Goal: Task Accomplishment & Management: Complete application form

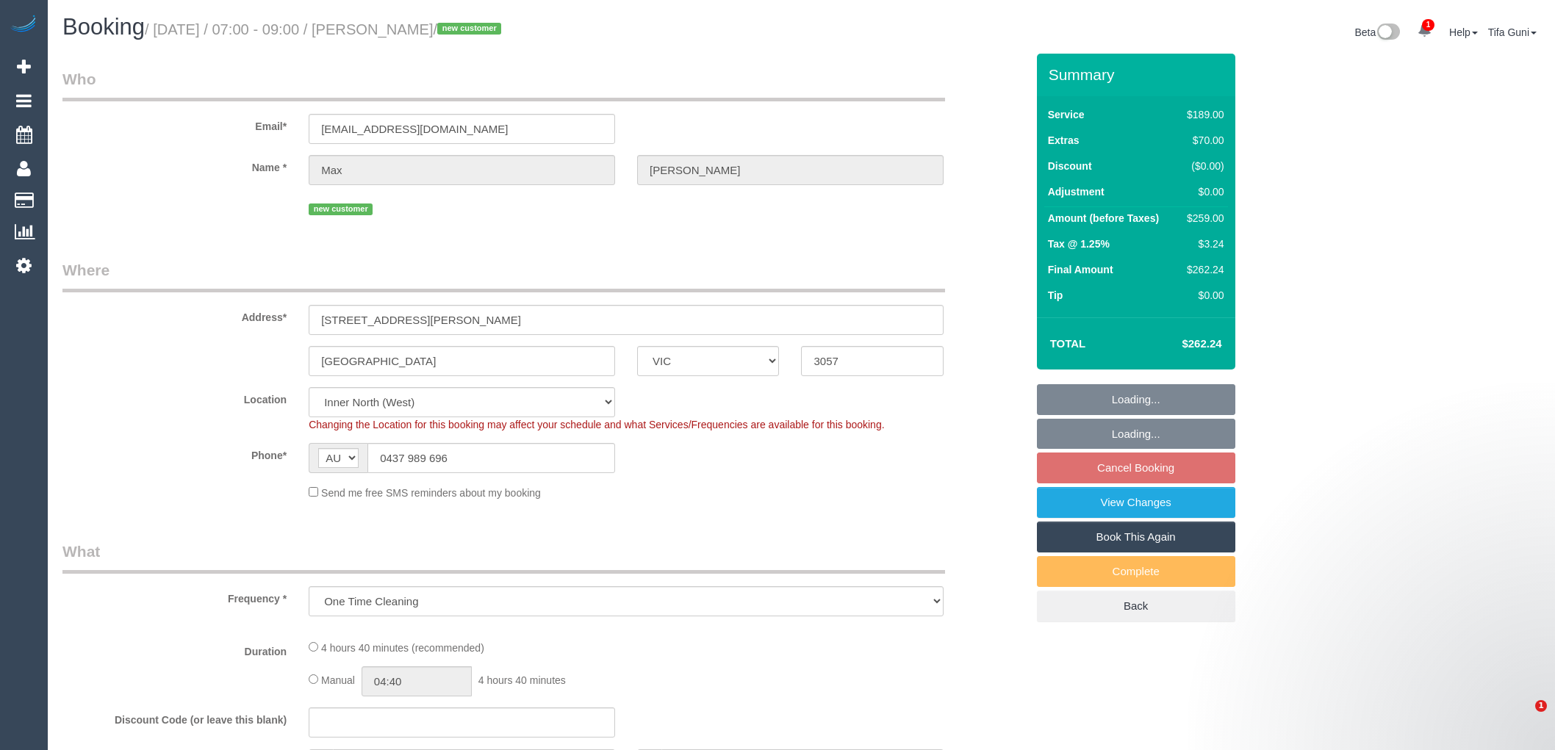
select select "VIC"
select select "object:547"
select select "string:stripe-pm_1RwcVb2GScqysDRVzNrbJSBB"
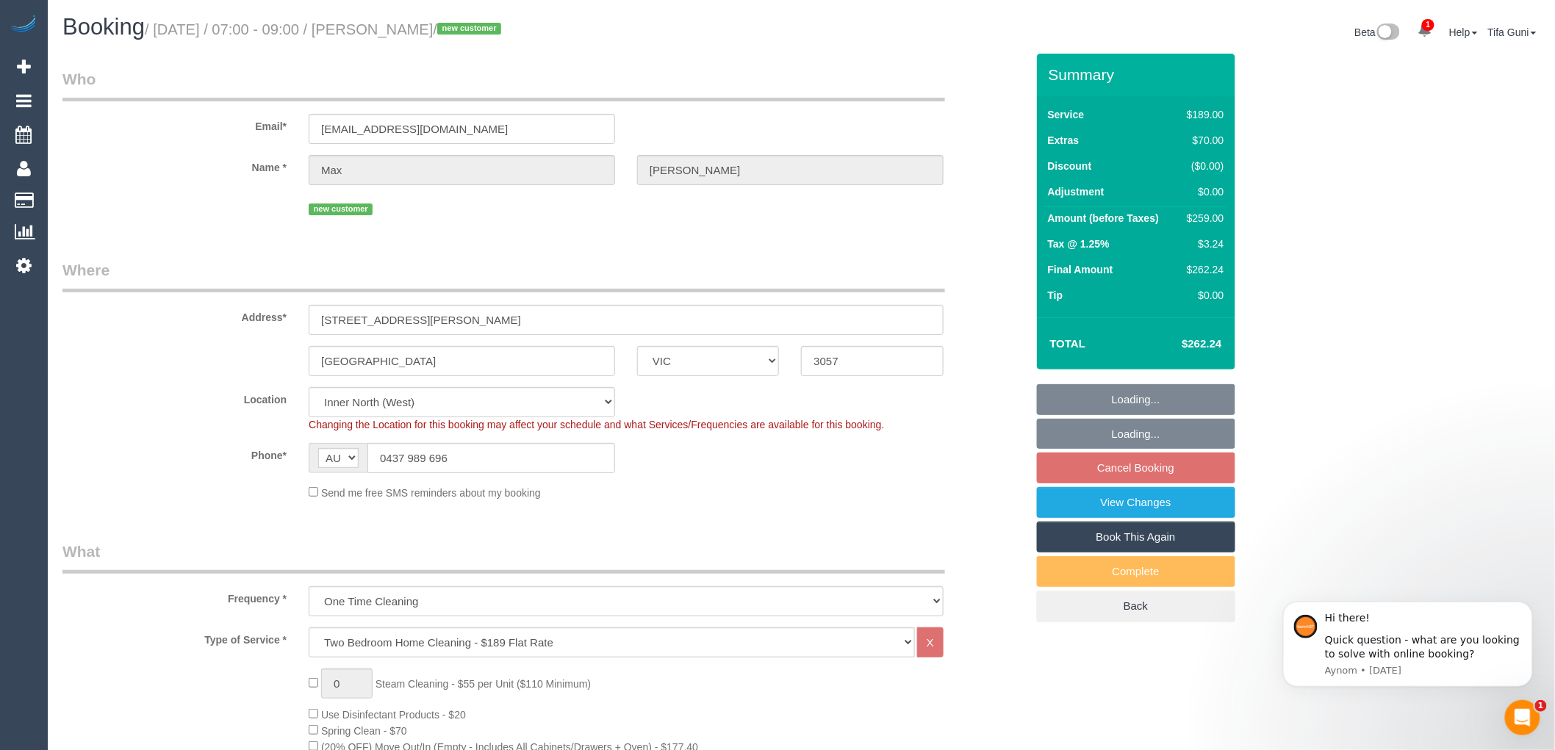
select select "number:28"
select select "number:14"
select select "number:19"
select select "number:24"
select select "number:26"
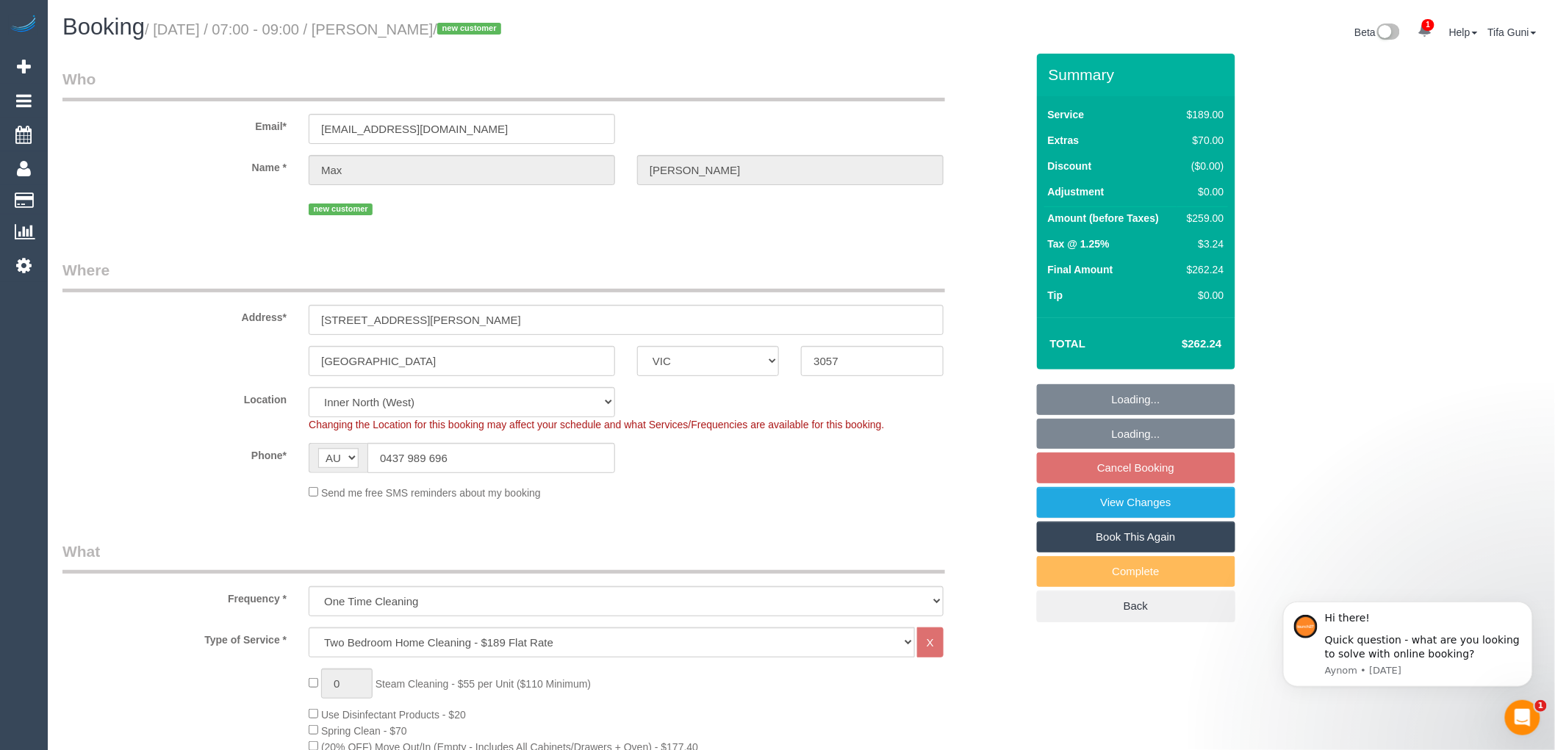
select select "spot1"
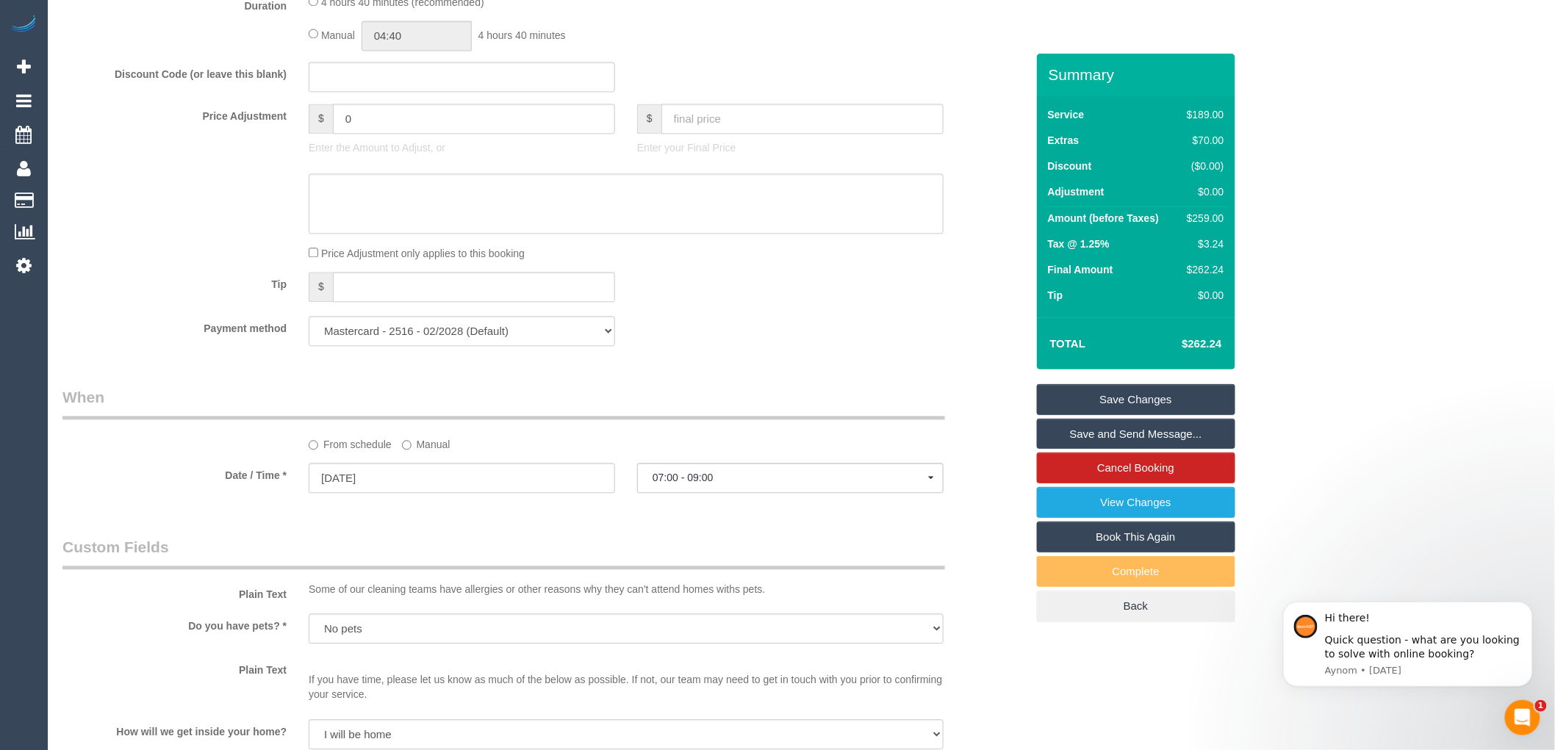
scroll to position [1306, 0]
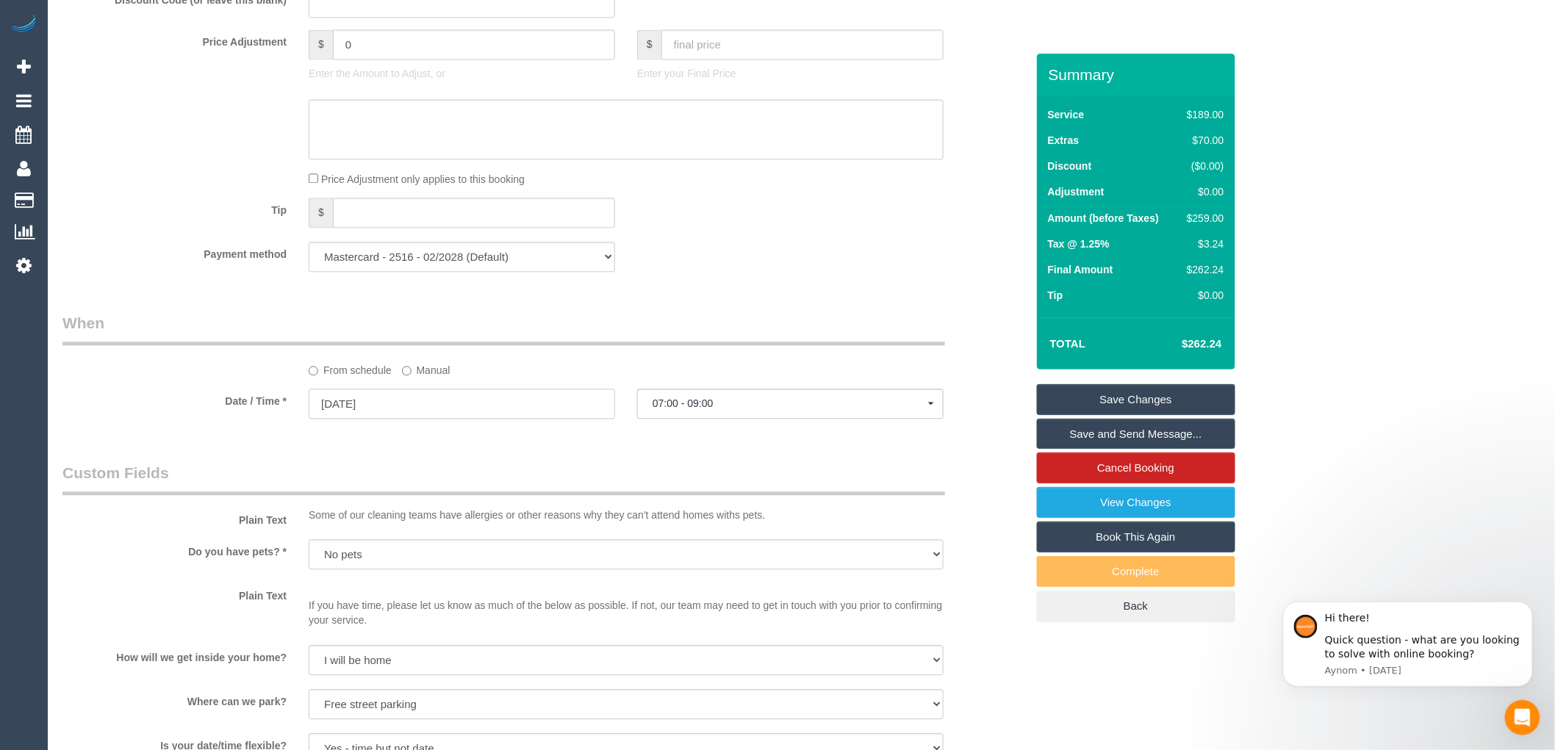
click at [400, 419] on input "[DATE]" at bounding box center [462, 404] width 306 height 30
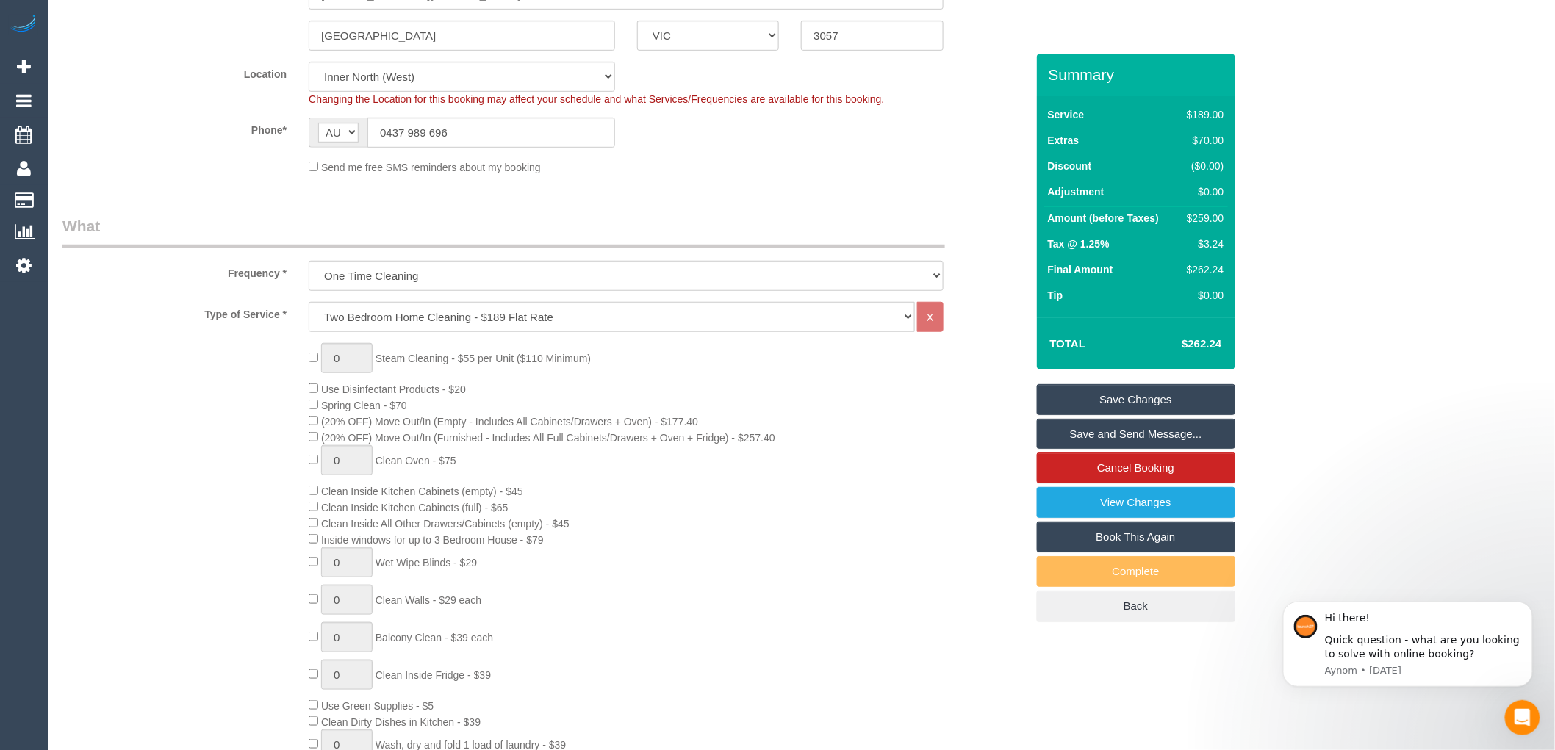
scroll to position [326, 0]
type input "1"
click at [391, 316] on select "Hourly Service - $70/h Hourly Service - $65/h Hourly Service - $60/h Hourly Ser…" at bounding box center [612, 316] width 606 height 30
select select "209"
click at [309, 303] on select "Hourly Service - $70/h Hourly Service - $65/h Hourly Service - $60/h Hourly Ser…" at bounding box center [612, 316] width 606 height 30
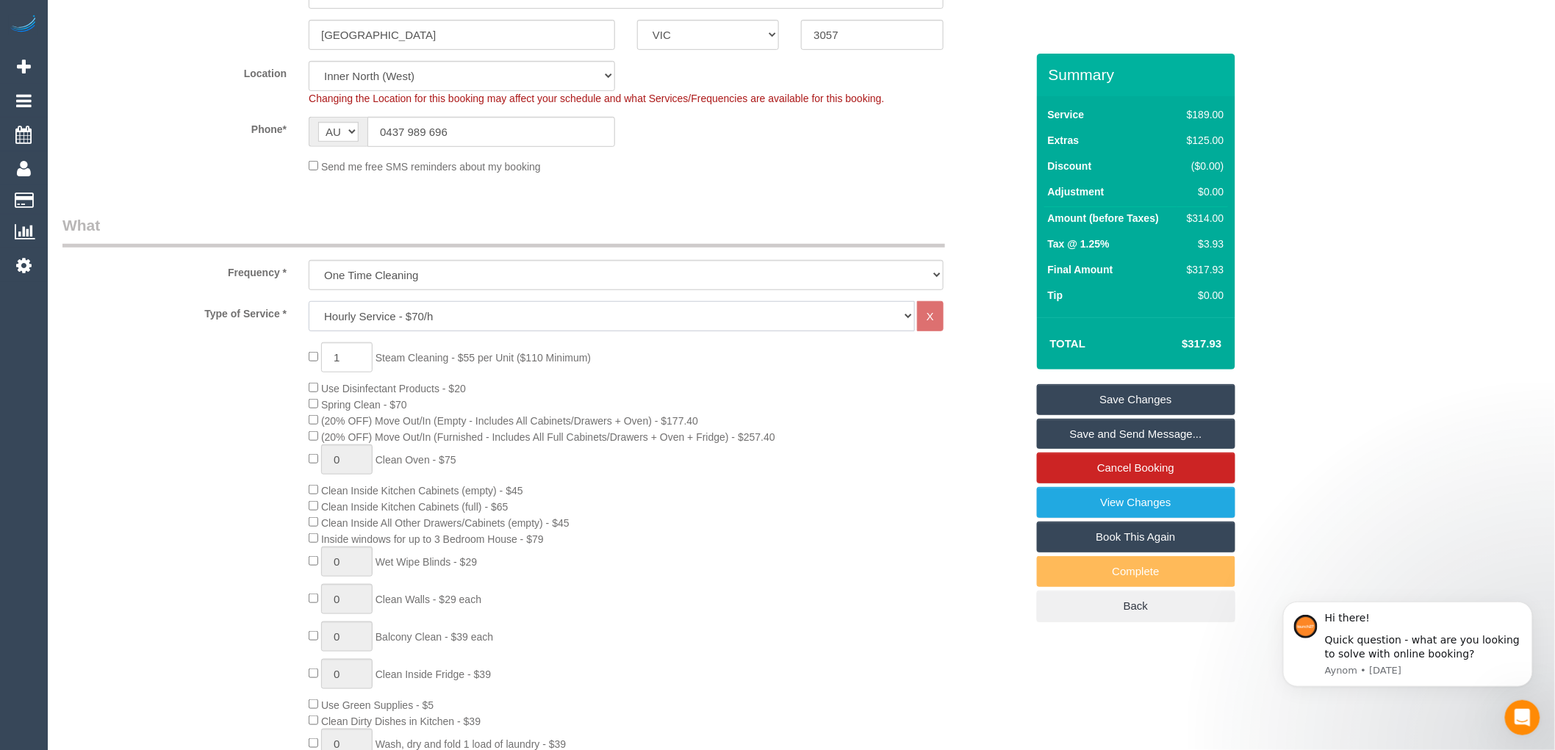
select select "1"
select select "120"
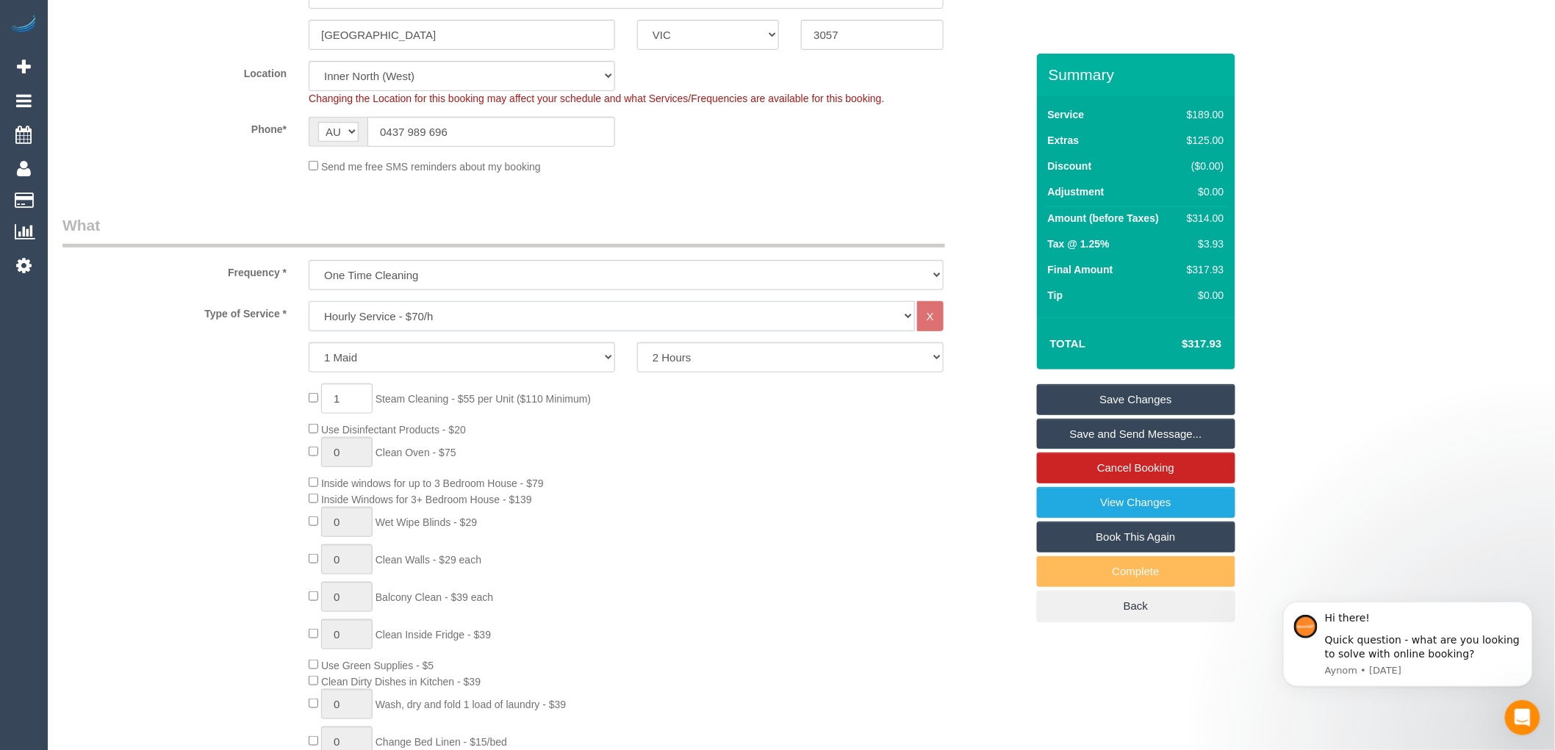
select select "spot41"
select select "spot81"
click at [644, 412] on div "1 Steam Cleaning - $55 per Unit ($110 Minimum) Use Disinfectant Products - $20 …" at bounding box center [667, 601] width 738 height 434
click at [356, 406] on input "1" at bounding box center [346, 399] width 51 height 30
type input "2"
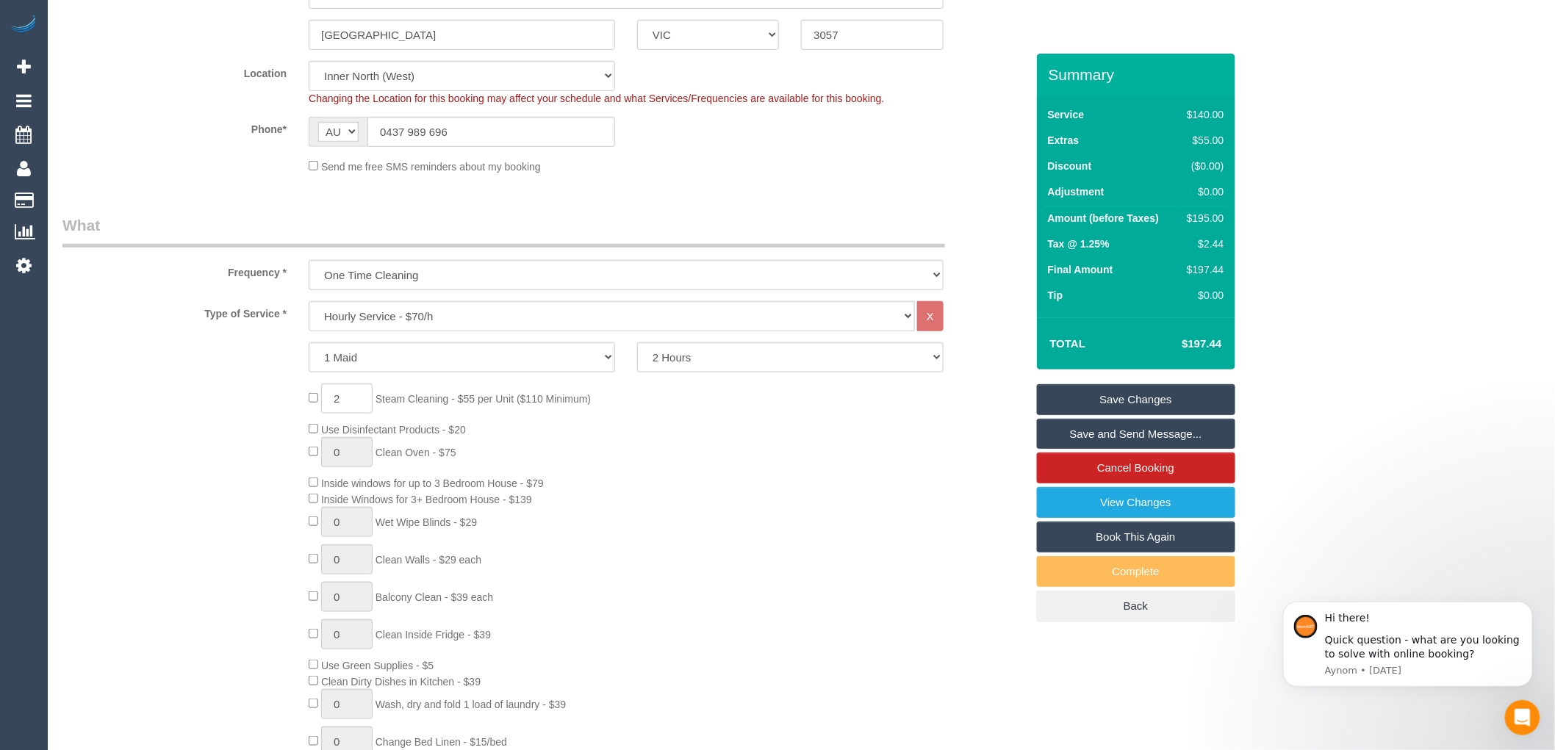
click at [736, 482] on div "2 Steam Cleaning - $55 per Unit ($110 Minimum) Use Disinfectant Products - $20 …" at bounding box center [667, 601] width 738 height 434
select select "spot121"
click at [1192, 214] on div "Service $140.00 Extras $110.00 Discount ($0.00) Adjustment $0.00 Amount (before…" at bounding box center [1136, 206] width 198 height 221
click at [1188, 239] on div "$3.13" at bounding box center [1202, 244] width 43 height 15
drag, startPoint x: 1225, startPoint y: 215, endPoint x: 1192, endPoint y: 220, distance: 32.7
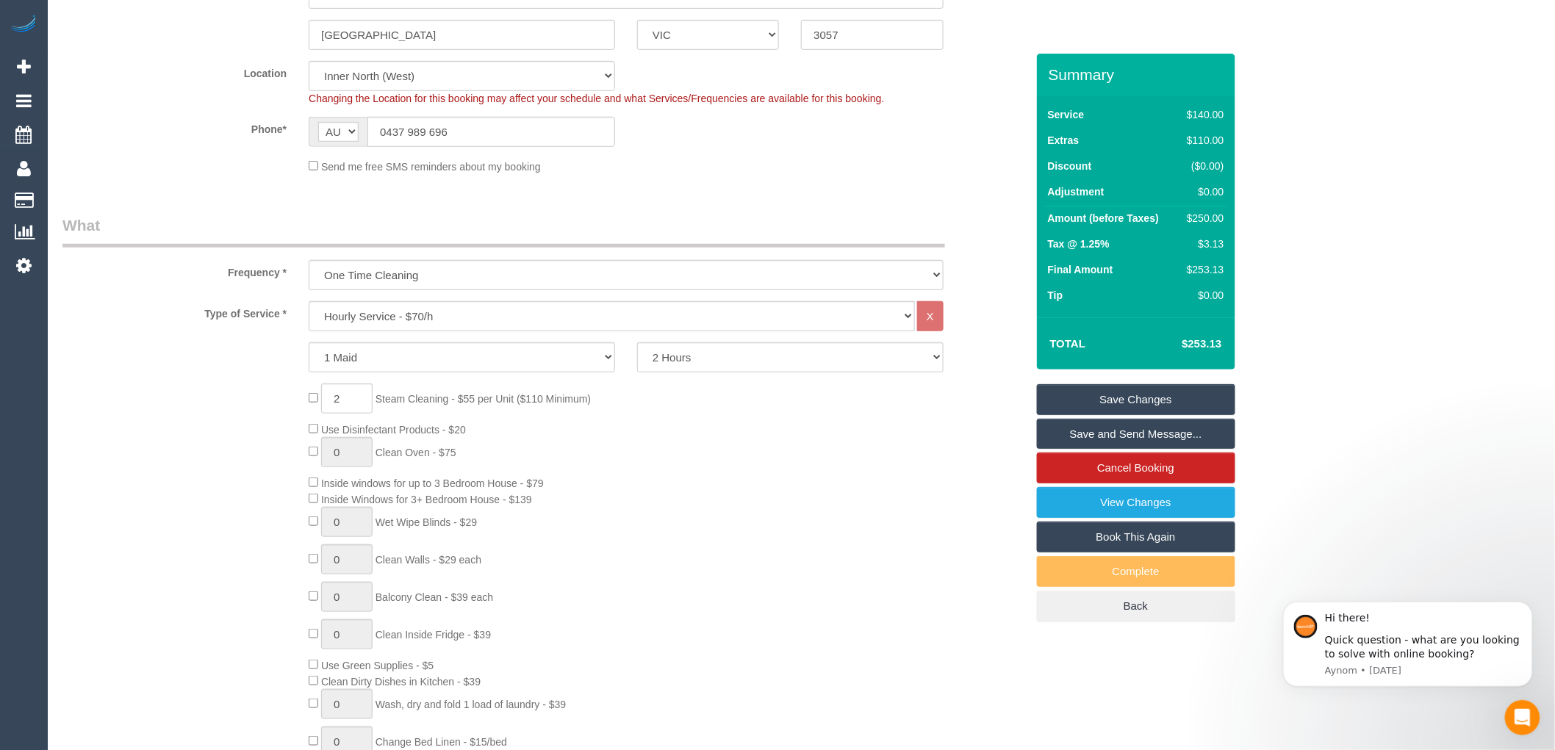
click at [1192, 220] on td "$250.00" at bounding box center [1202, 220] width 50 height 26
copy div "250.00"
click at [695, 481] on div "2 Steam Cleaning - $55 per Unit ($110 Minimum) Use Disinfectant Products - $20 …" at bounding box center [667, 601] width 738 height 434
drag, startPoint x: 1220, startPoint y: 242, endPoint x: 1206, endPoint y: 247, distance: 14.6
click at [1206, 247] on td "$3.13" at bounding box center [1202, 246] width 50 height 26
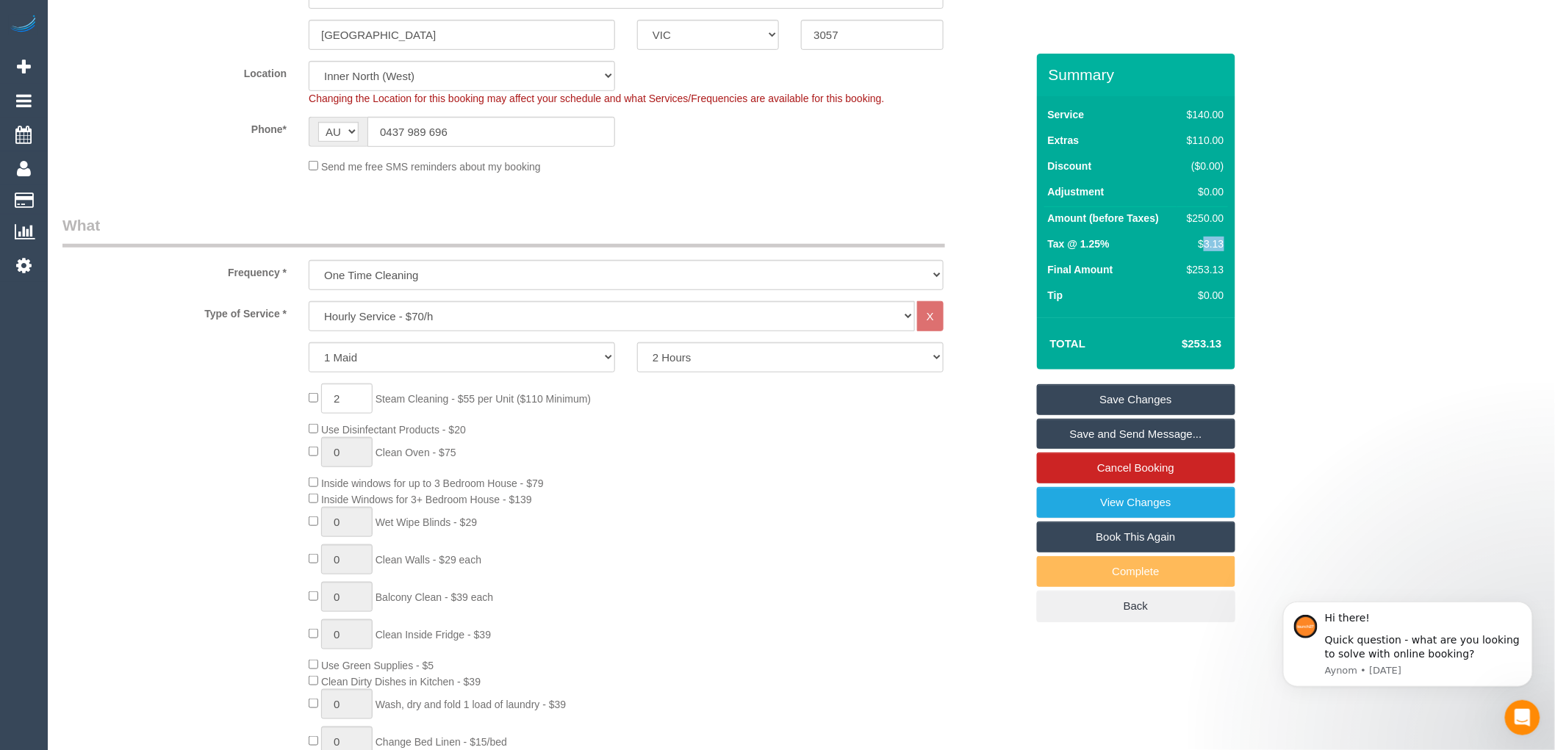
copy div "3.13"
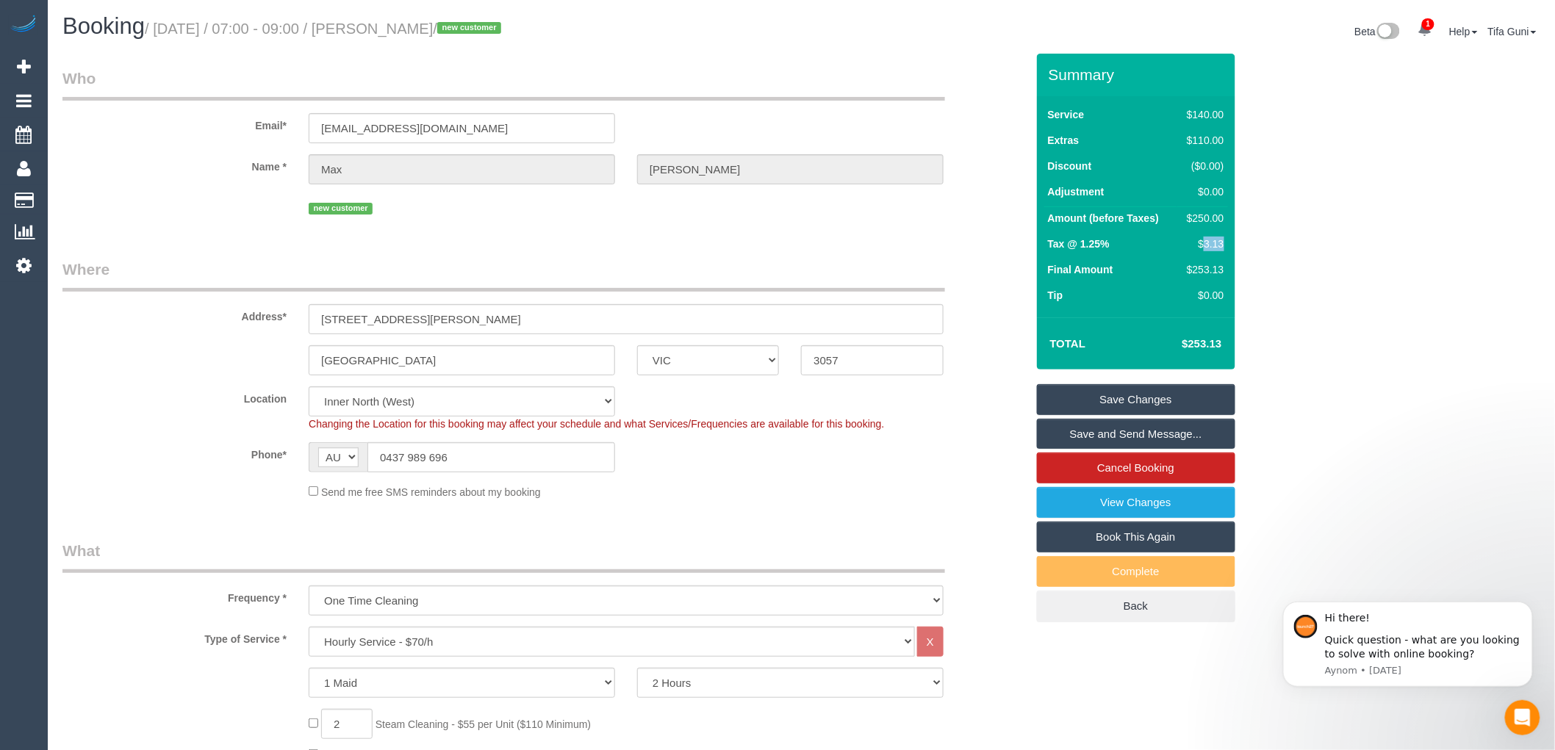
scroll to position [0, 0]
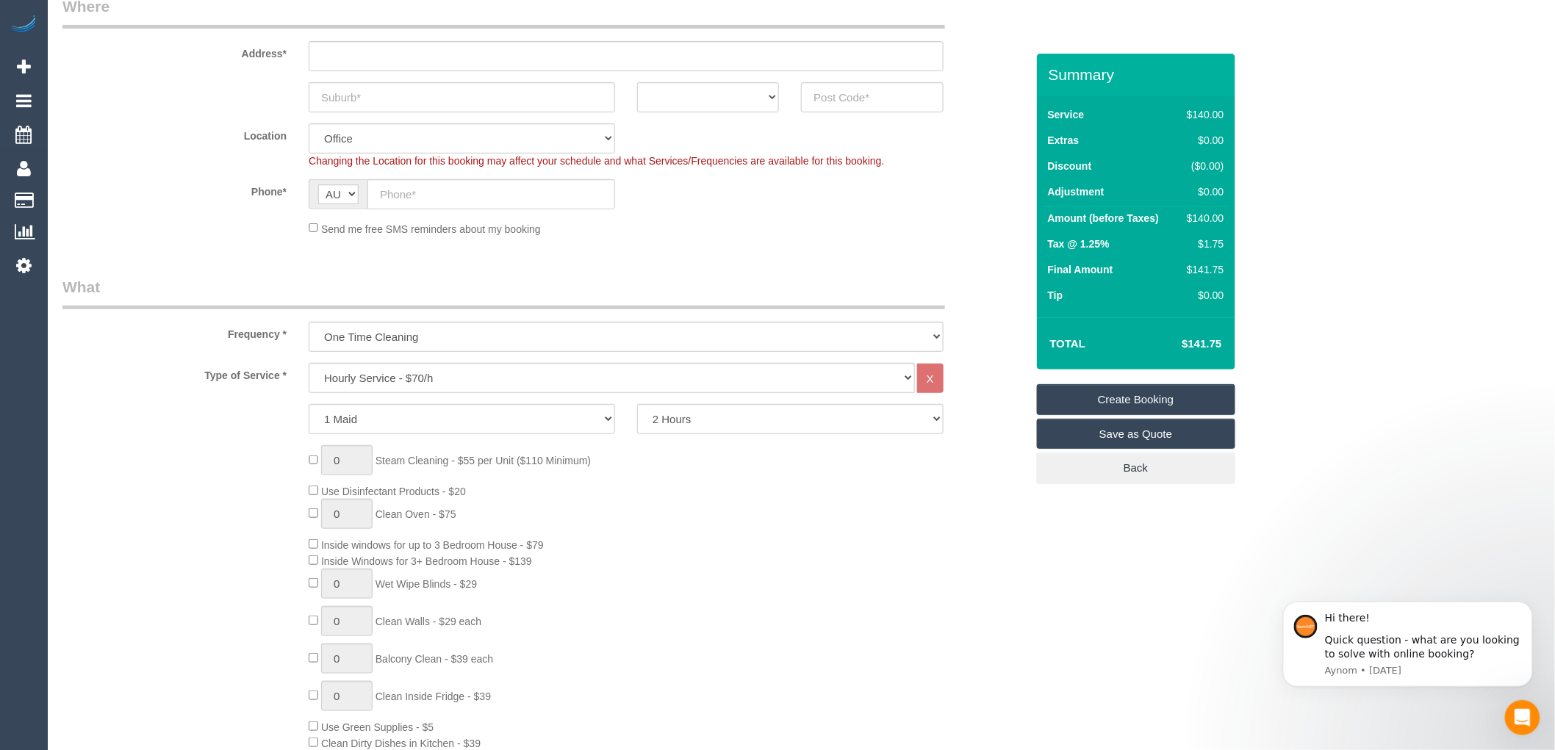
scroll to position [326, 0]
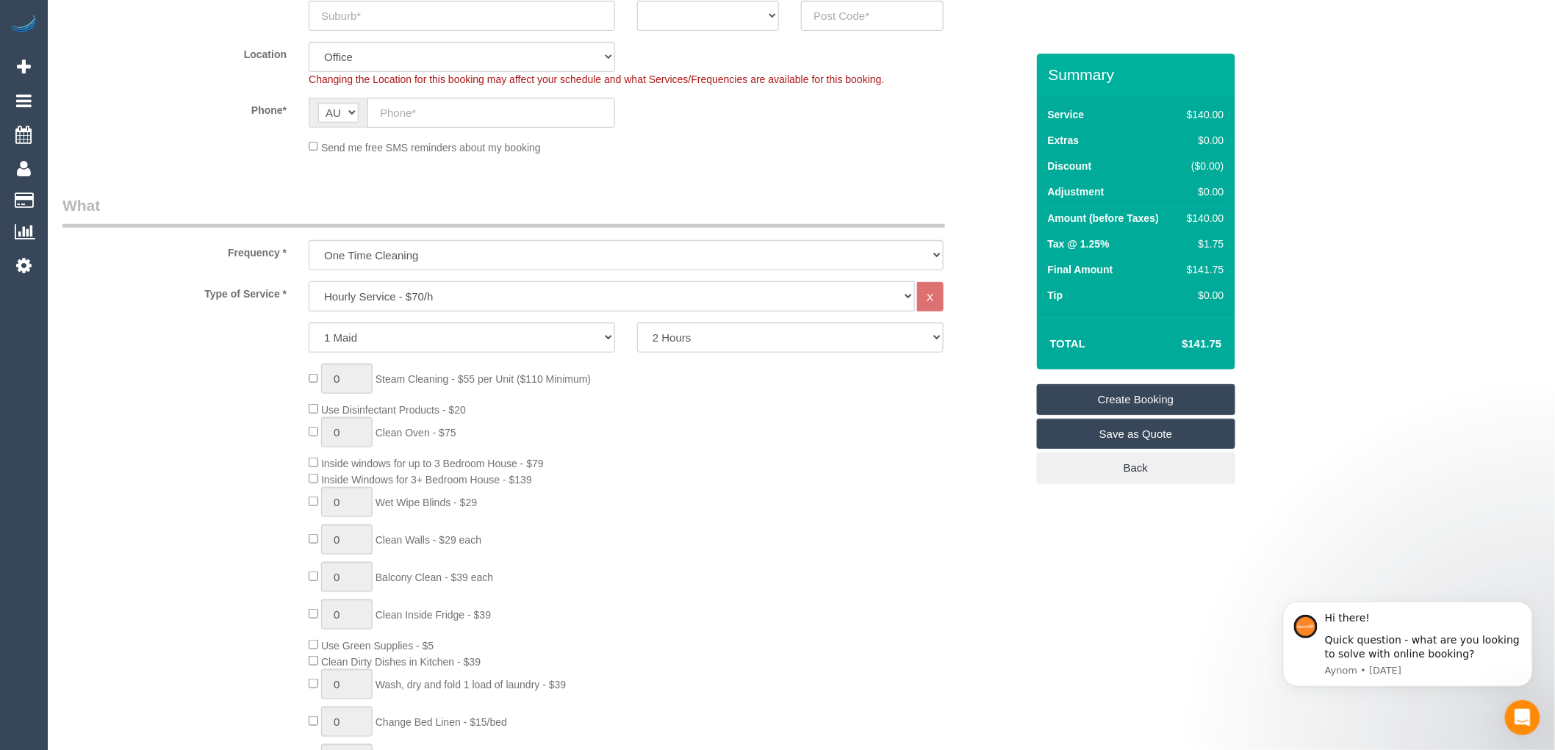
click at [408, 292] on select "Hourly Service - $70/h Hourly Service - $65/h Hourly Service - $60/h Hourly Ser…" at bounding box center [612, 296] width 606 height 30
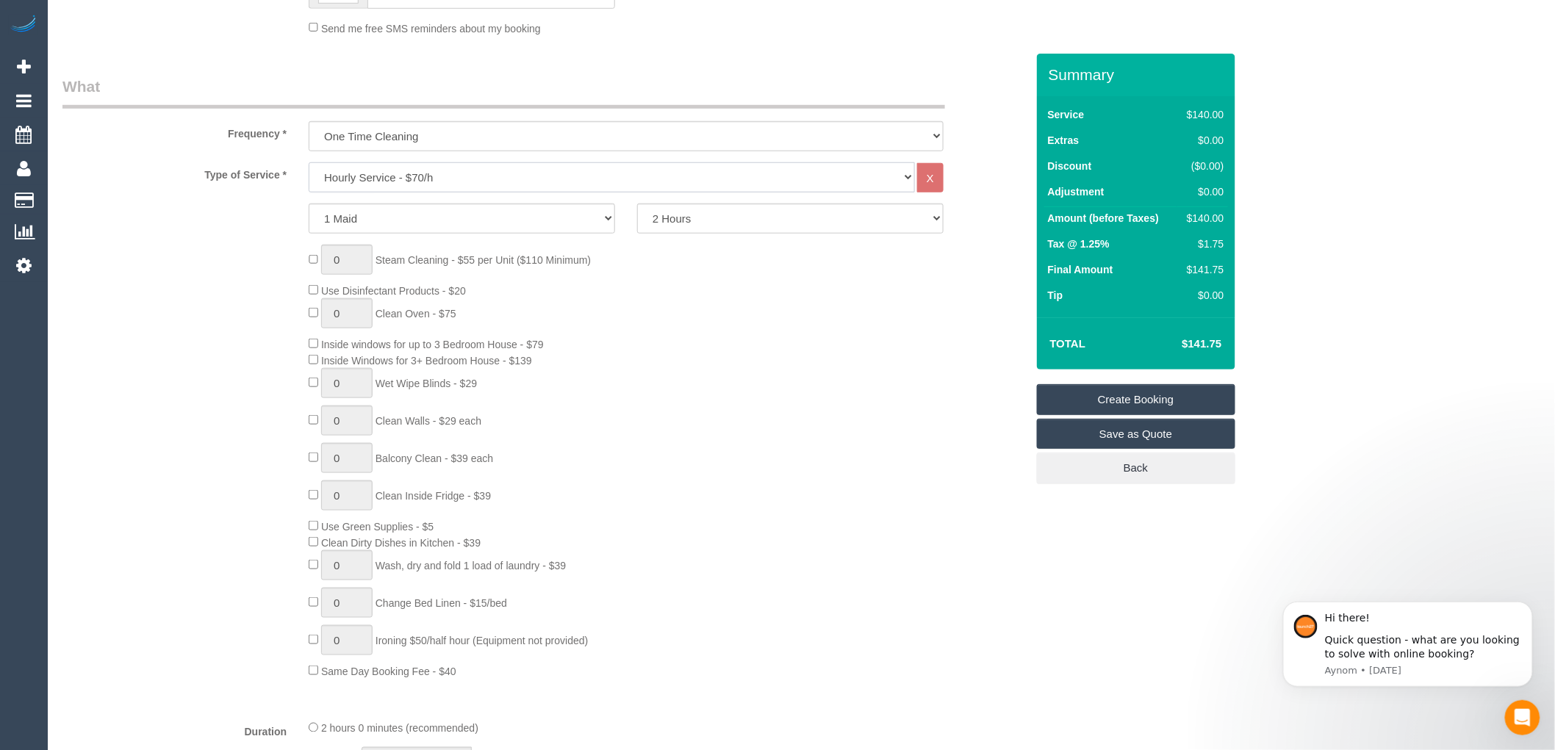
scroll to position [489, 0]
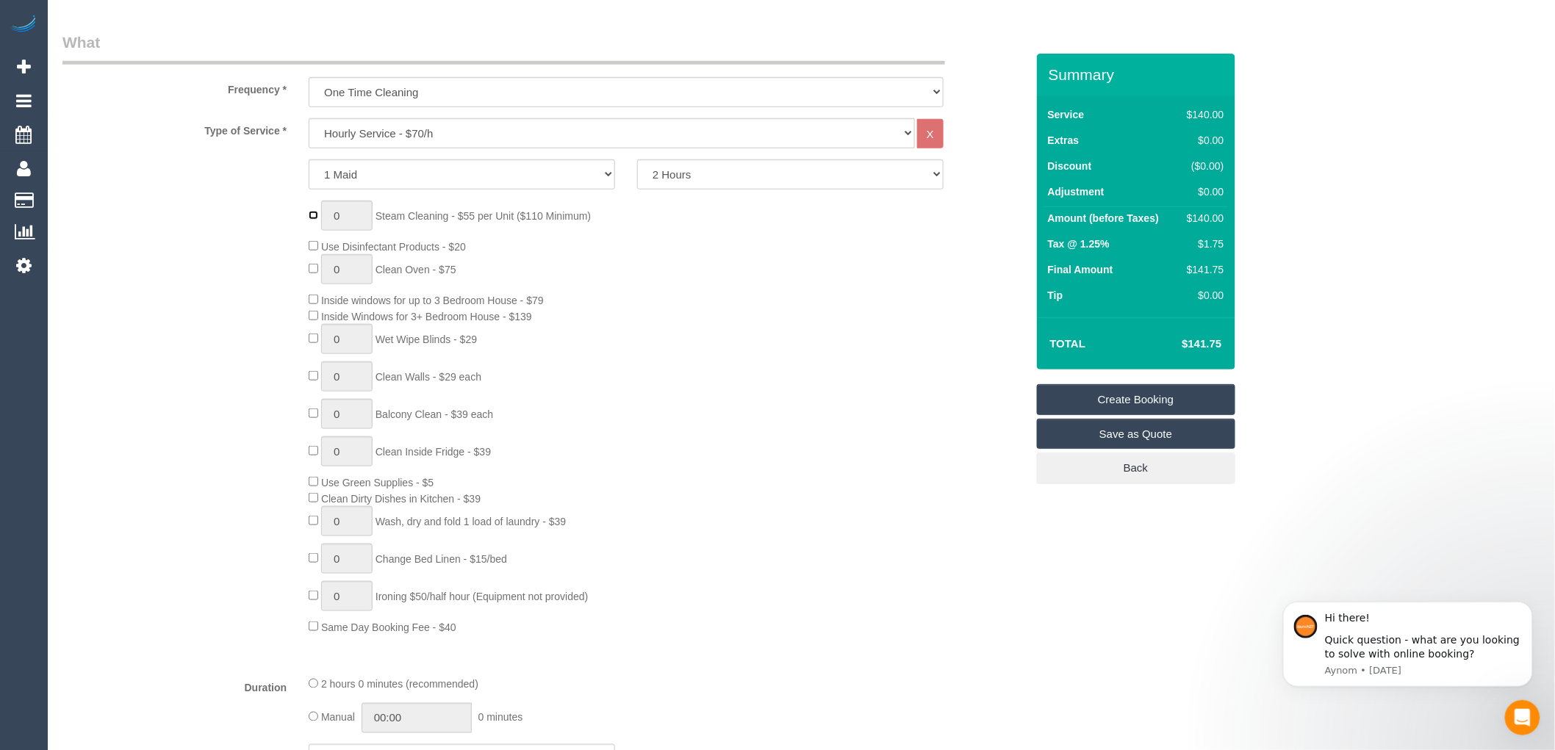
type input "1"
click at [339, 215] on input "1" at bounding box center [346, 216] width 51 height 30
type input "2"
click at [691, 280] on div "2 Steam Cleaning - $55 per Unit ($110 Minimum) Use Disinfectant Products - $20 …" at bounding box center [667, 418] width 738 height 434
drag, startPoint x: 1225, startPoint y: 342, endPoint x: 1187, endPoint y: 356, distance: 40.0
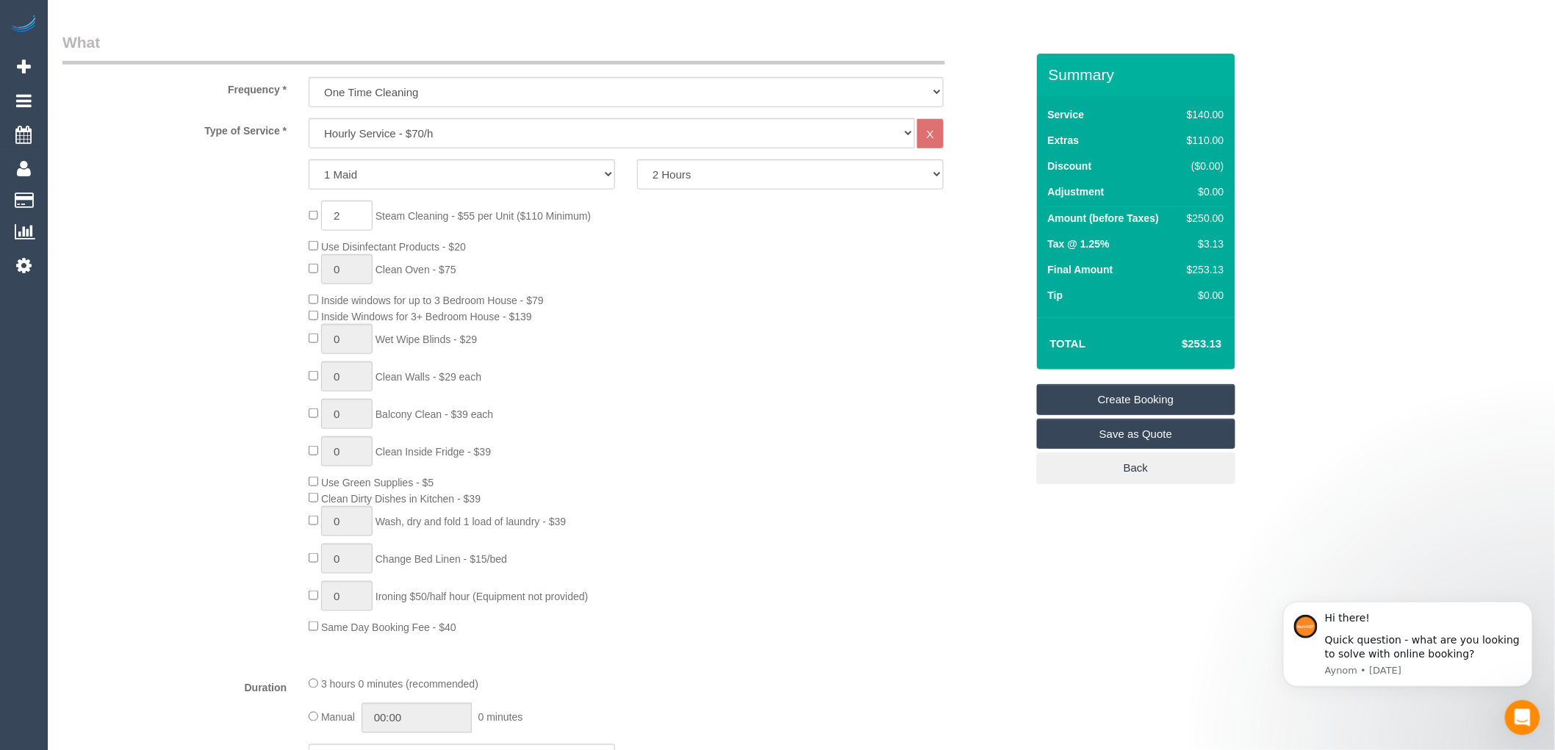
click at [1187, 356] on td "$253.13" at bounding box center [1179, 343] width 96 height 37
copy h4 "253.13"
click at [414, 133] on select "Hourly Service - $70/h Hourly Service - $65/h Hourly Service - $60/h Hourly Ser…" at bounding box center [612, 133] width 606 height 30
select select "210"
click at [309, 119] on select "Hourly Service - $70/h Hourly Service - $65/h Hourly Service - $60/h Hourly Ser…" at bounding box center [612, 133] width 606 height 30
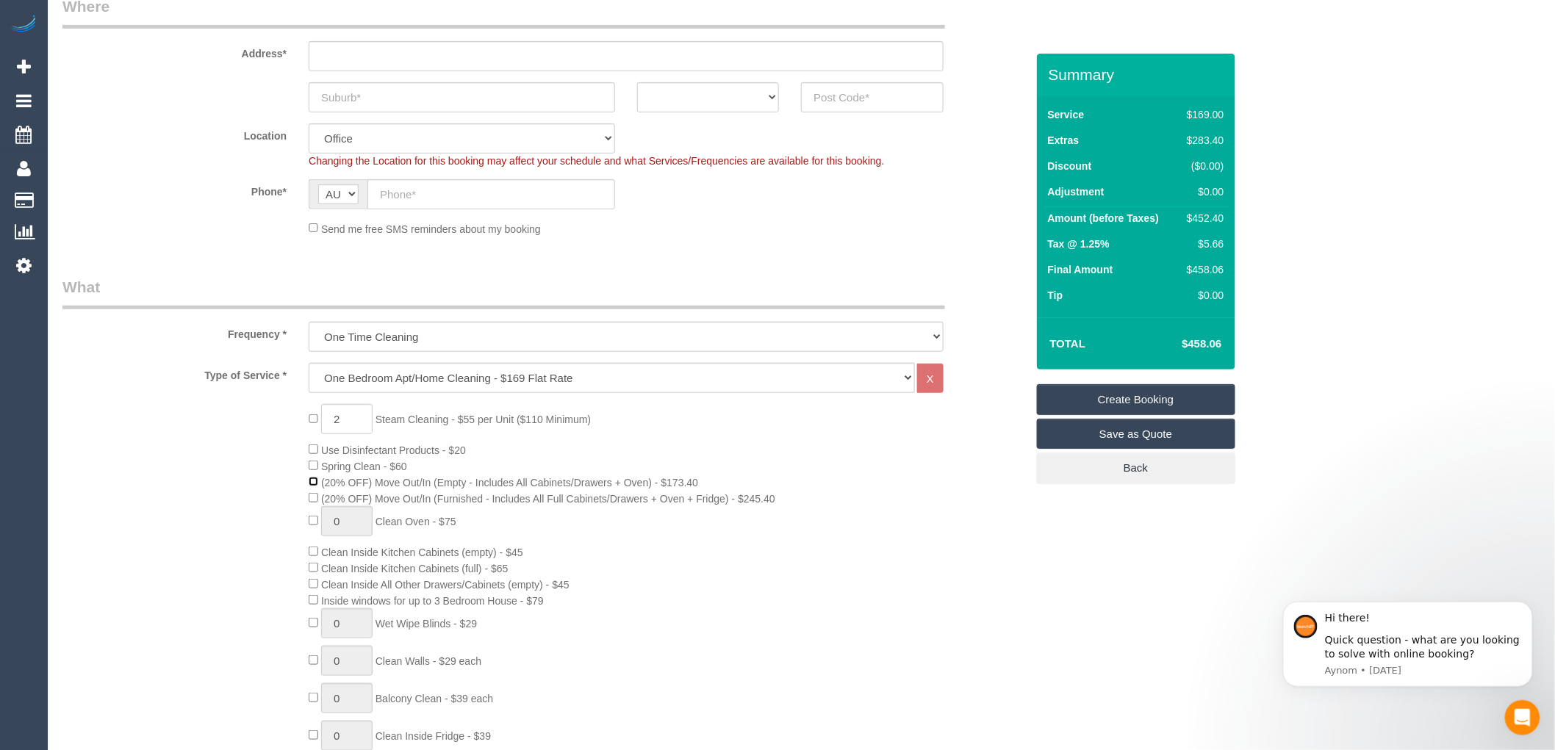
scroll to position [163, 0]
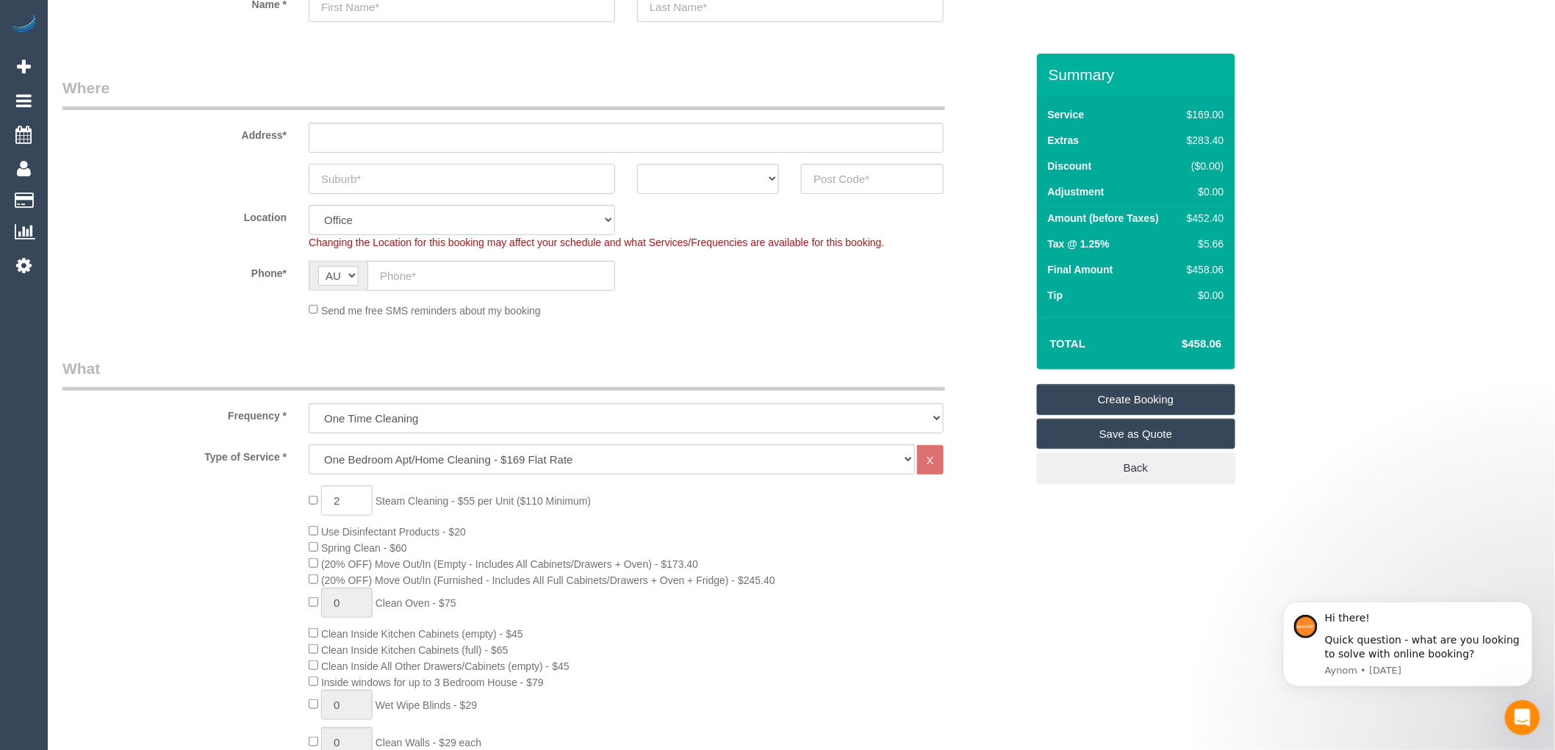
click at [424, 192] on input "text" at bounding box center [462, 179] width 306 height 30
click at [729, 173] on select "ACT NSW NT QLD SA TAS VIC WA" at bounding box center [708, 179] width 142 height 30
select select "VIC"
click at [637, 164] on select "ACT NSW NT QLD SA TAS VIC WA" at bounding box center [708, 179] width 142 height 30
click at [422, 179] on input "text" at bounding box center [462, 179] width 306 height 30
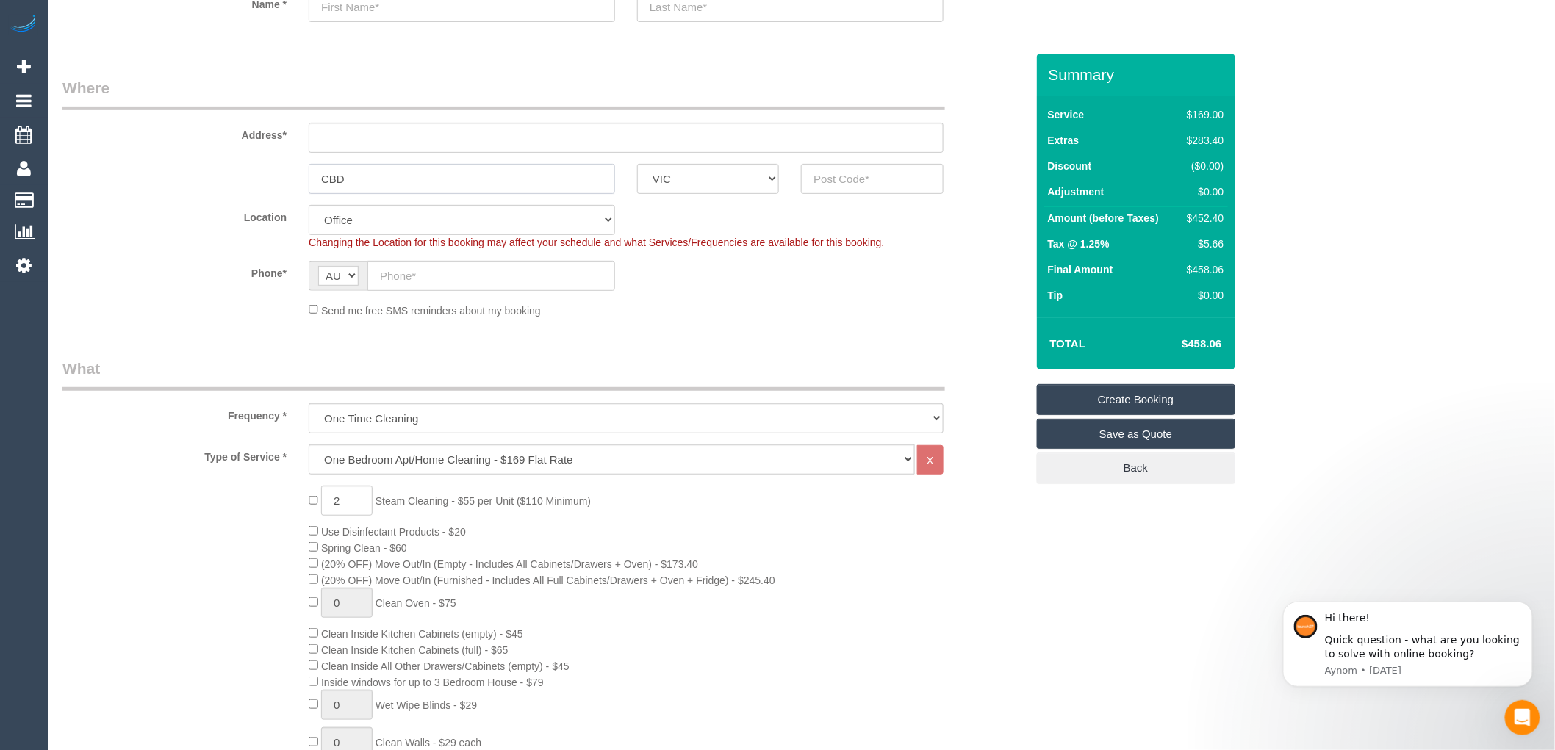
type input "CBD"
click at [820, 182] on input "text" at bounding box center [872, 179] width 142 height 30
drag, startPoint x: 348, startPoint y: 179, endPoint x: 307, endPoint y: 179, distance: 41.1
click at [307, 179] on div "CBD" at bounding box center [462, 179] width 328 height 30
click at [894, 179] on input "text" at bounding box center [872, 179] width 142 height 30
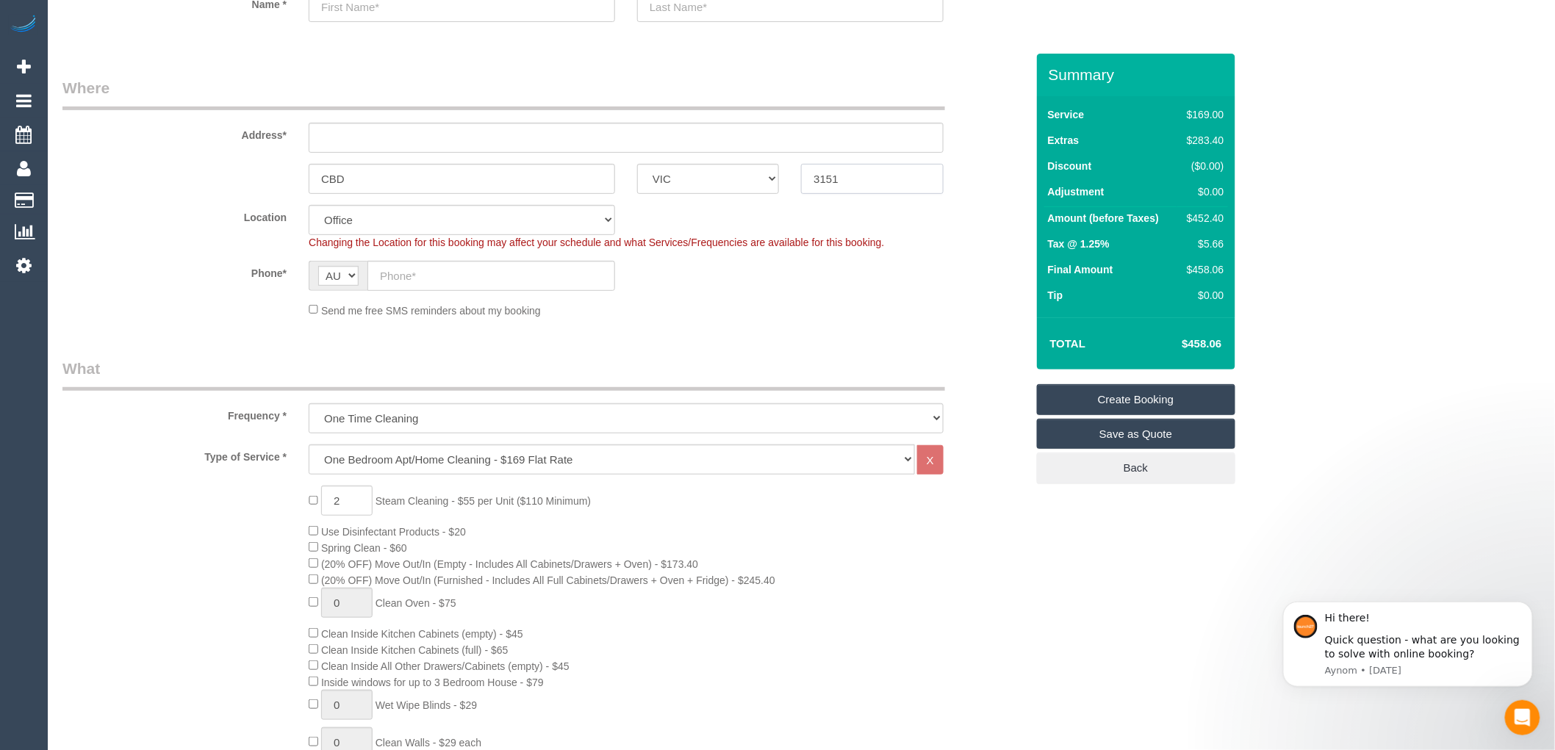
type input "3151"
click at [919, 295] on sui-booking-location "Location Office City East (North) East (South) Inner East Inner North (East) In…" at bounding box center [543, 261] width 963 height 113
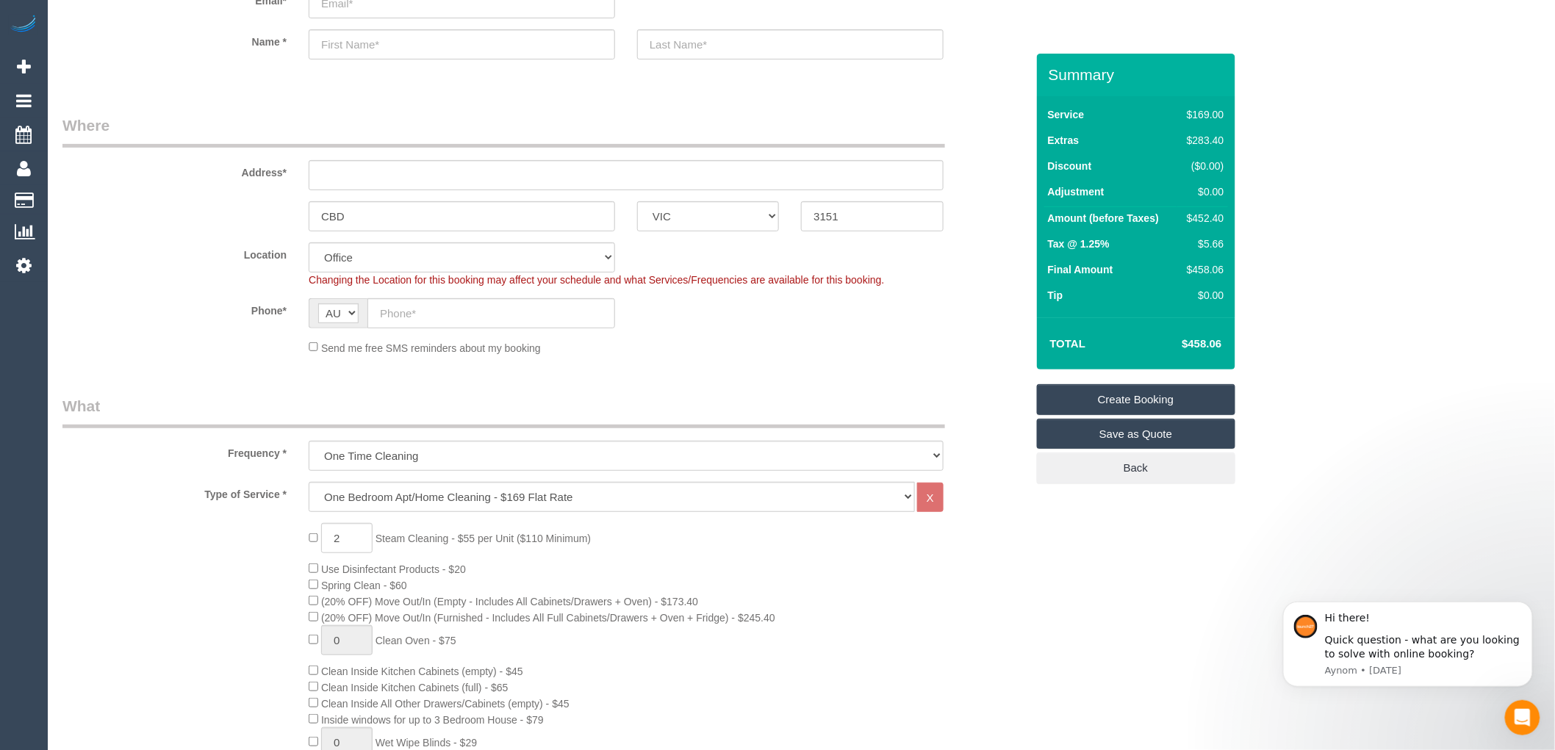
scroll to position [82, 0]
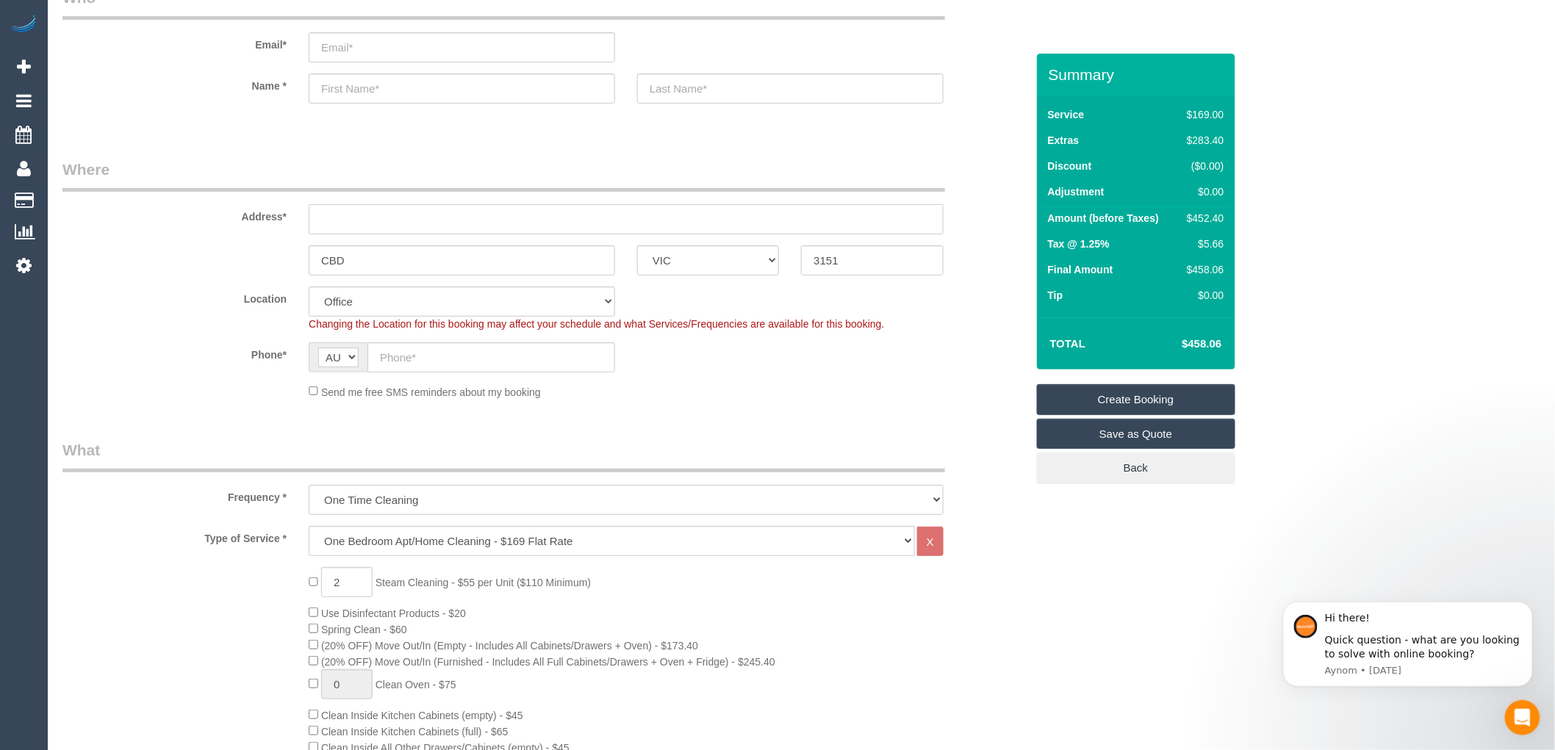
click at [359, 219] on input "text" at bounding box center [626, 219] width 635 height 30
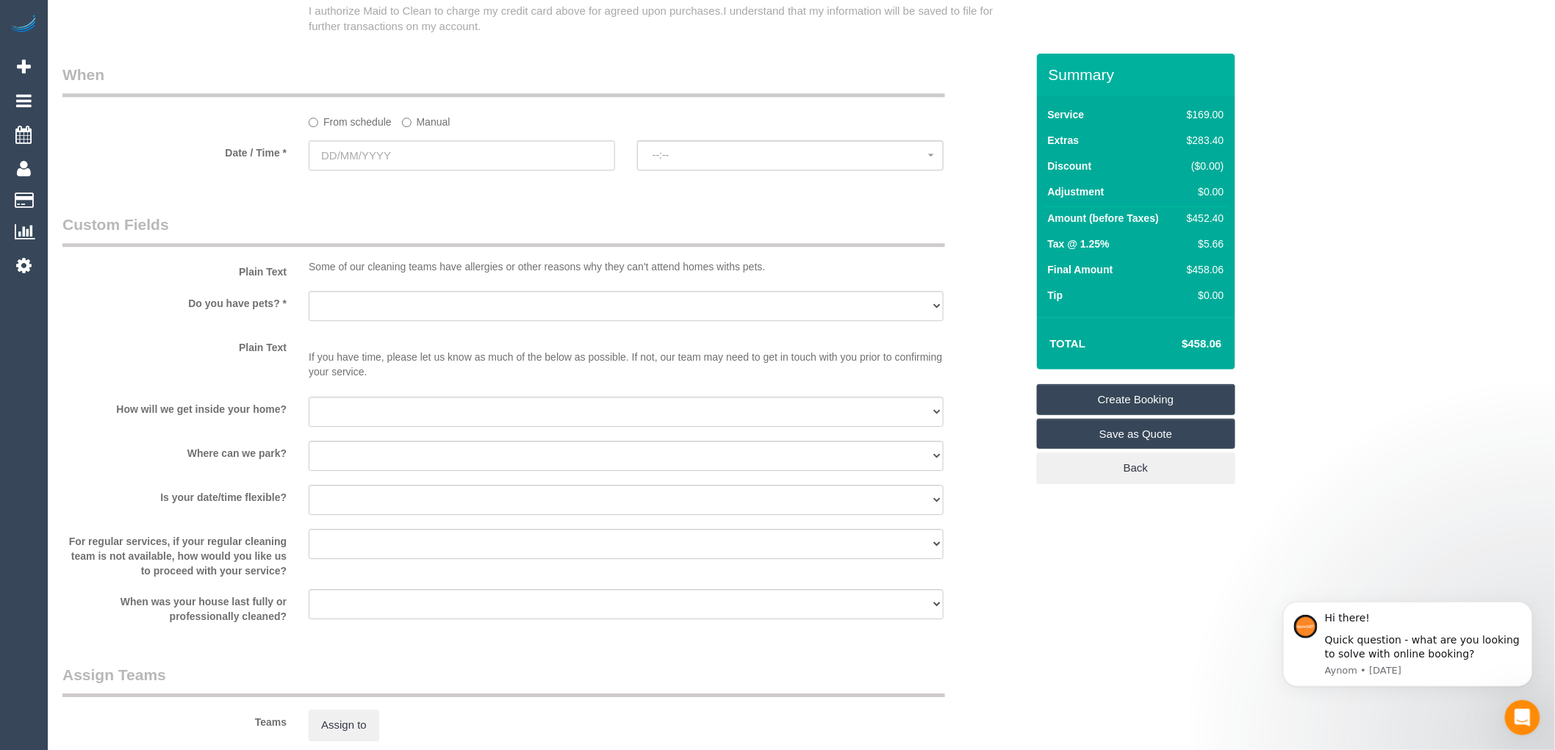
scroll to position [1632, 0]
type input "-"
click at [384, 170] on input "text" at bounding box center [462, 155] width 306 height 30
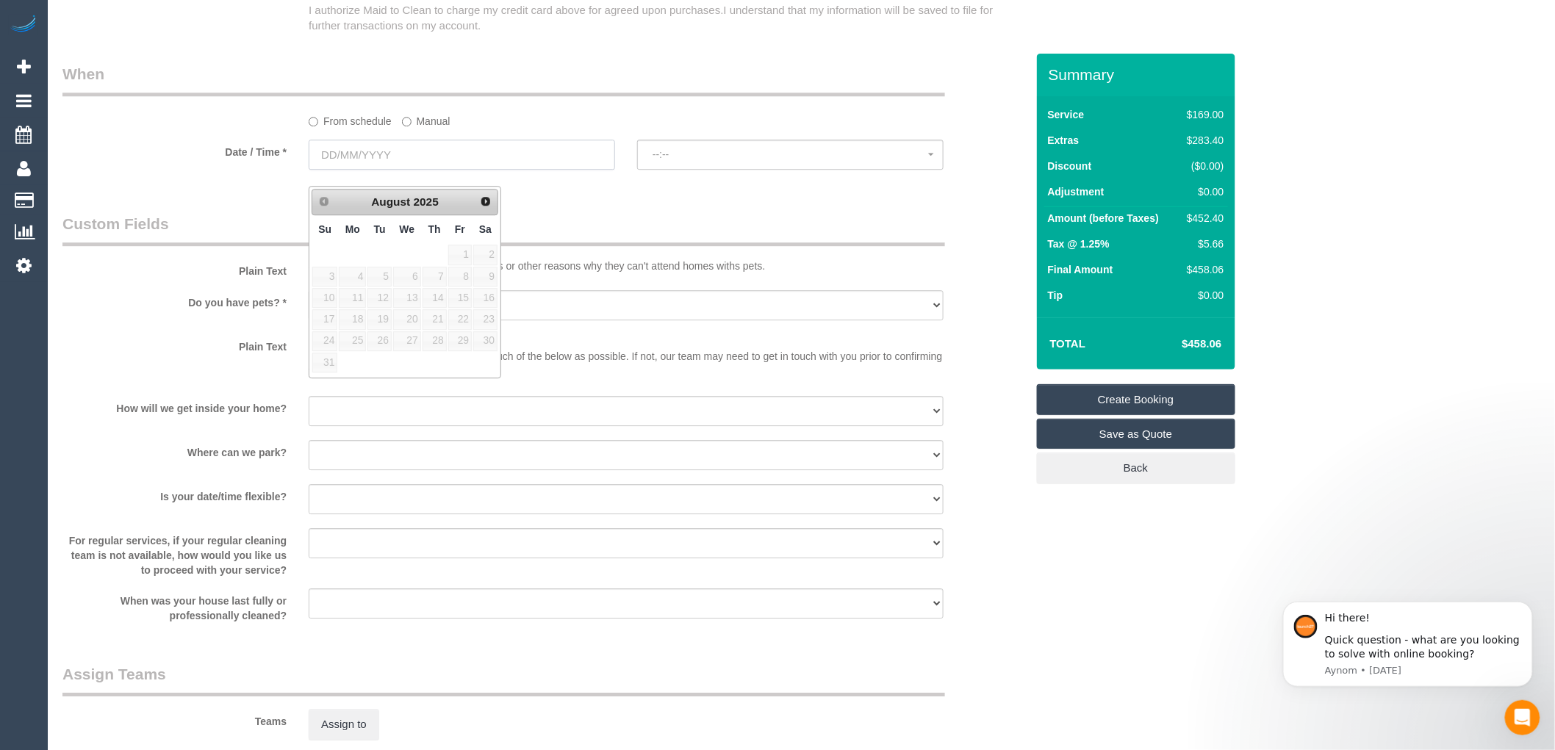
select select "48"
select select "object:2138"
click at [486, 204] on span "Next" at bounding box center [486, 201] width 12 height 12
click at [358, 253] on link "1" at bounding box center [352, 255] width 27 height 20
type input "01/09/2025"
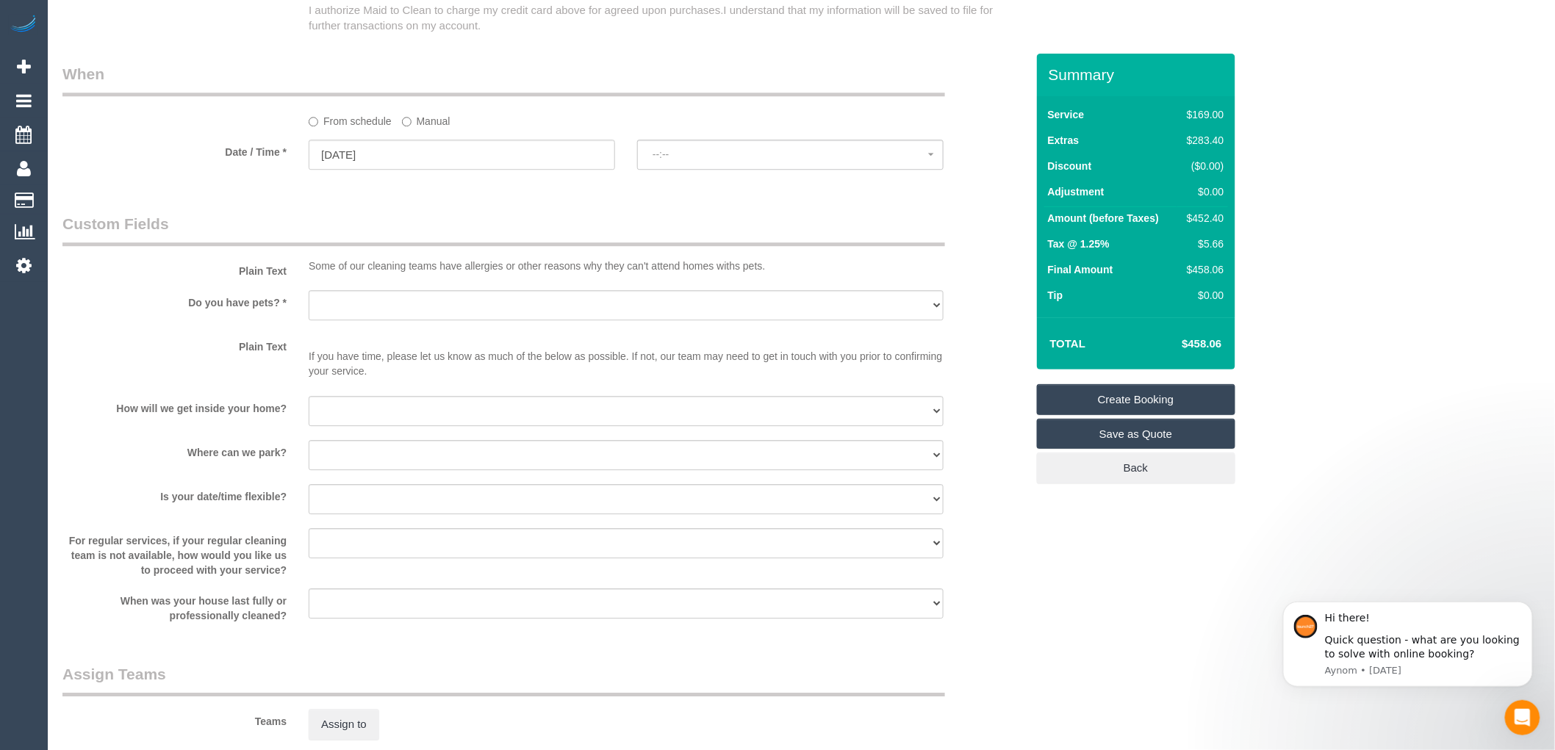
select select "spot1"
click at [752, 164] on button "07:00 - 08:00" at bounding box center [790, 155] width 306 height 30
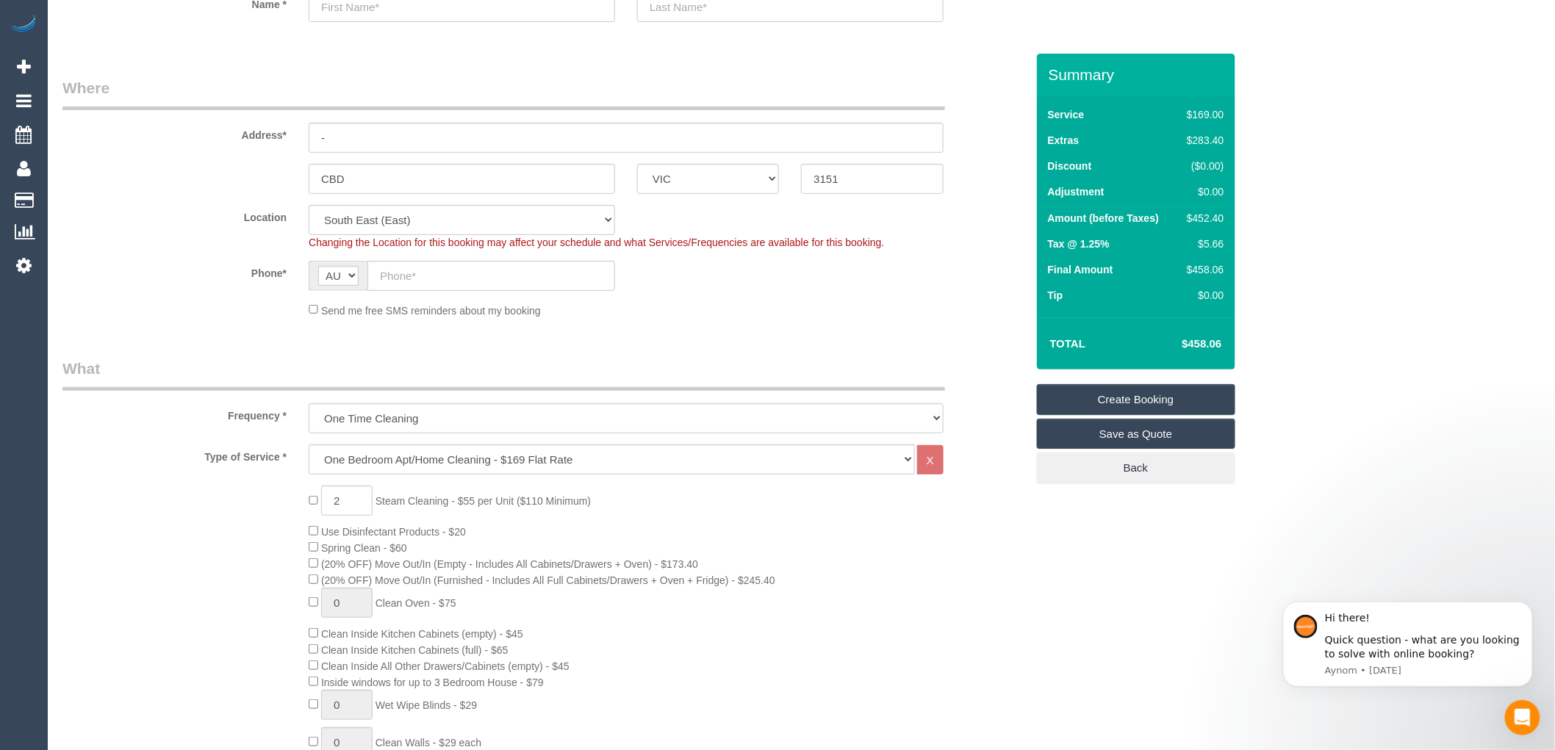
scroll to position [245, 0]
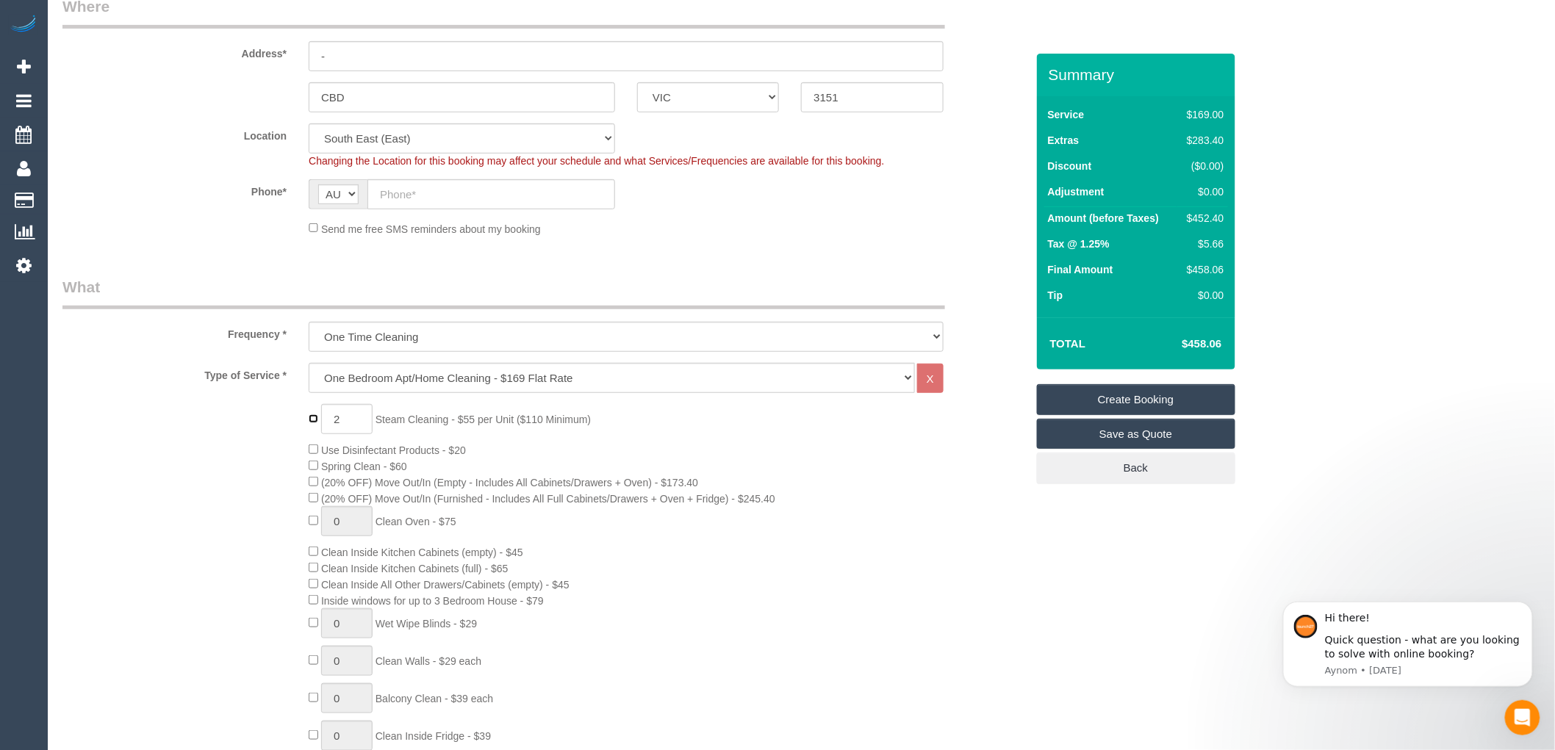
type input "0"
click at [750, 426] on div "0 Steam Cleaning - $55 per Unit ($110 Minimum) Use Disinfectant Products - $20 …" at bounding box center [667, 661] width 738 height 515
select select "spot26"
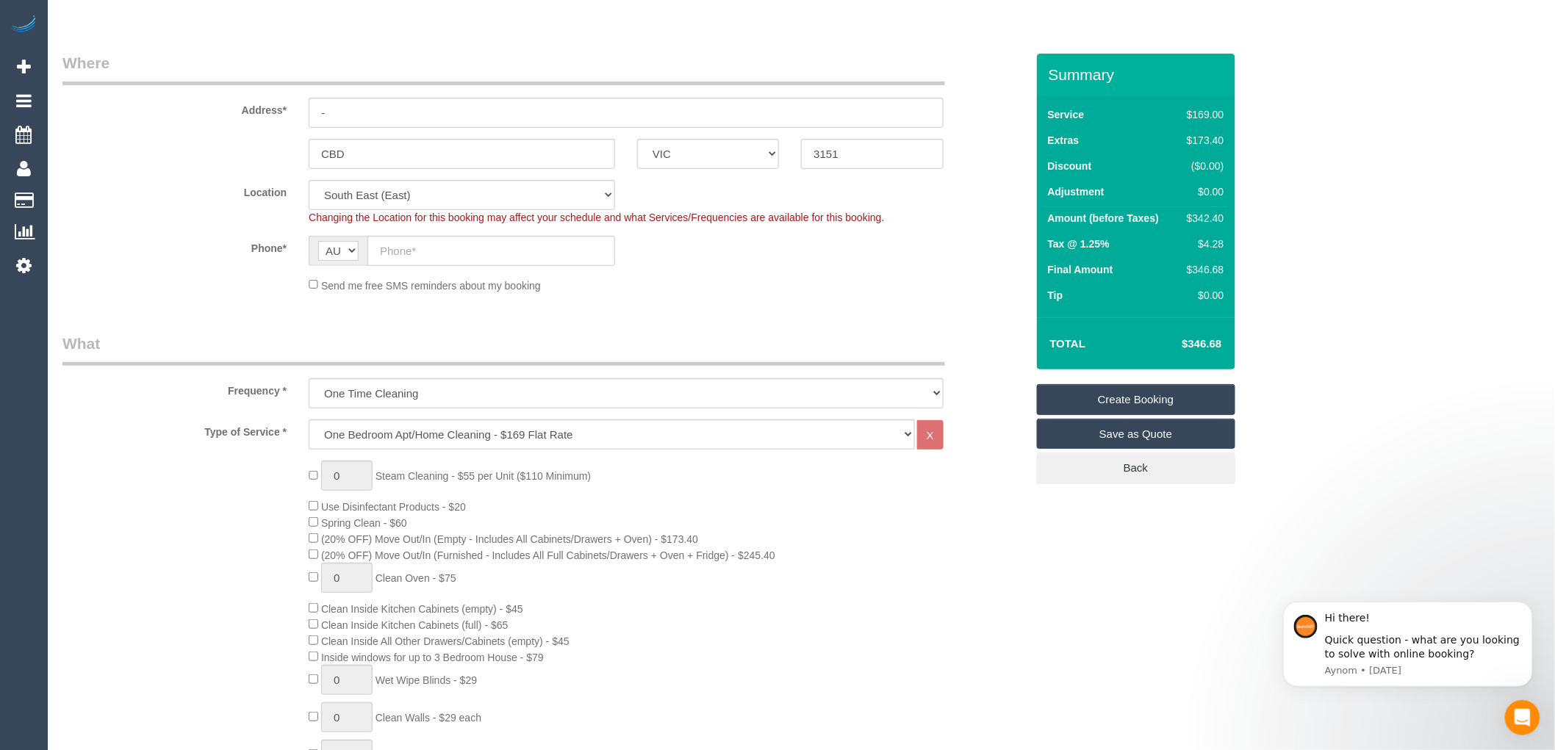
scroll to position [82, 0]
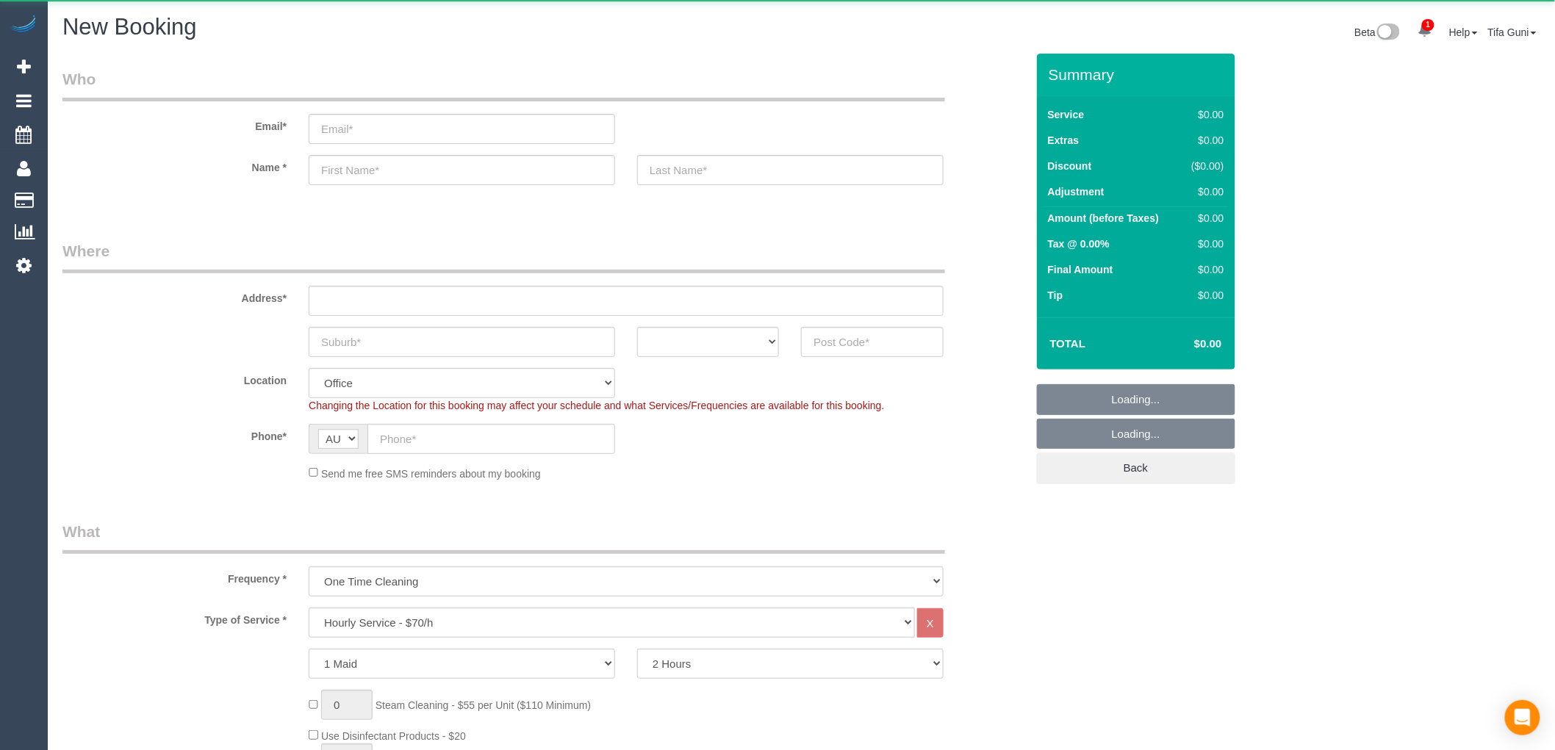
select select "object:2053"
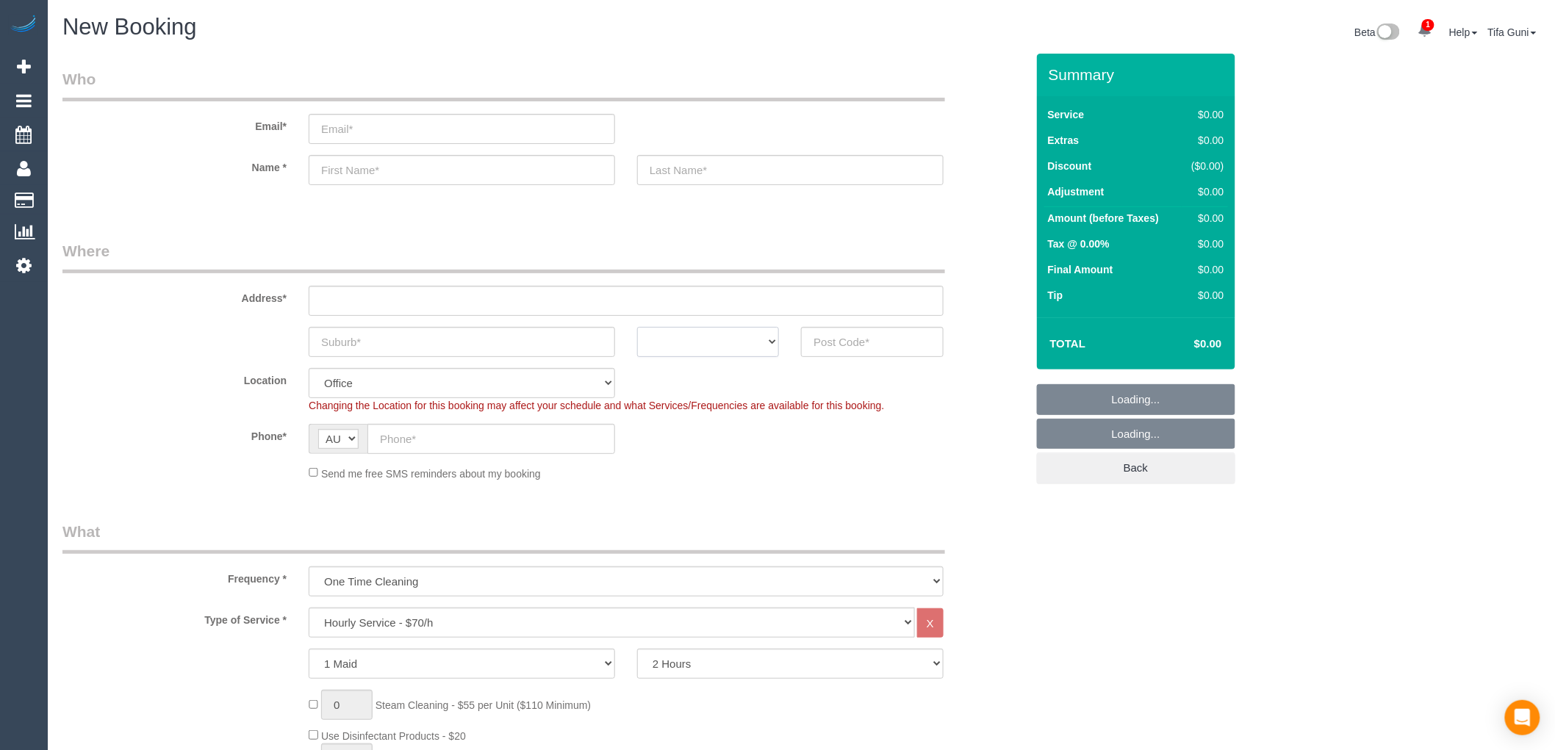
click at [738, 338] on select "ACT NSW NT QLD SA TAS VIC WA" at bounding box center [708, 342] width 142 height 30
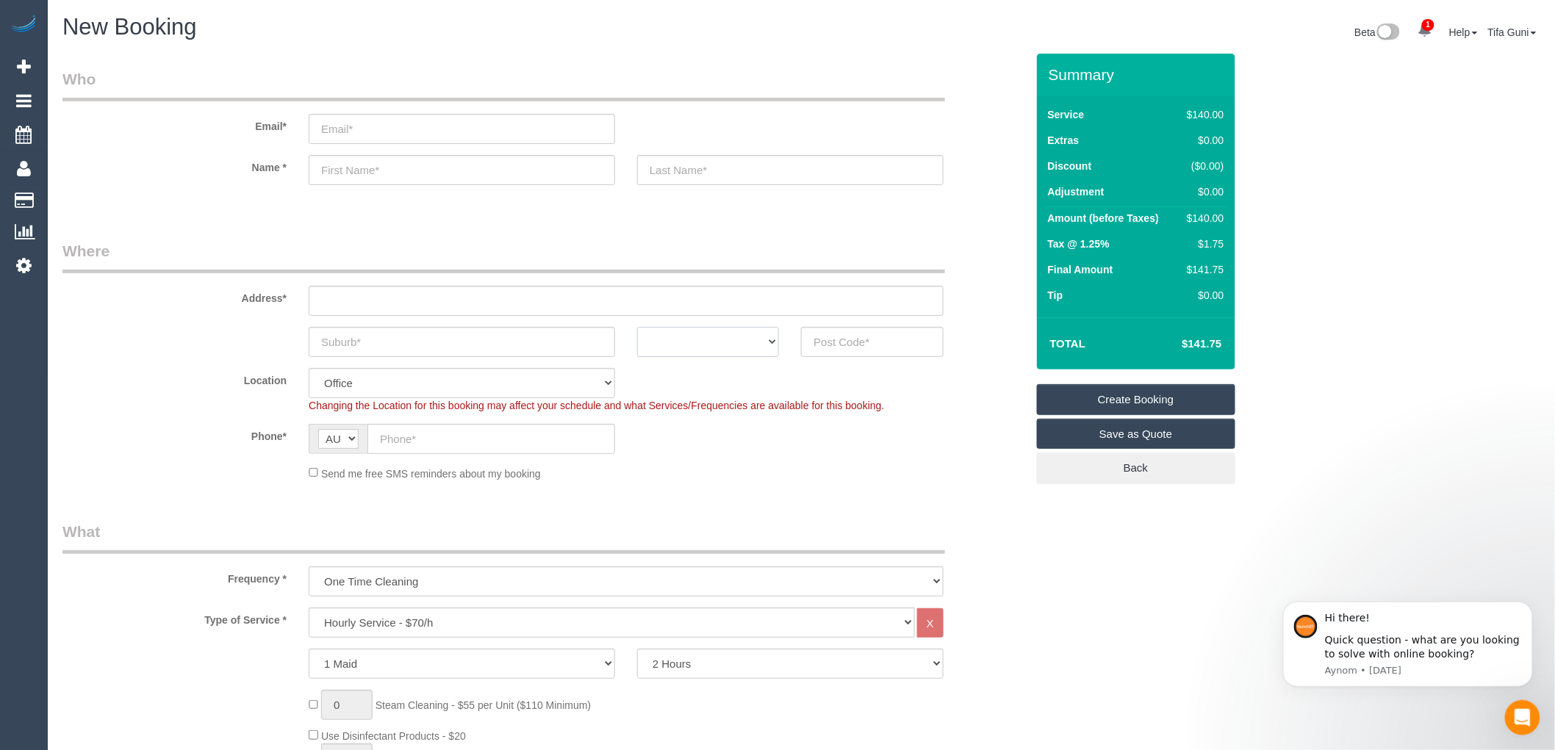
select select "VIC"
click at [637, 327] on select "ACT NSW NT QLD SA TAS VIC WA" at bounding box center [708, 342] width 142 height 30
click at [379, 336] on input "text" at bounding box center [462, 342] width 306 height 30
type input "habeg heights"
click at [839, 342] on input "text" at bounding box center [872, 342] width 142 height 30
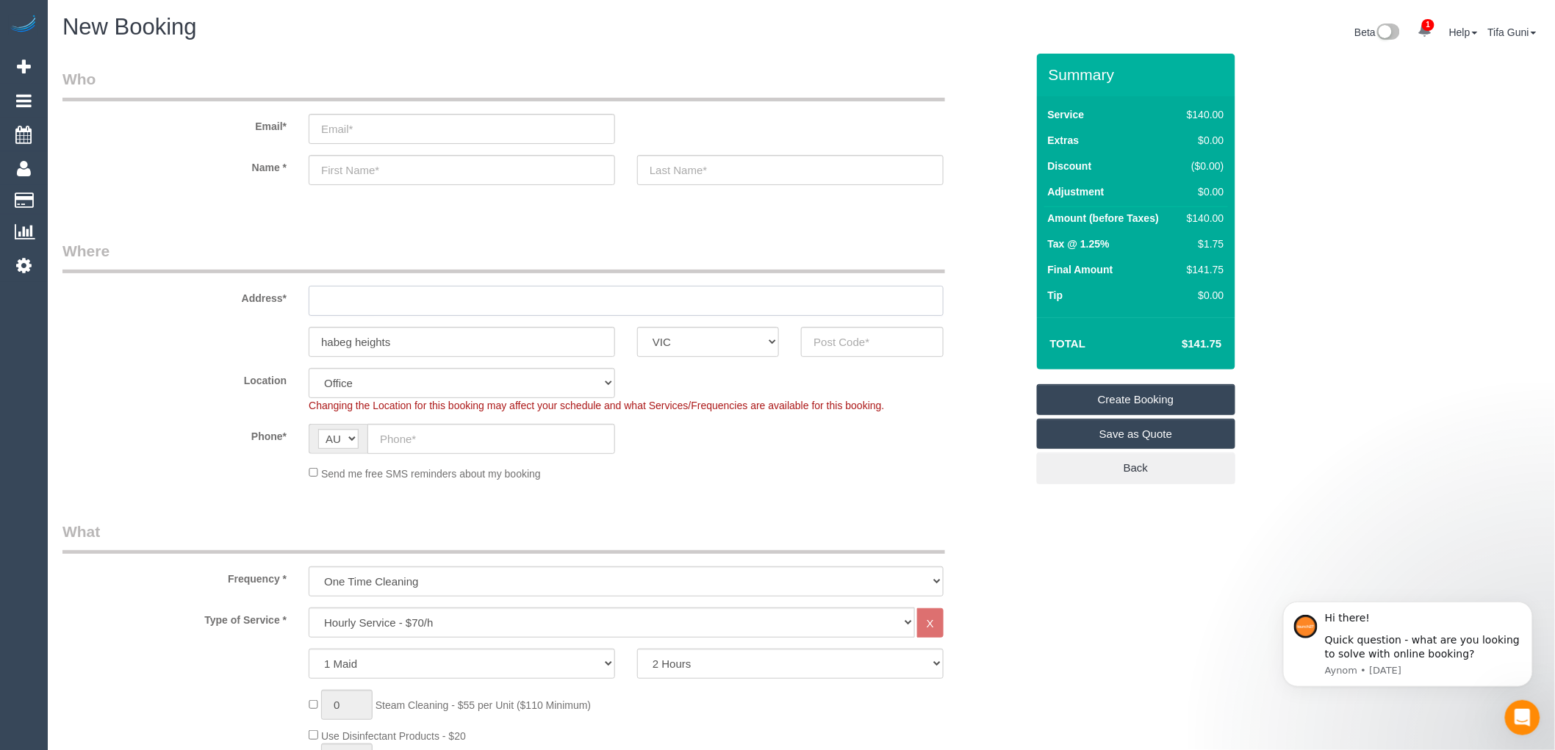
click at [342, 295] on input "text" at bounding box center [626, 301] width 635 height 30
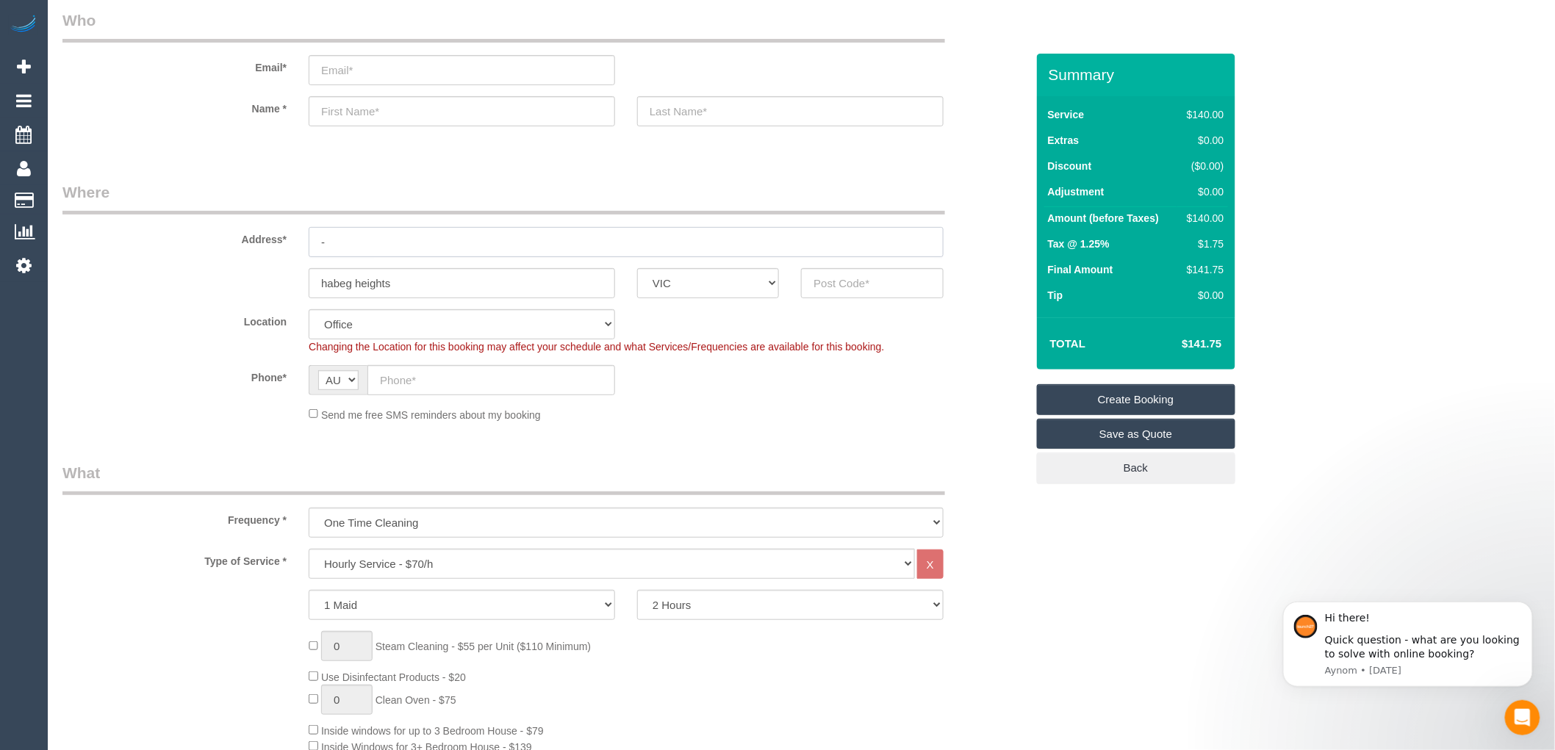
scroll to position [163, 0]
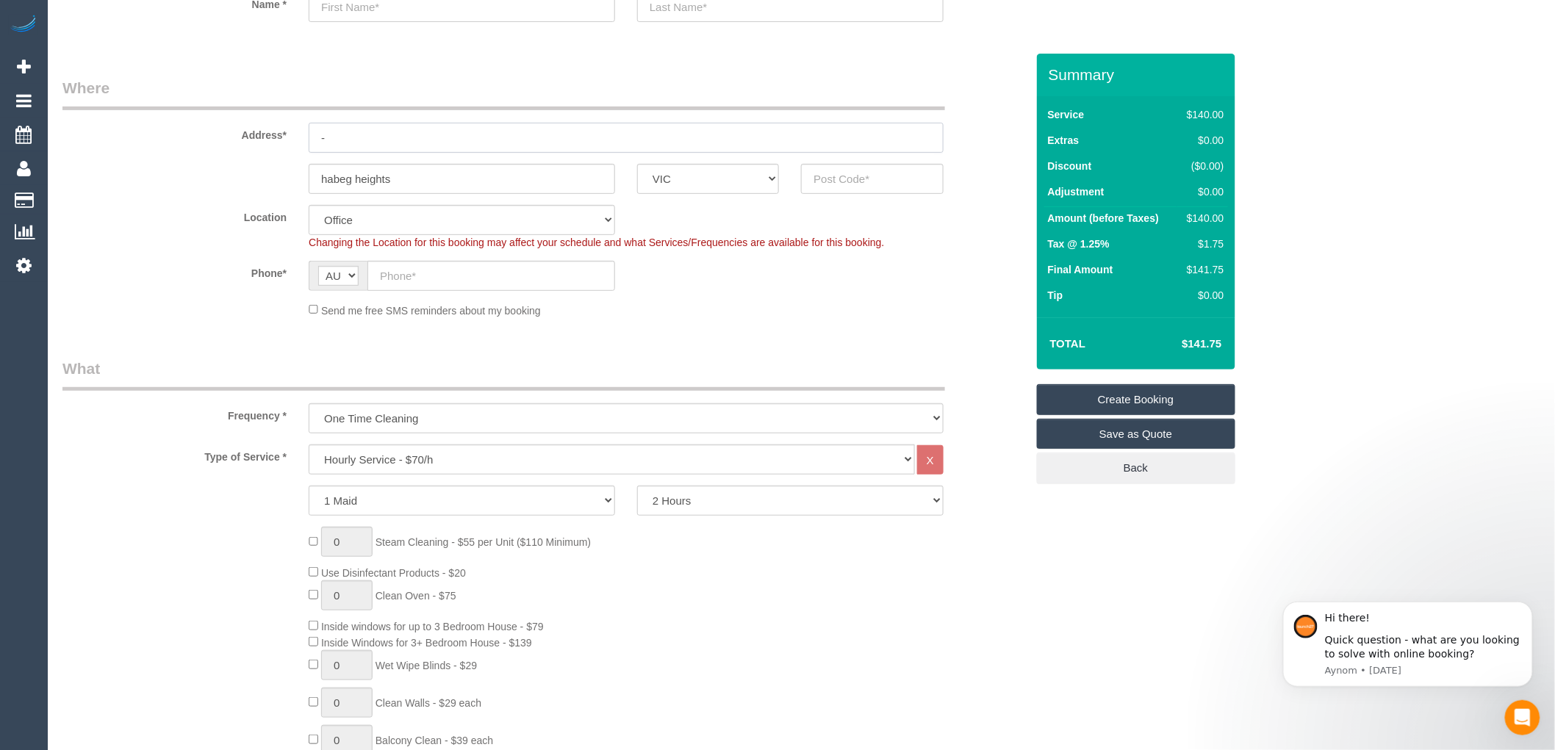
type input "-"
click at [372, 461] on select "Hourly Service - $70/h Hourly Service - $65/h Hourly Service - $60/h Hourly Ser…" at bounding box center [612, 459] width 606 height 30
select select "212"
click at [309, 445] on select "Hourly Service - $70/h Hourly Service - $65/h Hourly Service - $60/h Hourly Ser…" at bounding box center [612, 459] width 606 height 30
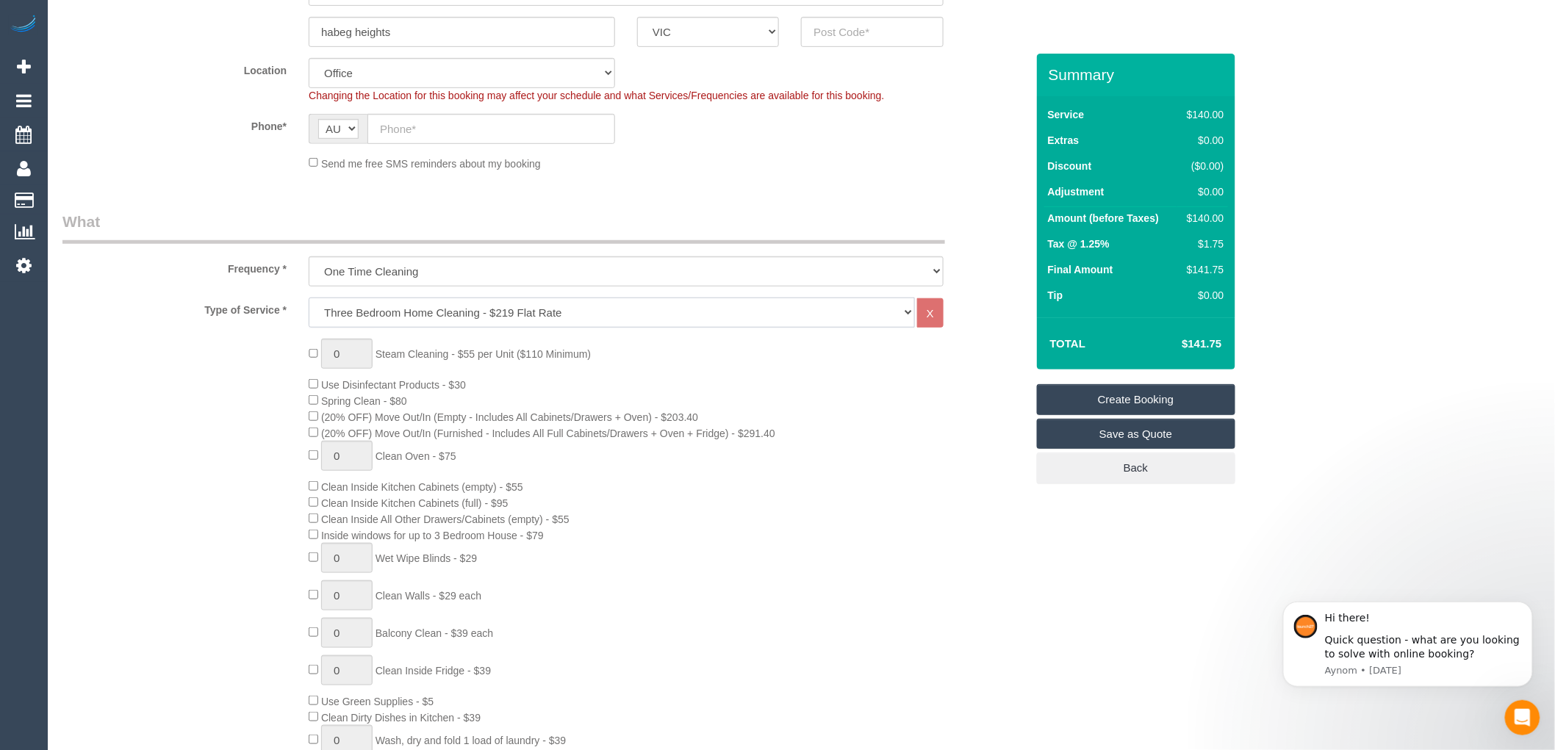
scroll to position [326, 0]
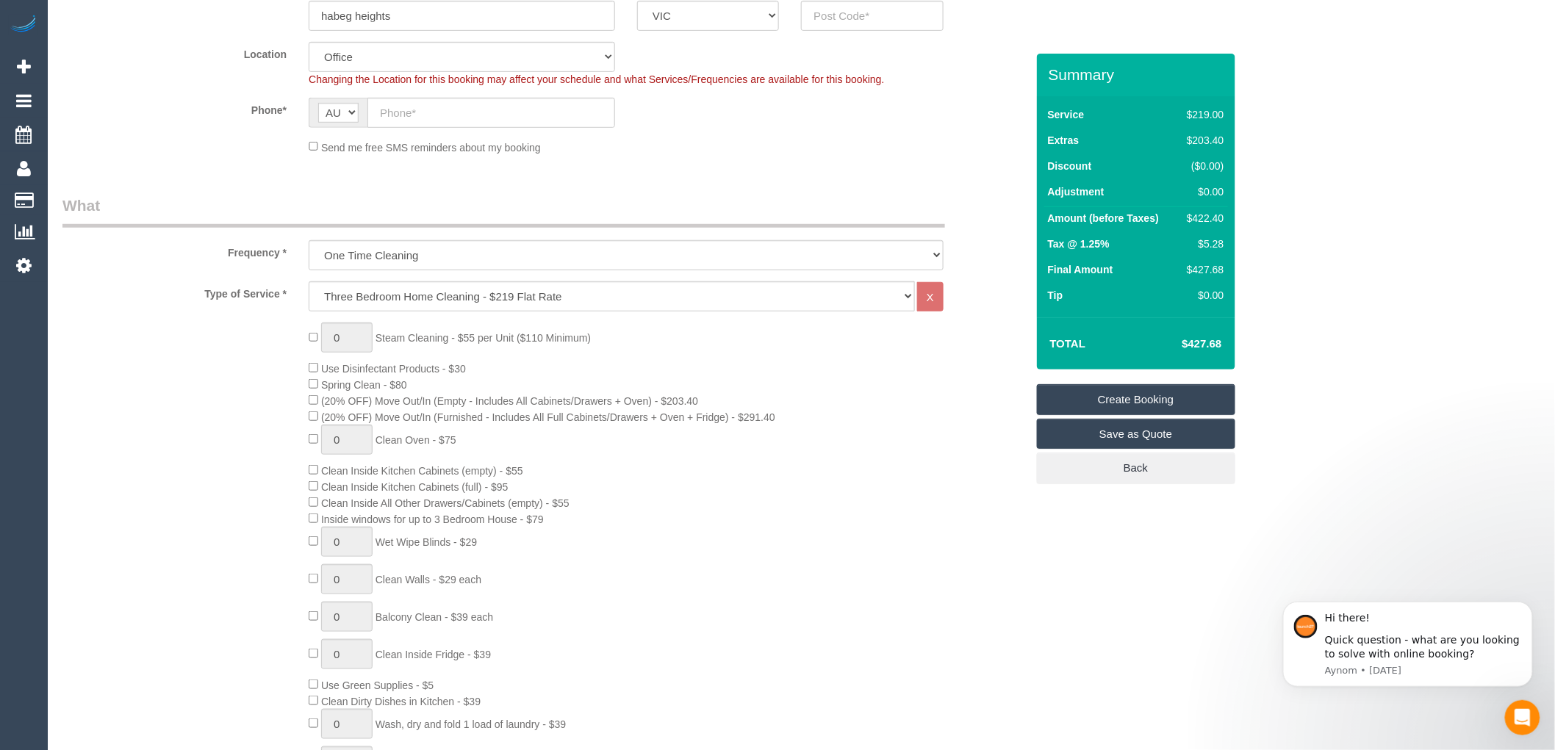
click at [640, 359] on div "0 Steam Cleaning - $55 per Unit ($110 Minimum) Use Disinfectant Products - $30 …" at bounding box center [667, 580] width 738 height 515
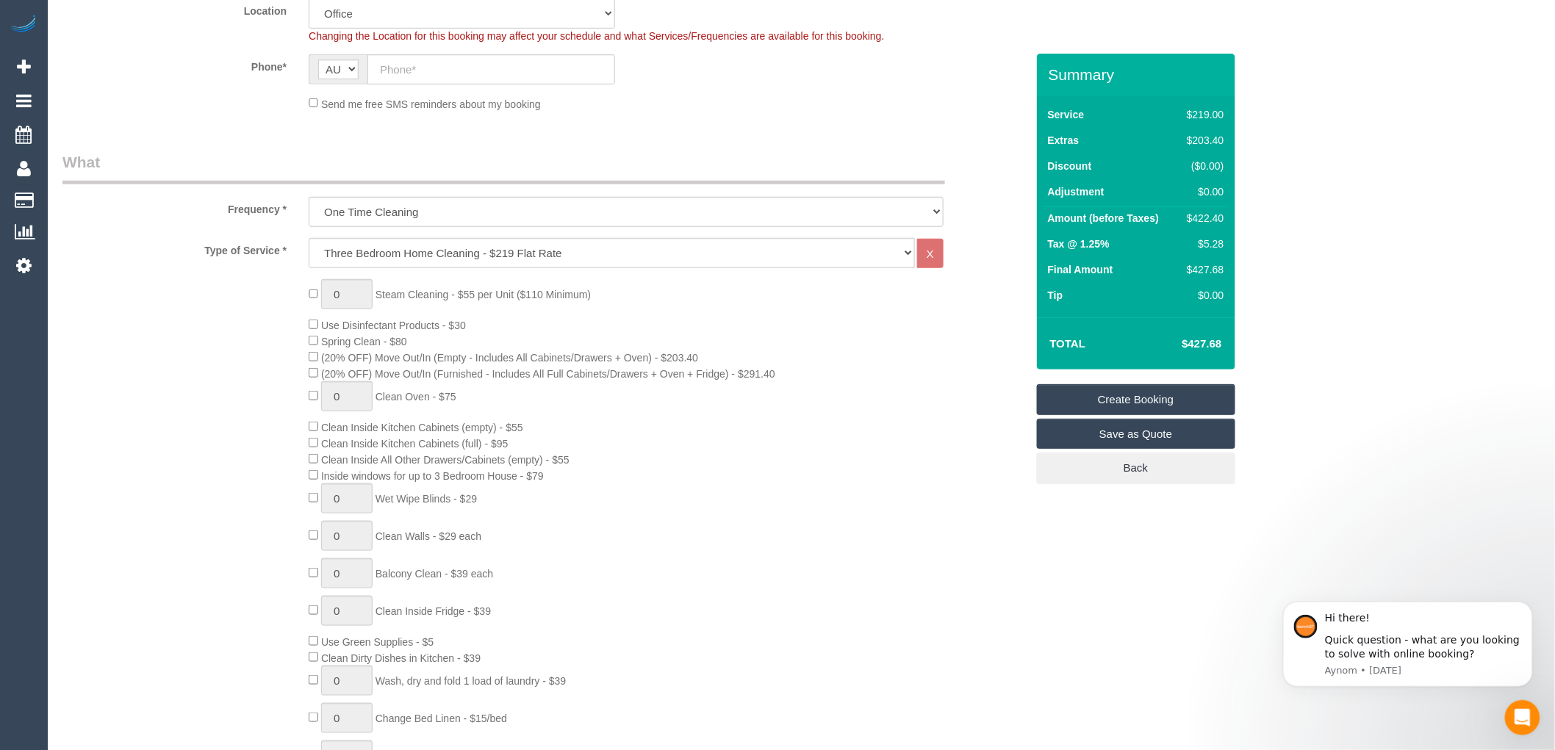
scroll to position [408, 0]
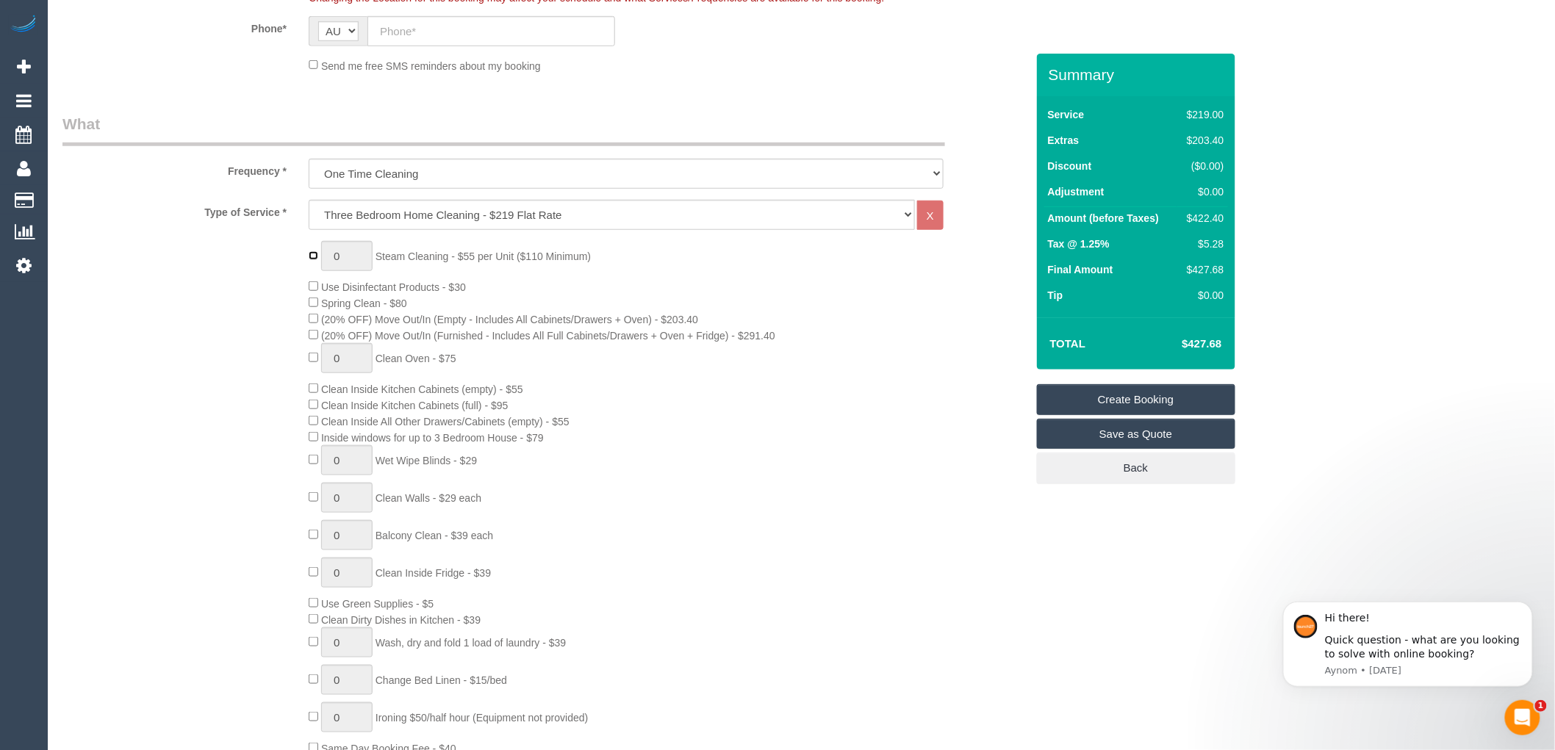
type input "1"
click at [346, 259] on input "1" at bounding box center [346, 256] width 51 height 30
type input "3"
type input "4"
click at [599, 268] on div "4 Steam Cleaning - $55 per Unit ($110 Minimum) Use Disinfectant Products - $30 …" at bounding box center [667, 498] width 738 height 515
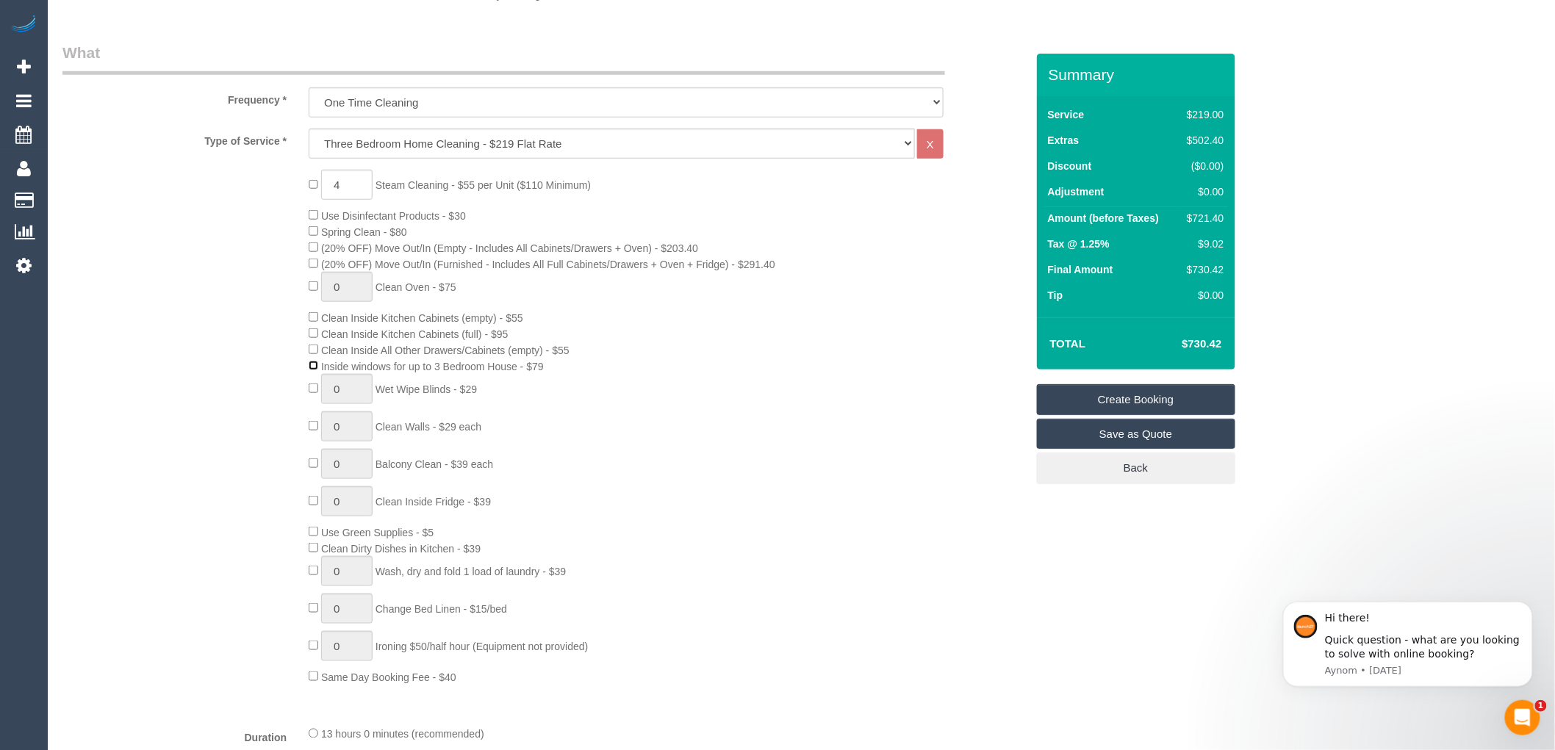
scroll to position [163, 0]
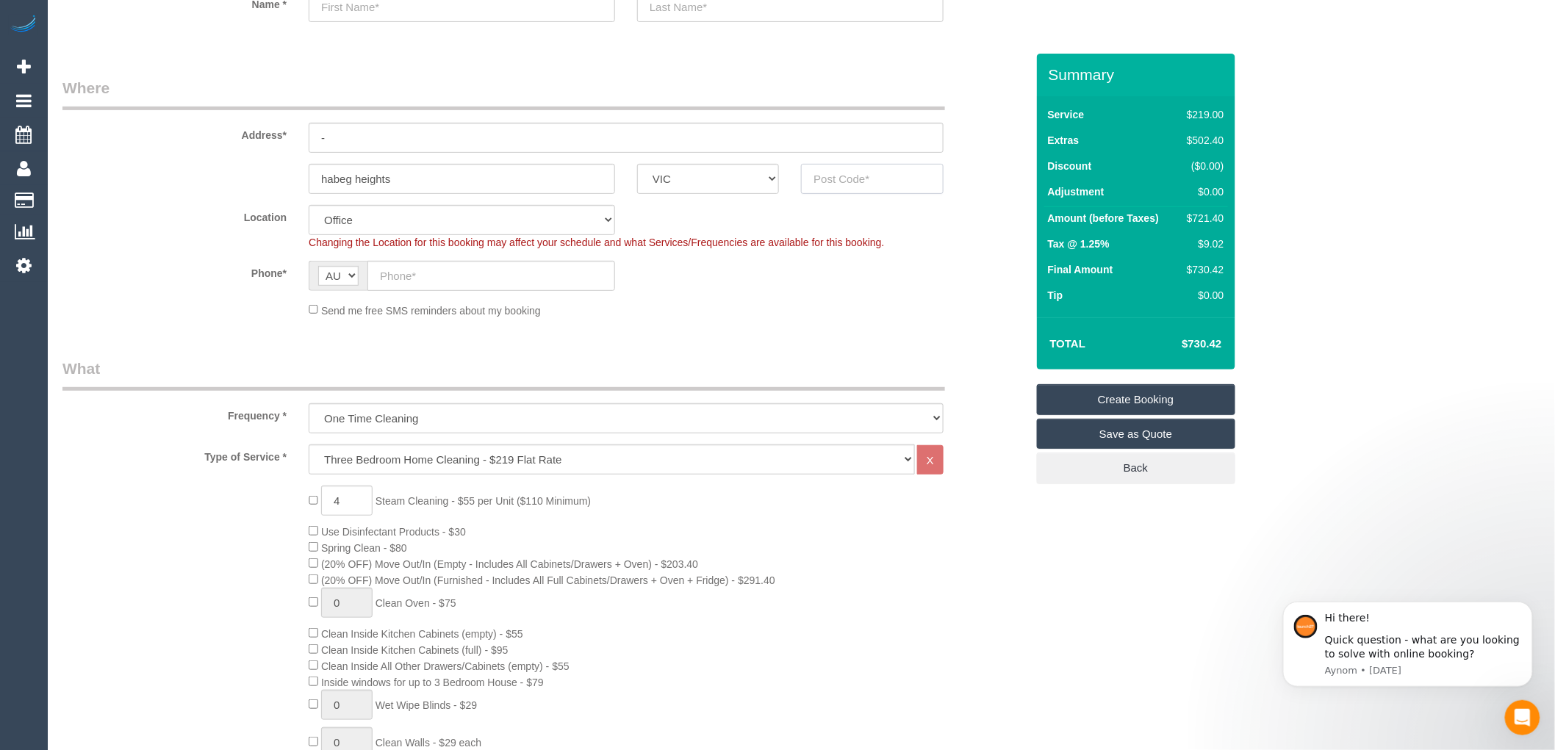
click at [840, 181] on input "text" at bounding box center [872, 179] width 142 height 30
drag, startPoint x: 840, startPoint y: 176, endPoint x: 811, endPoint y: 173, distance: 29.5
click at [811, 173] on input "3081" at bounding box center [872, 179] width 142 height 30
type input "3081"
select select "60"
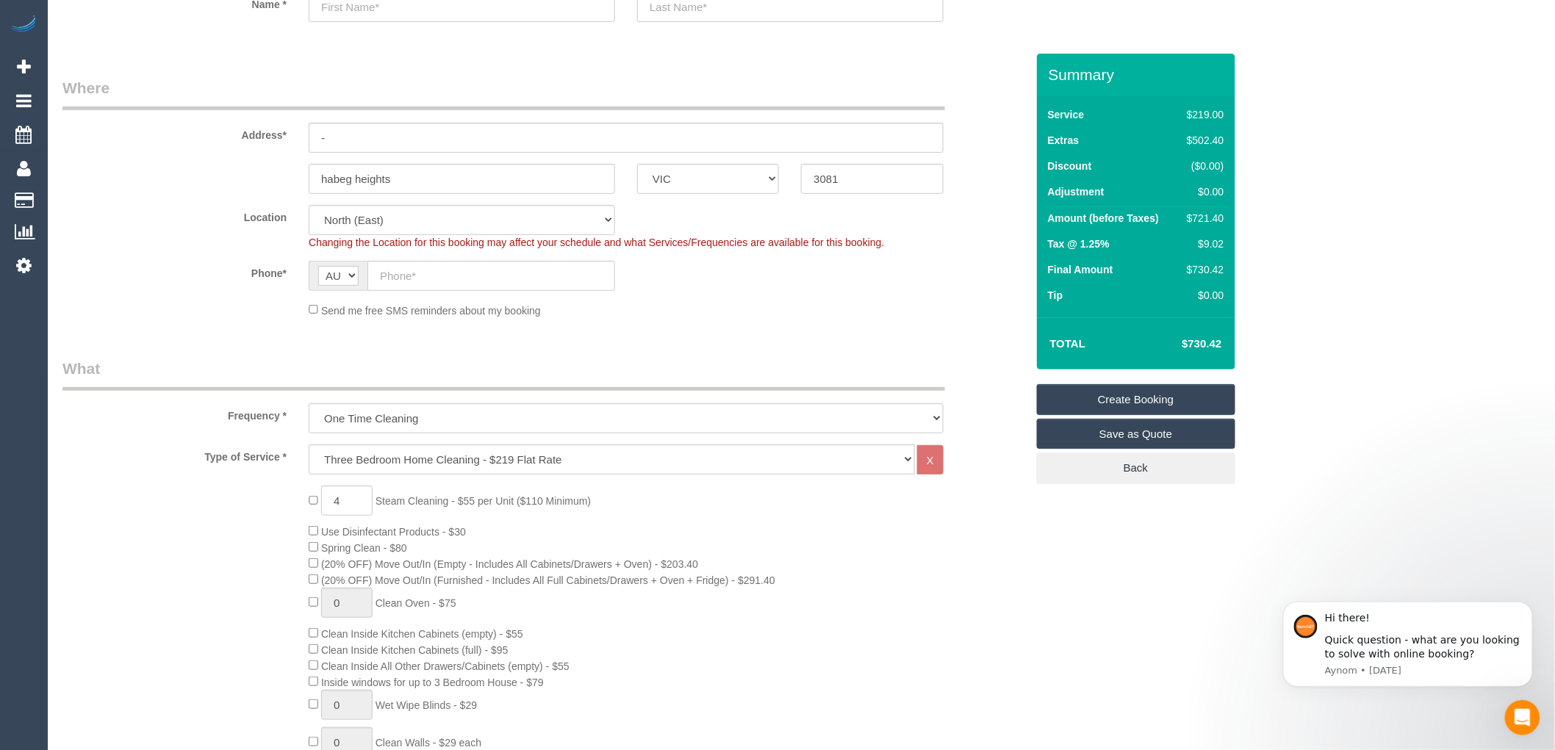
select select "object:2139"
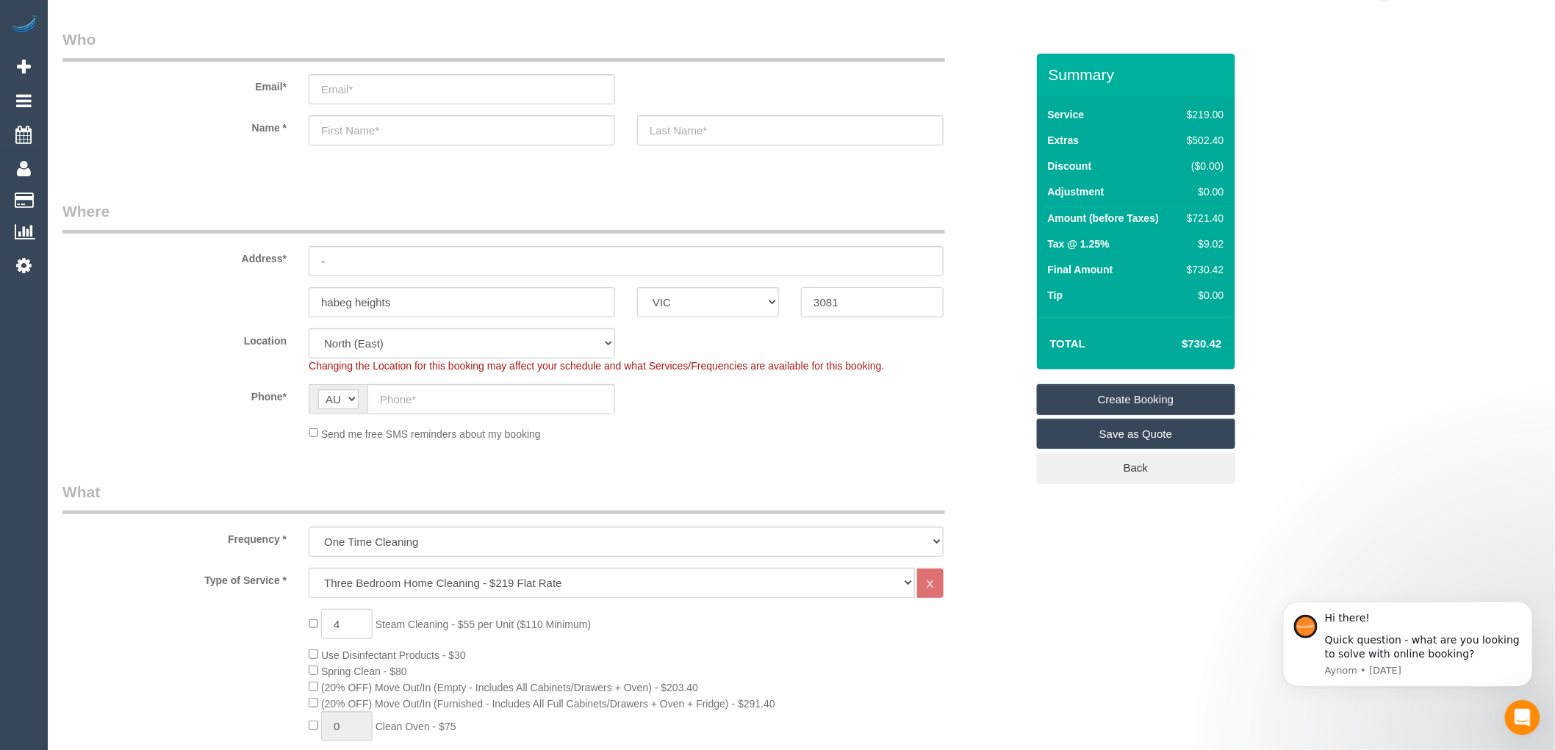
scroll to position [0, 0]
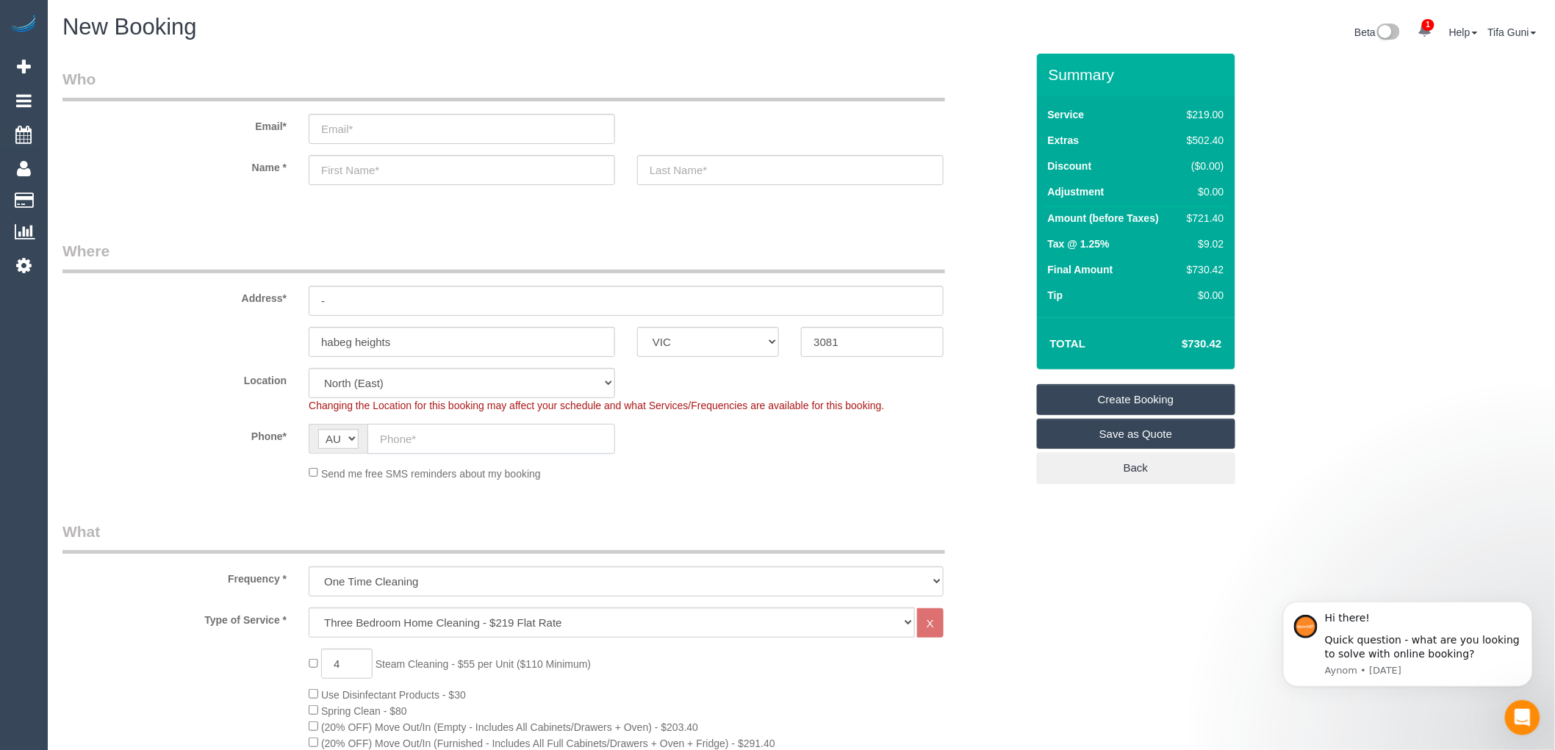
click at [390, 439] on input "text" at bounding box center [491, 439] width 248 height 30
paste input "61 418 993 888"
type input "61 418 993 888"
click at [364, 295] on input "-" at bounding box center [626, 301] width 635 height 30
click at [325, 128] on input "email" at bounding box center [462, 129] width 306 height 30
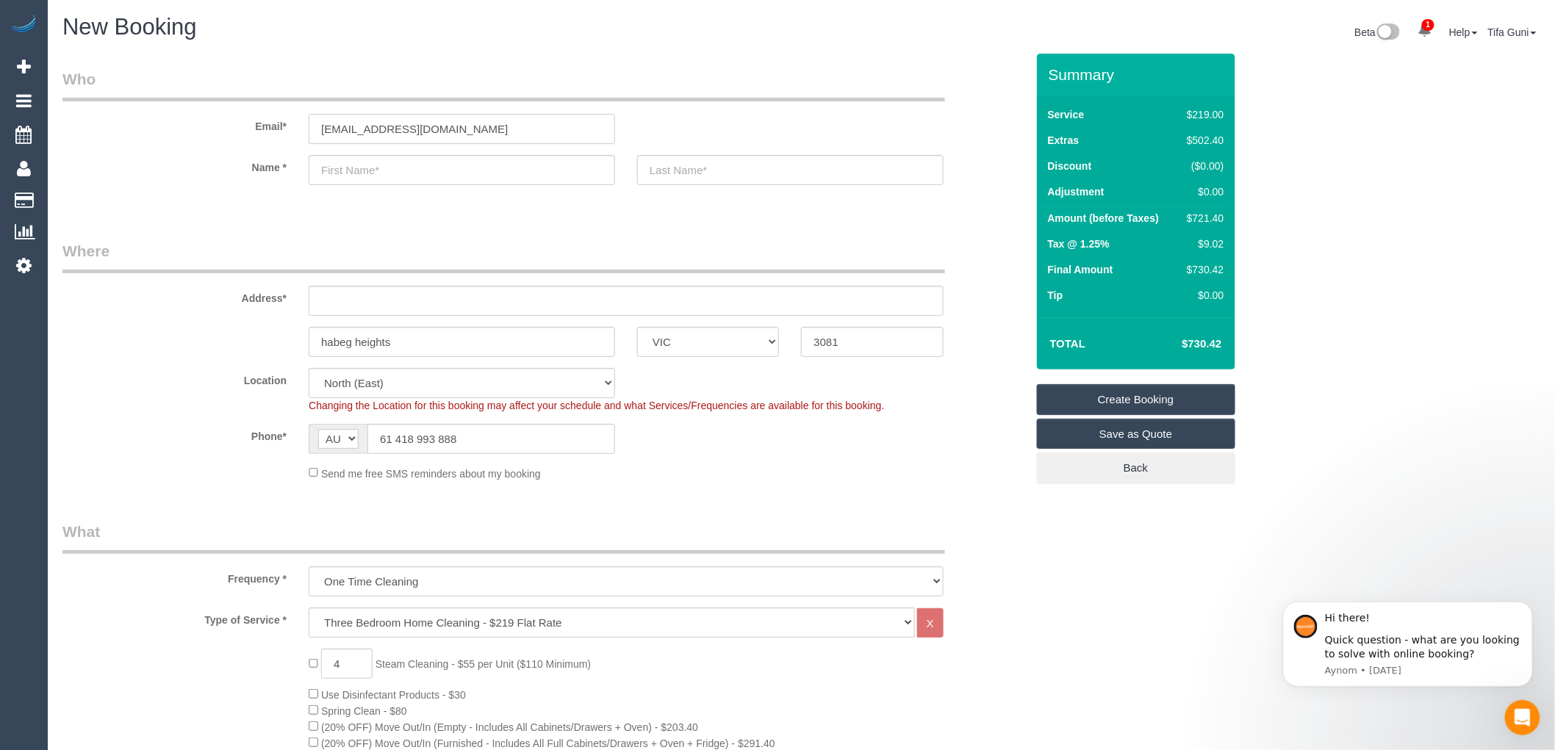
type input "r_geremia@hotmail.com"
click at [385, 170] on input "text" at bounding box center [462, 170] width 306 height 30
type input "Raquel"
click at [669, 168] on input "text" at bounding box center [790, 170] width 306 height 30
type input "Camtese"
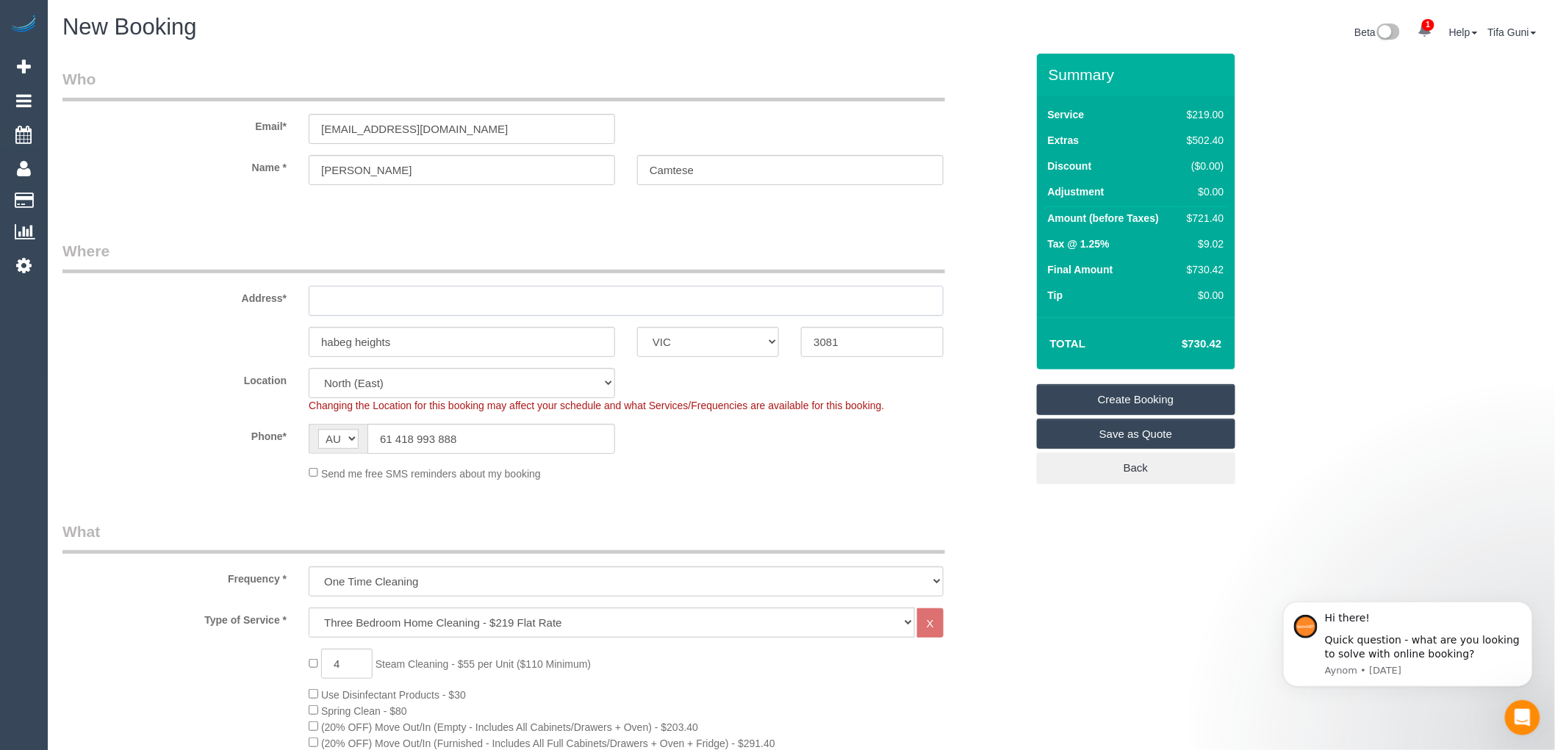
click at [345, 301] on input "text" at bounding box center [626, 301] width 635 height 30
type input "30 a outhwarte road"
drag, startPoint x: 353, startPoint y: 342, endPoint x: 317, endPoint y: 340, distance: 36.8
click at [317, 340] on input "habeg heights" at bounding box center [462, 342] width 306 height 30
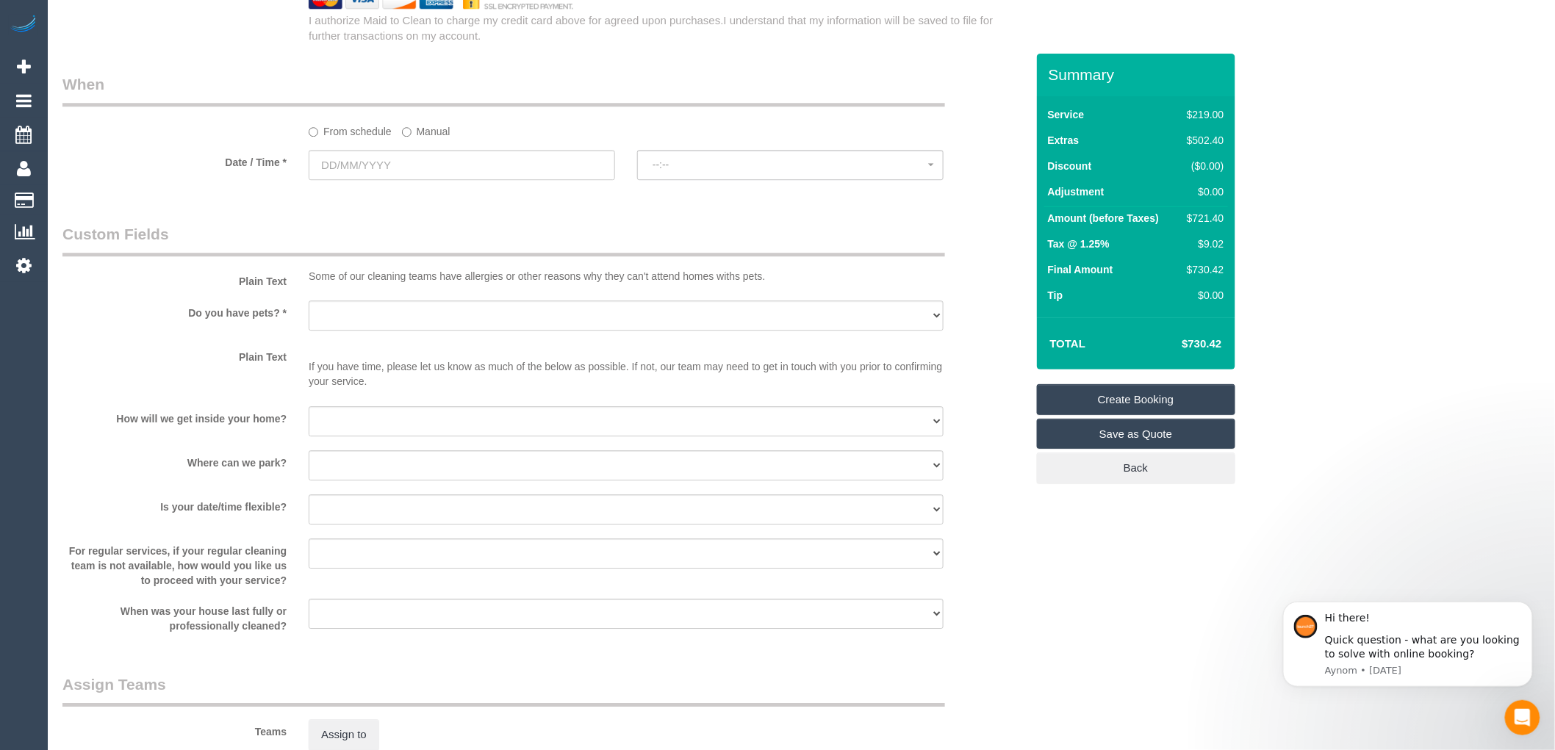
scroll to position [1632, 0]
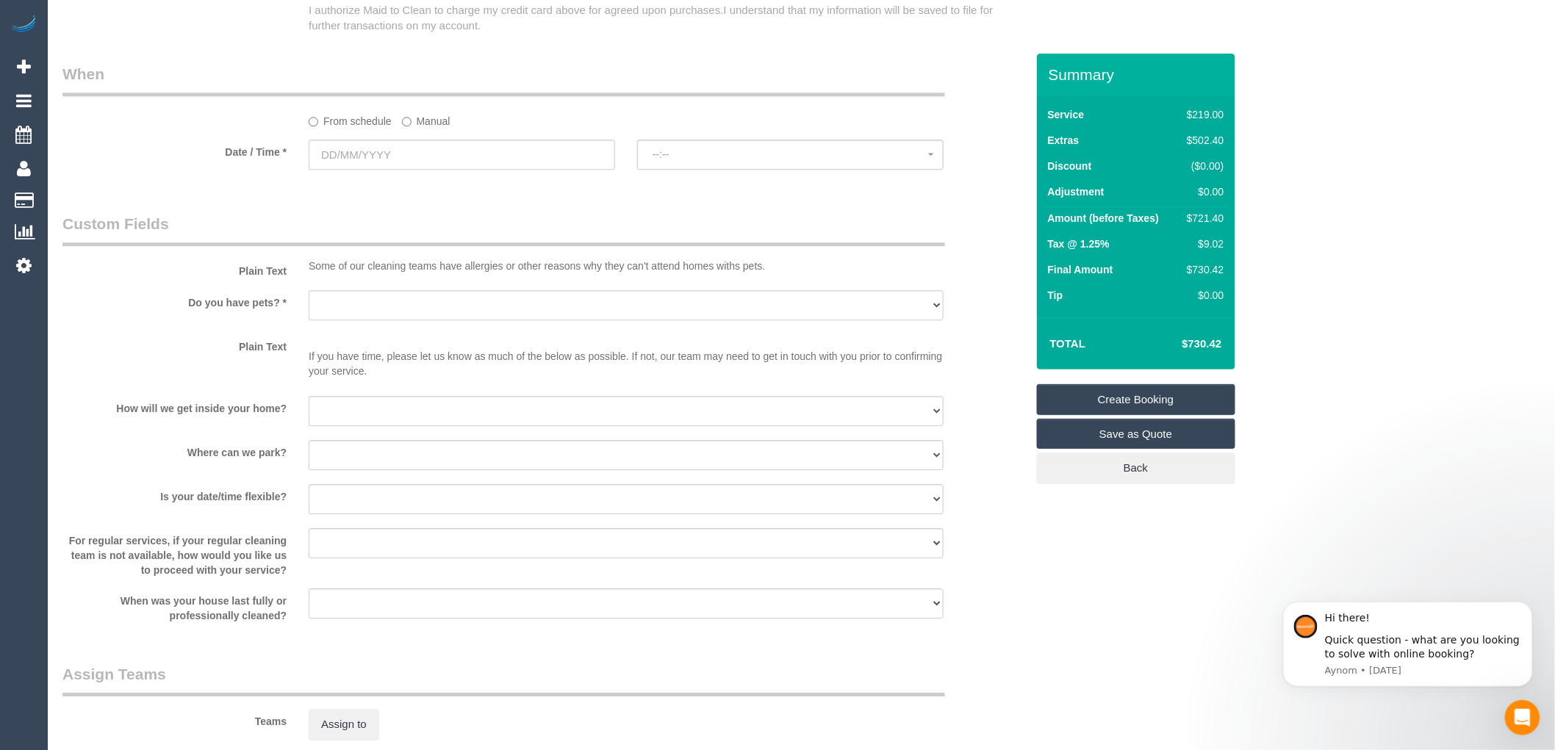
type input "Haldbg heights"
click at [382, 170] on input "text" at bounding box center [462, 155] width 306 height 30
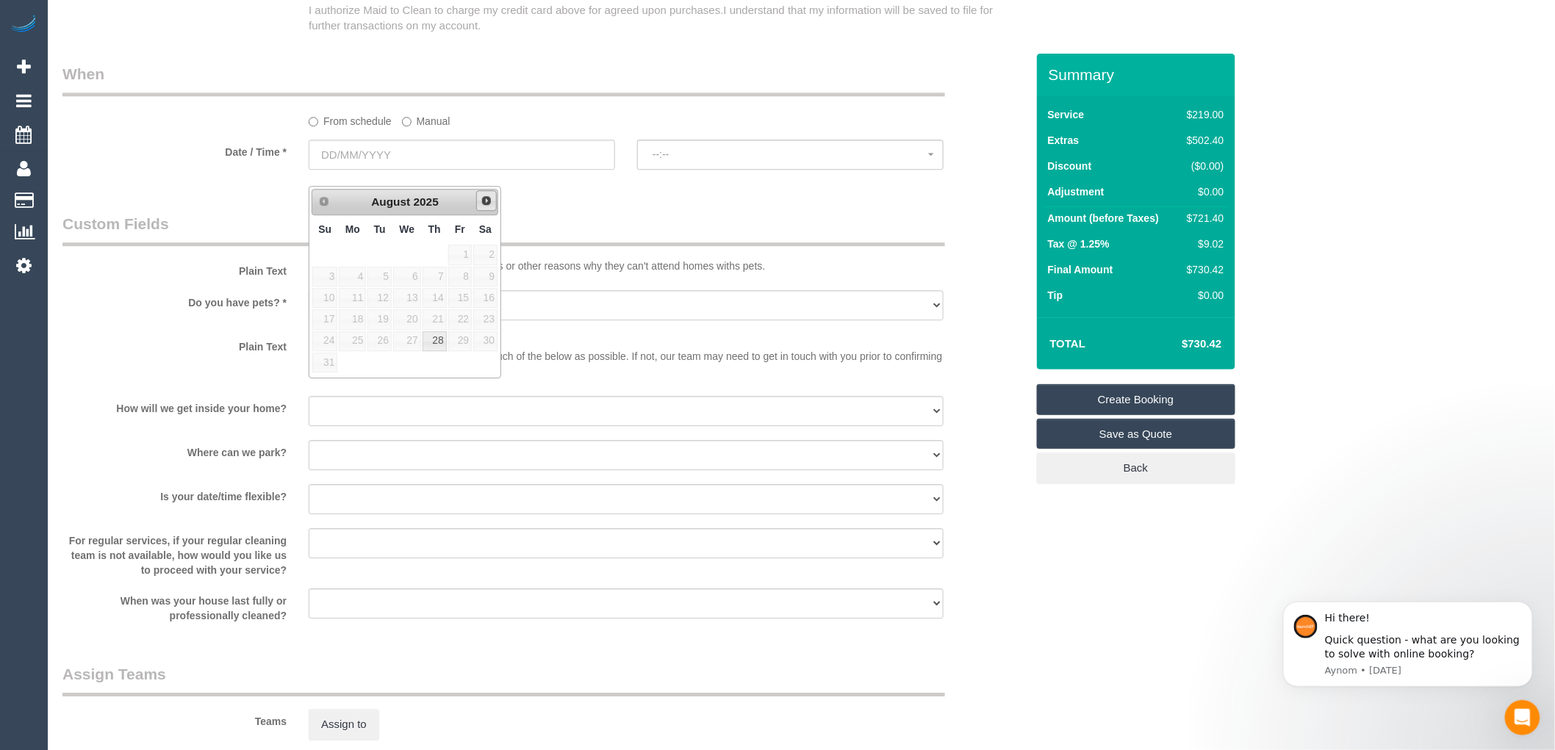
click at [485, 204] on span "Next" at bounding box center [486, 201] width 12 height 12
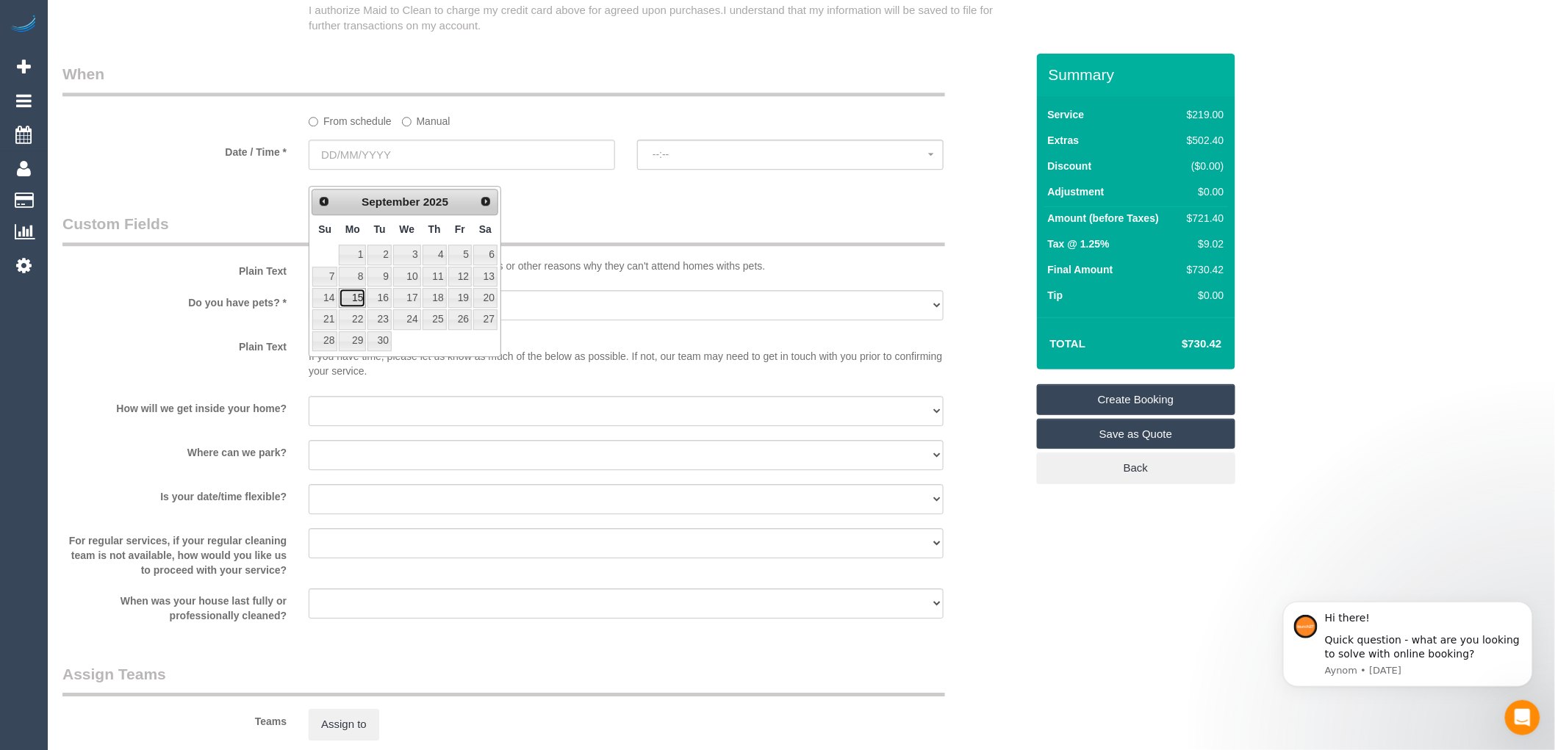
click at [360, 298] on link "15" at bounding box center [352, 298] width 27 height 20
type input "15/09/2025"
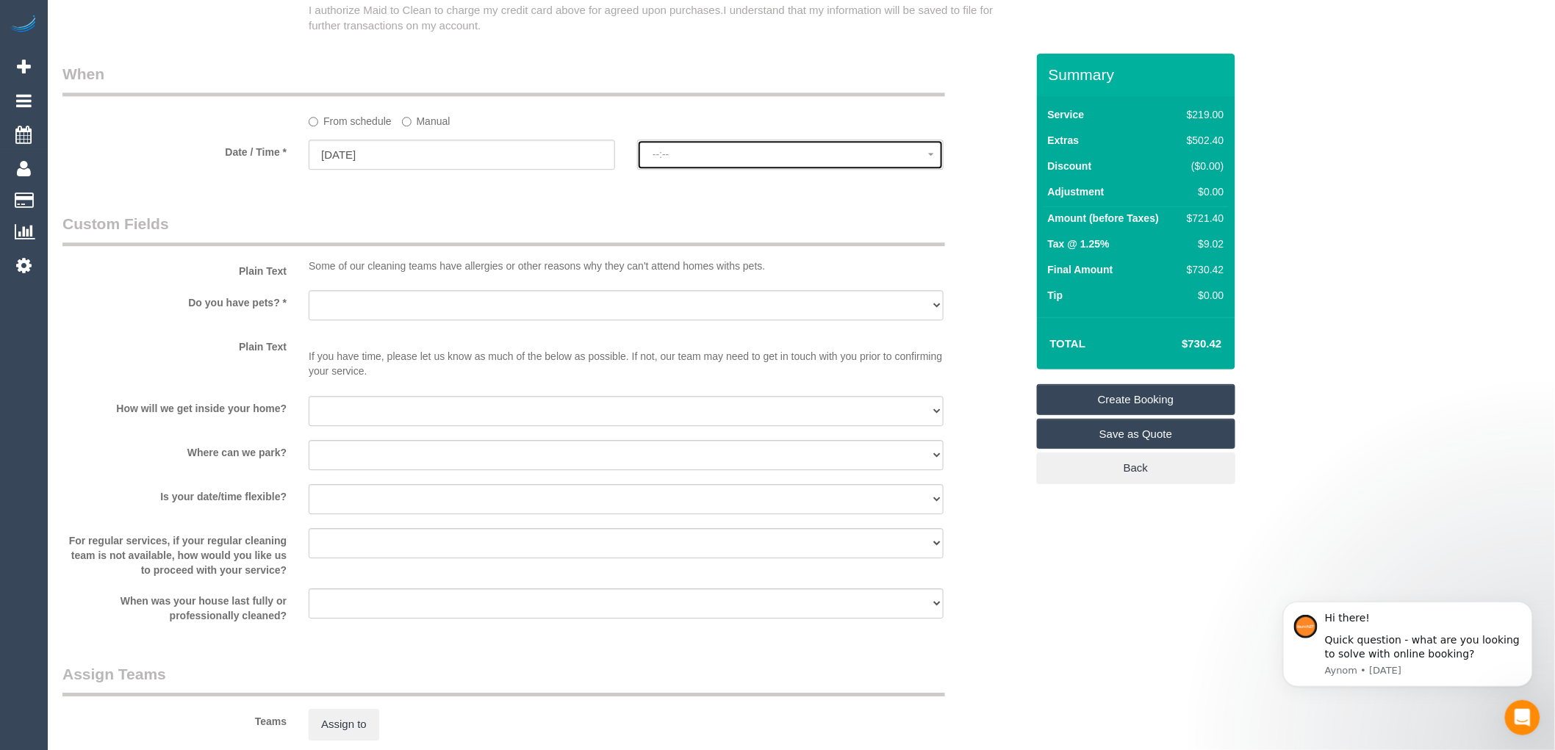
select select "spot1"
click at [792, 162] on button "07:00 - 08:00" at bounding box center [790, 155] width 306 height 30
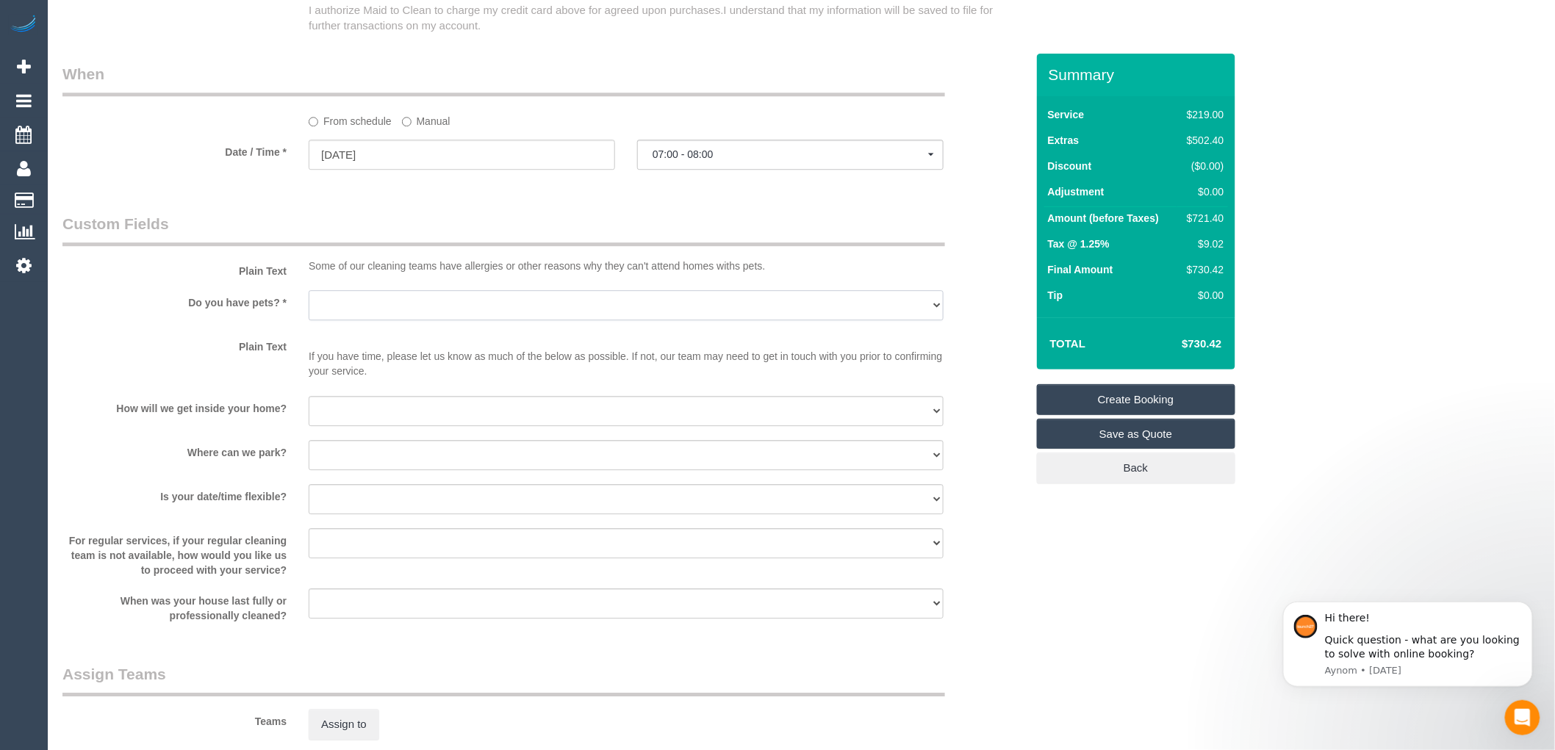
click at [395, 320] on select "Yes - Cats Yes - Dogs No pets Yes - Dogs and Cats Yes - Other" at bounding box center [626, 305] width 635 height 30
select select "number:28"
click at [309, 306] on select "Yes - Cats Yes - Dogs No pets Yes - Dogs and Cats Yes - Other" at bounding box center [626, 305] width 635 height 30
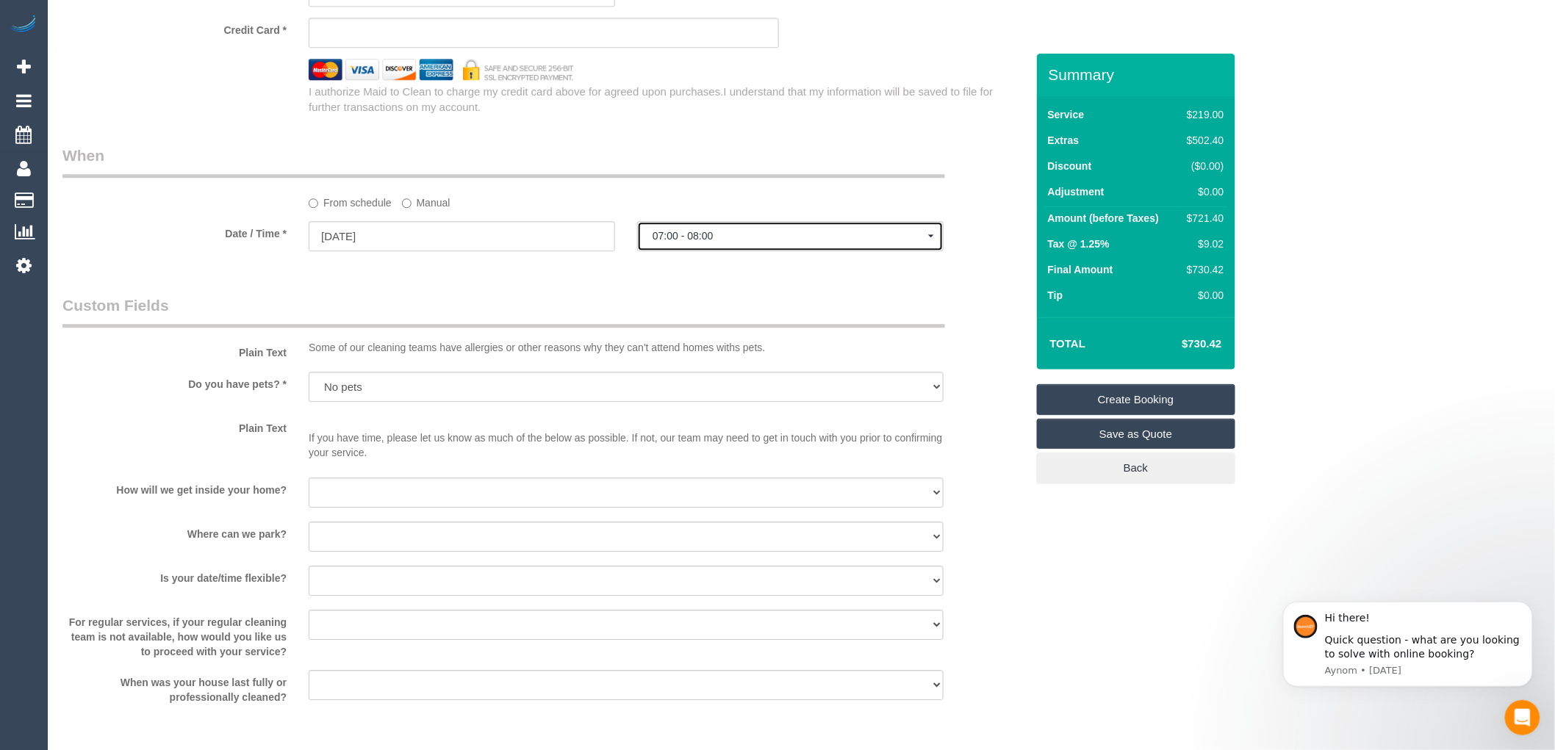
click at [703, 241] on button "07:00 - 08:00" at bounding box center [790, 236] width 306 height 30
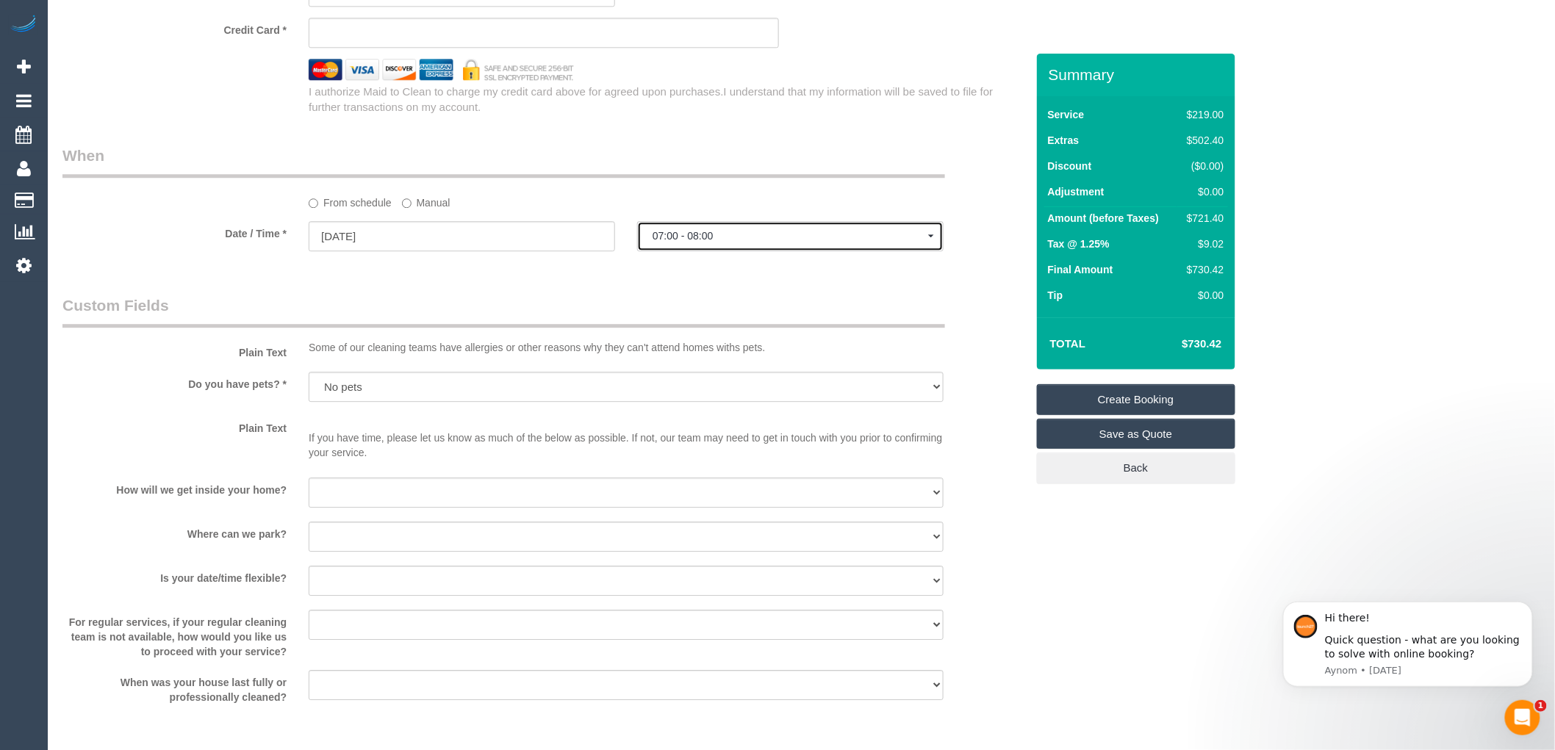
click at [695, 242] on span "07:00 - 08:00" at bounding box center [790, 236] width 276 height 12
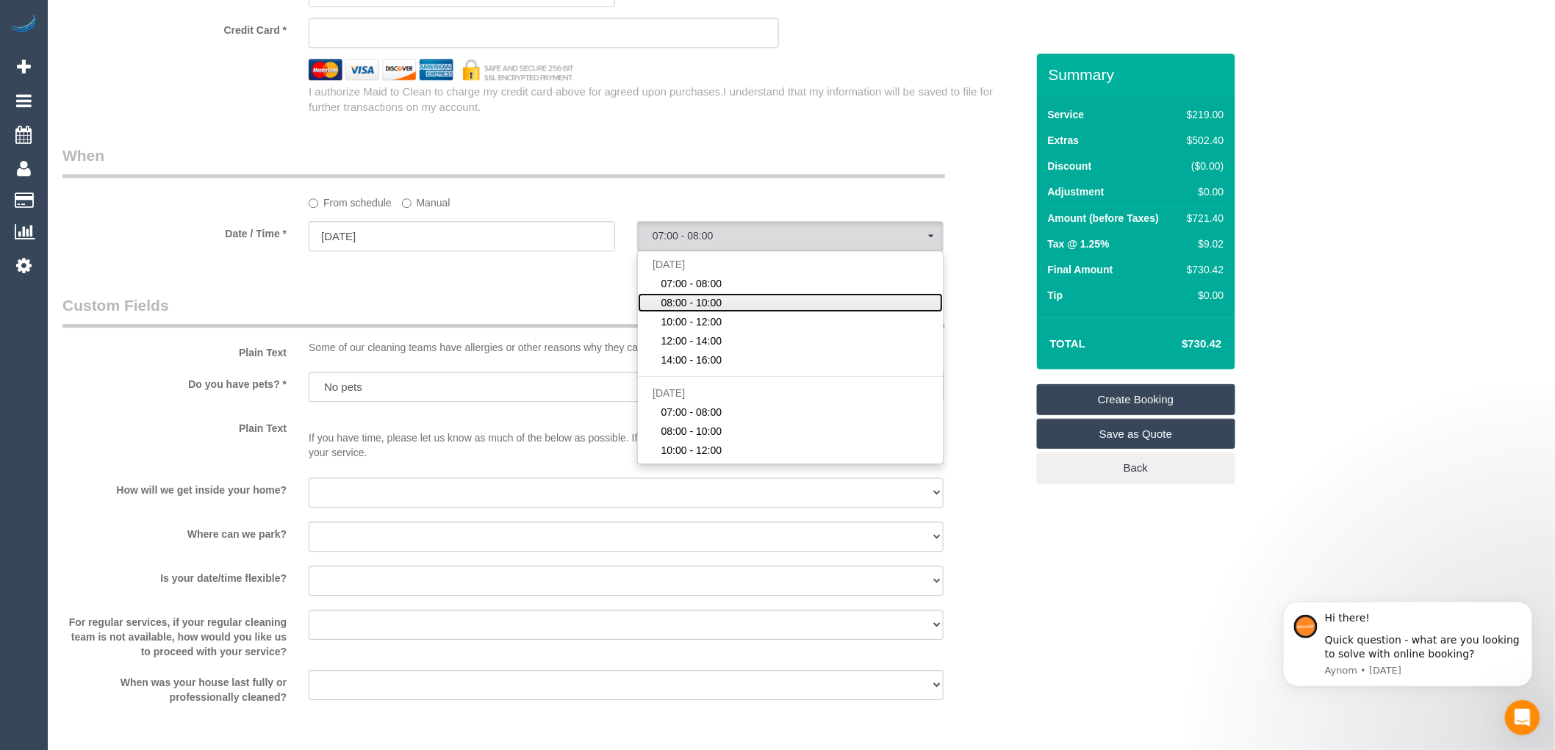
click at [694, 310] on span "08:00 - 10:00" at bounding box center [691, 302] width 61 height 15
select select "spot2"
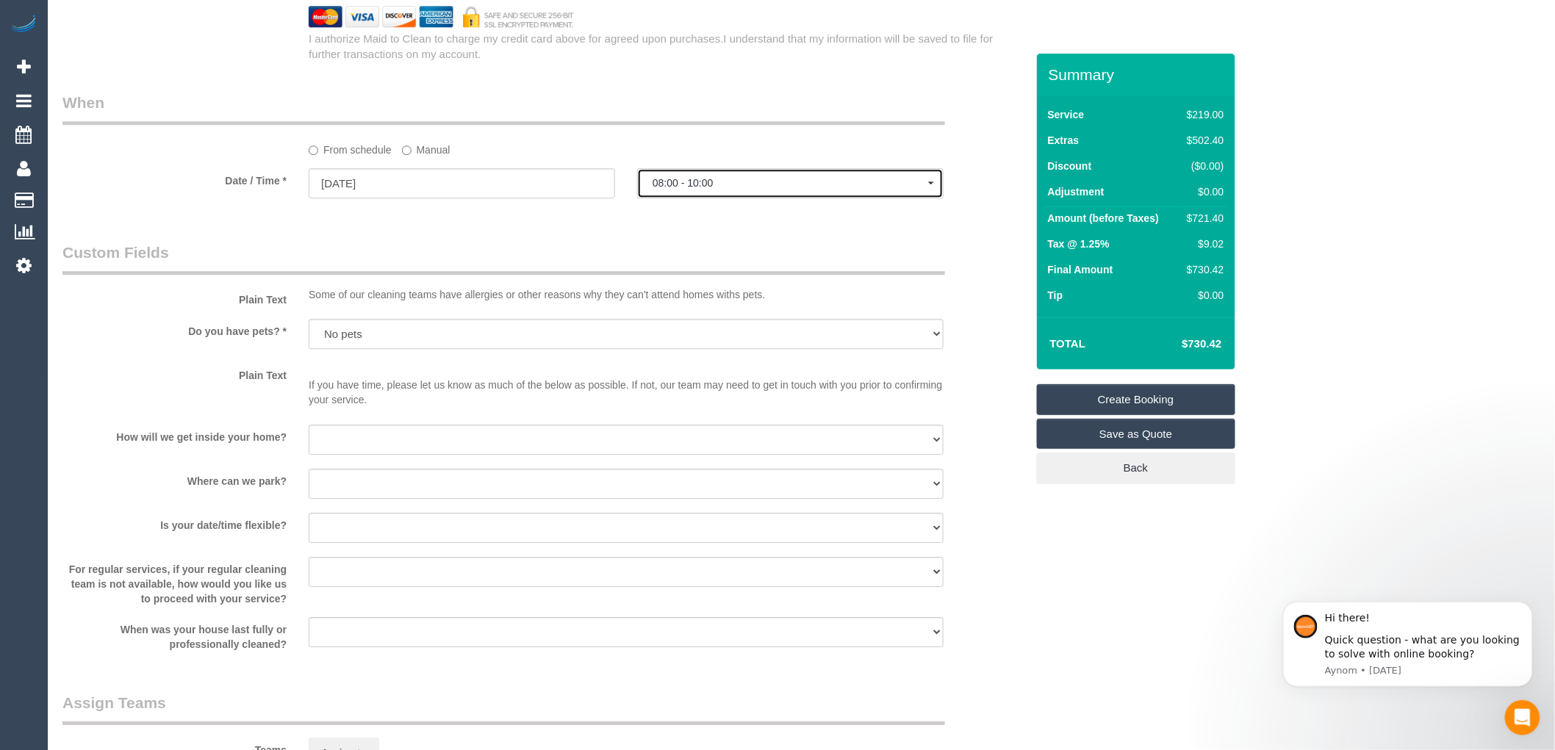
scroll to position [1632, 0]
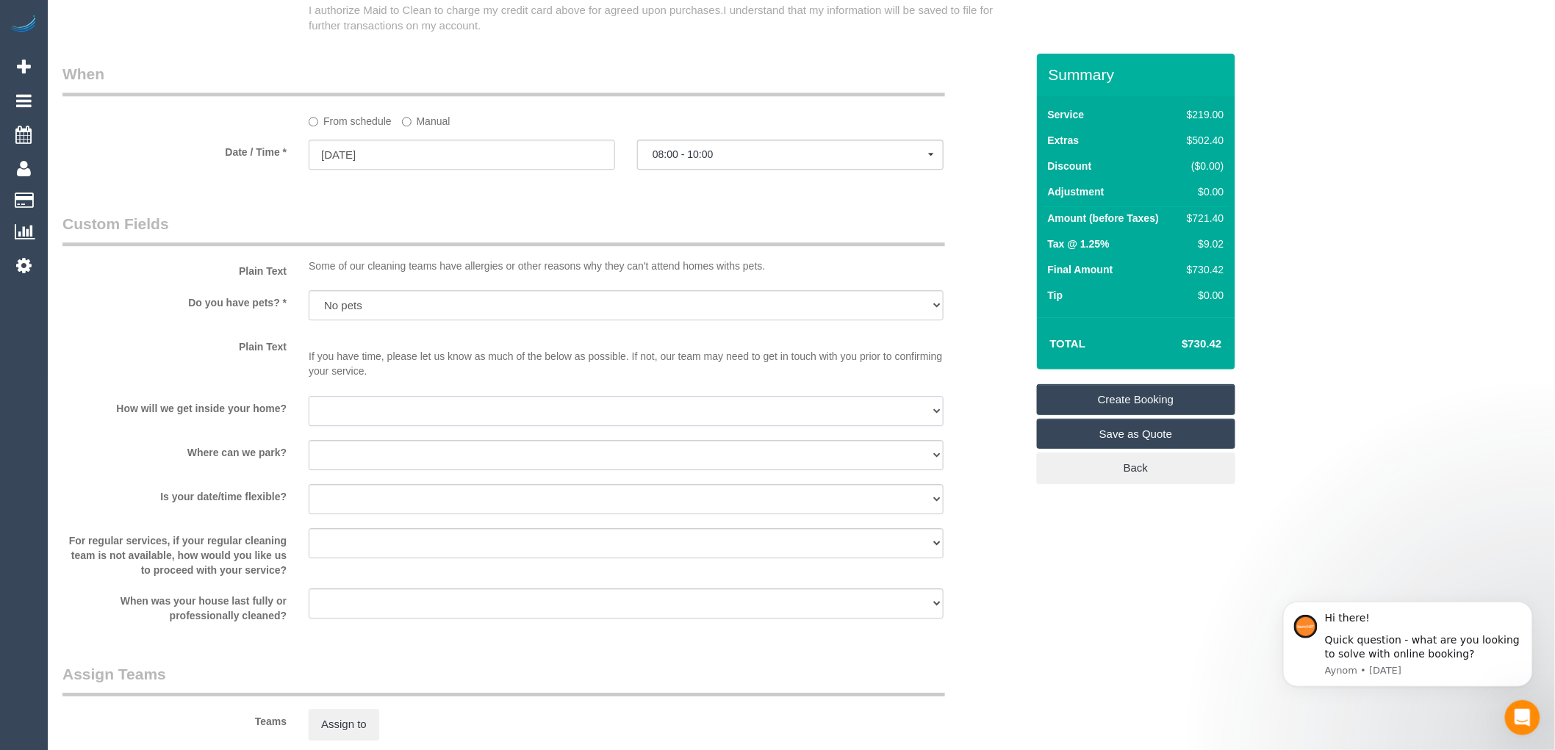
click at [395, 426] on select "I will be home Key will be left (please provide details below) Lock box/Access …" at bounding box center [626, 411] width 635 height 30
select select "number:14"
click at [309, 411] on select "I will be home Key will be left (please provide details below) Lock box/Access …" at bounding box center [626, 411] width 635 height 30
click at [397, 423] on select "I will be home Key will be left (please provide details below) Lock box/Access …" at bounding box center [626, 411] width 635 height 30
drag, startPoint x: 1009, startPoint y: 473, endPoint x: 962, endPoint y: 468, distance: 46.6
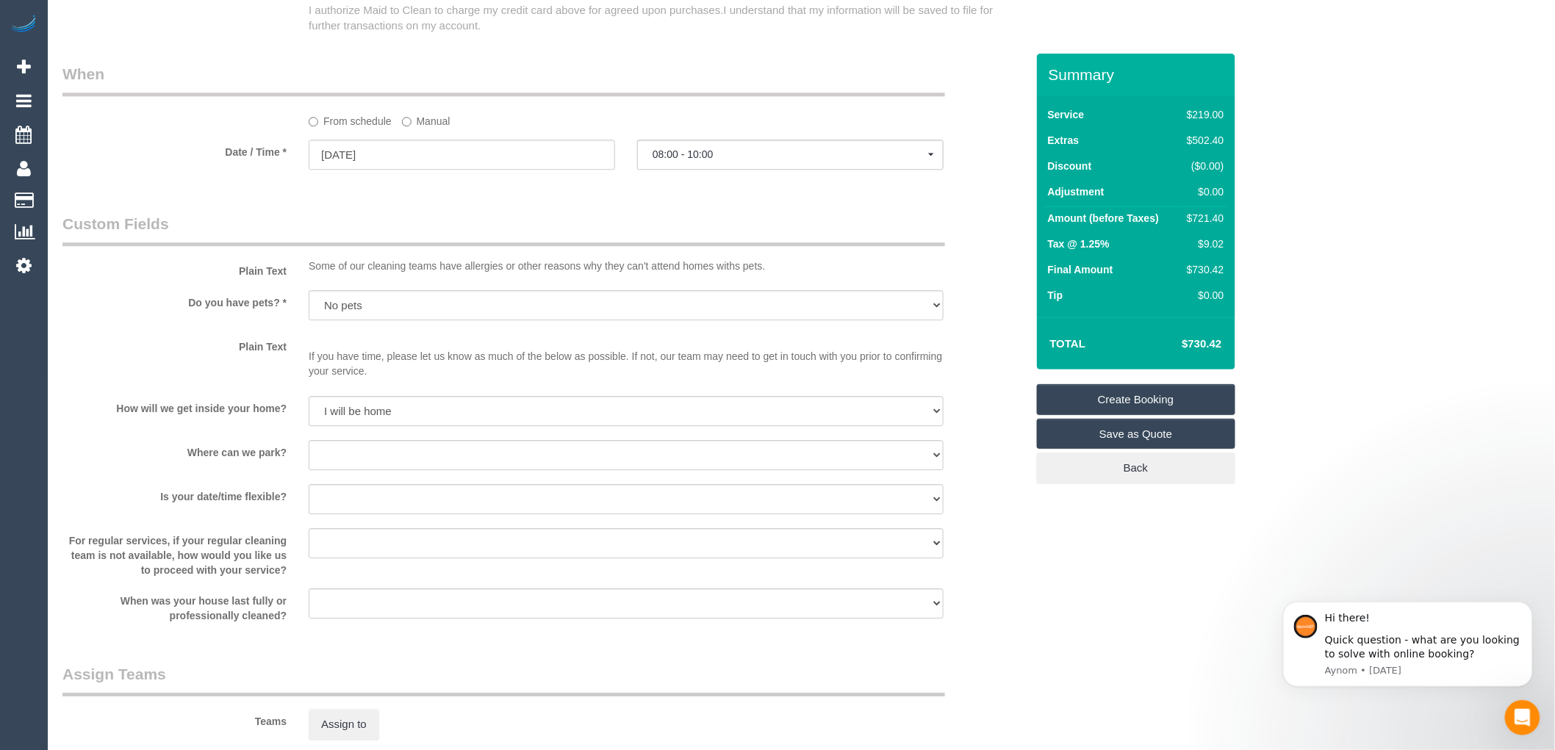
click at [1008, 473] on div "Where can we park? I will provide parking on-site Free street parking Paid stre…" at bounding box center [543, 456] width 985 height 33
click at [419, 422] on select "I will be home Key will be left (please provide details below) Lock box/Access …" at bounding box center [626, 411] width 635 height 30
drag, startPoint x: 1184, startPoint y: 476, endPoint x: 636, endPoint y: 478, distance: 547.3
click at [1184, 478] on link "Back" at bounding box center [1136, 468] width 198 height 31
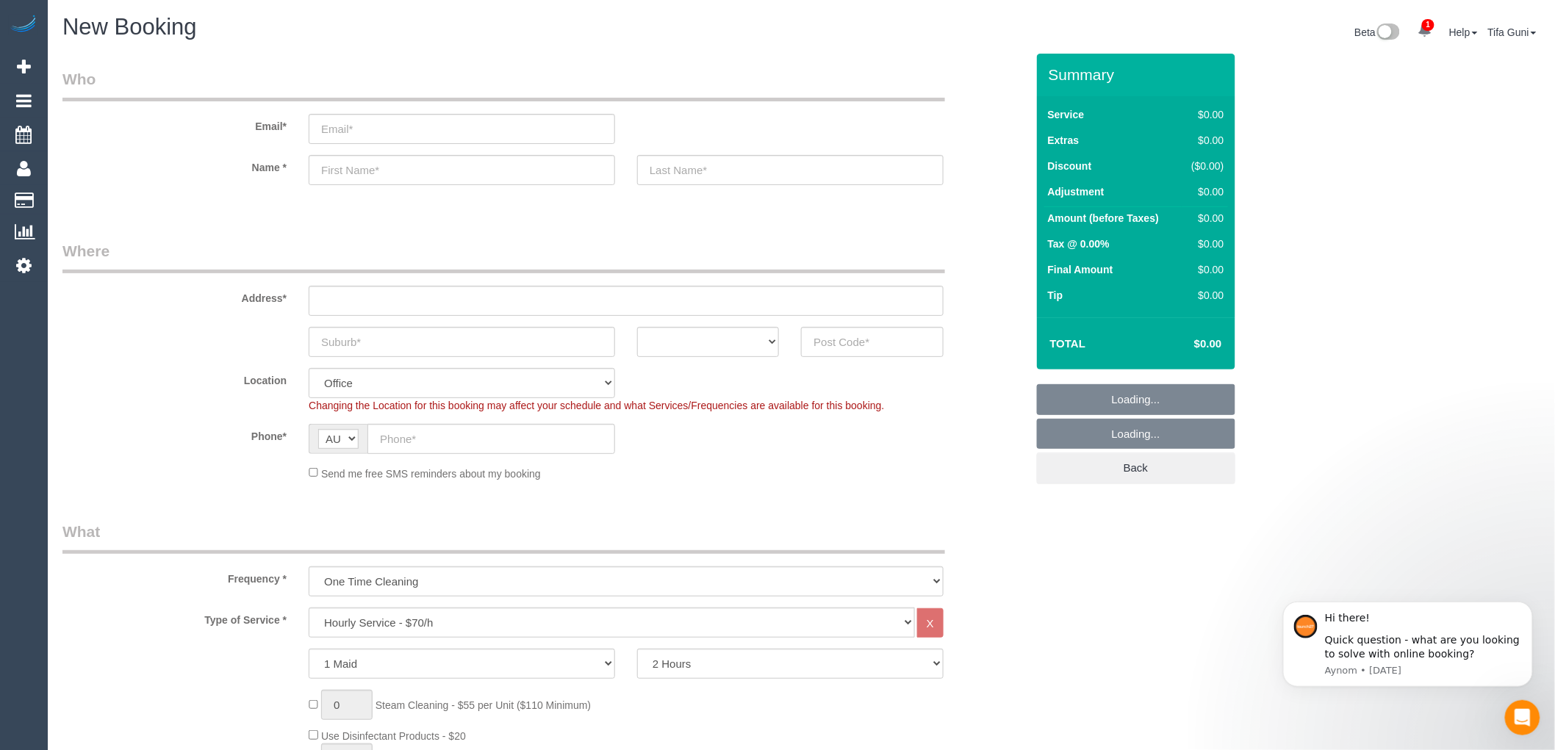
select select "object:6515"
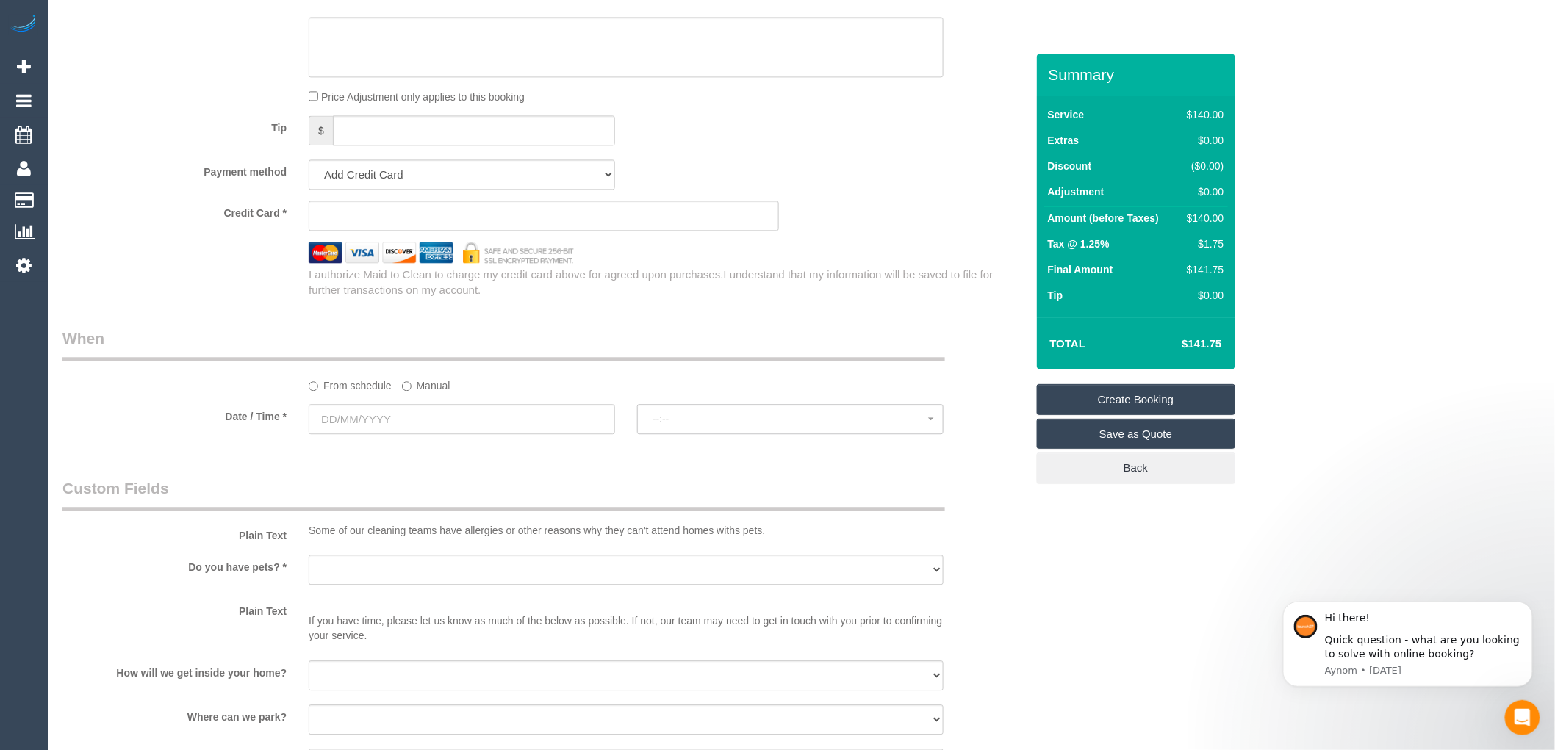
scroll to position [1306, 0]
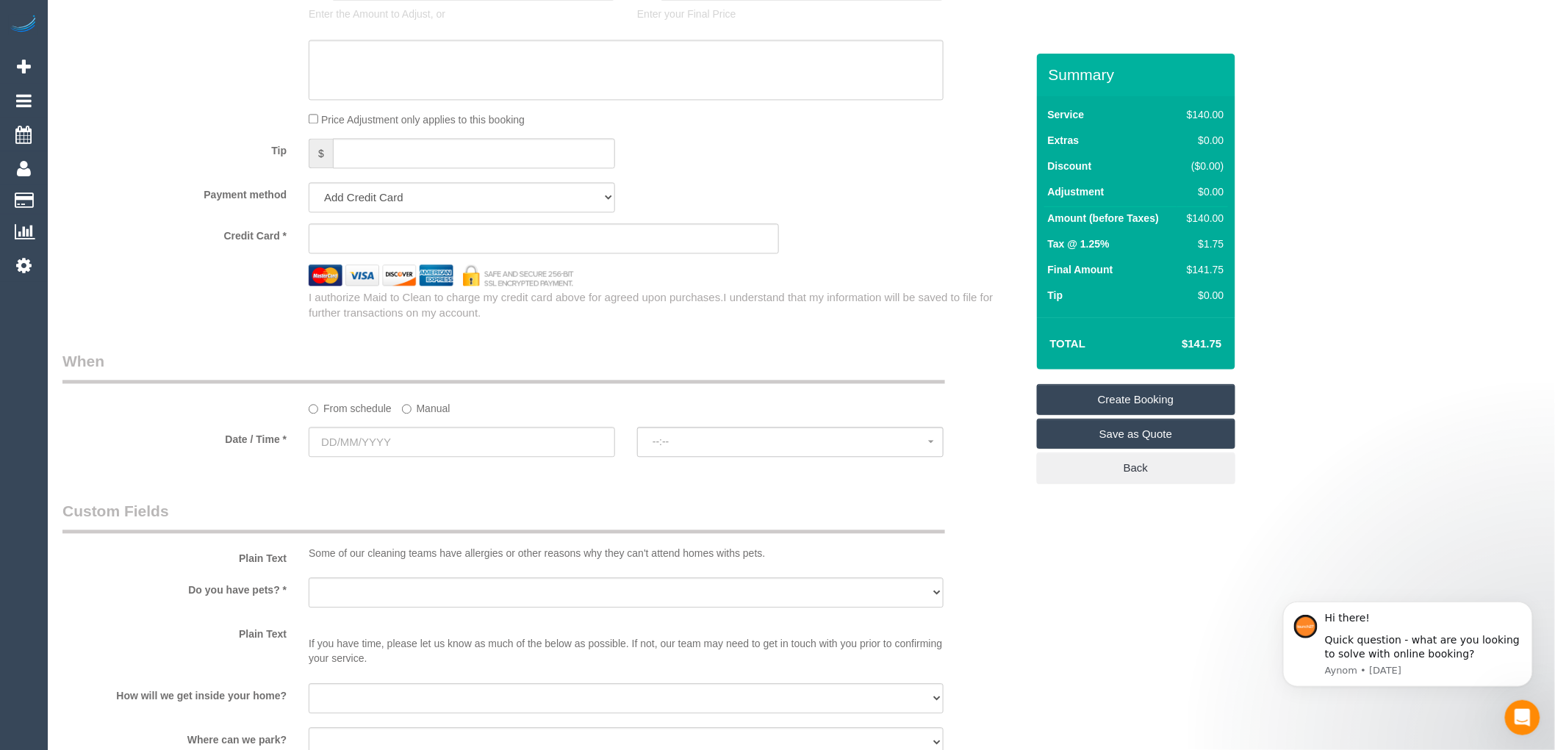
click at [763, 171] on div "Tip $" at bounding box center [543, 154] width 985 height 33
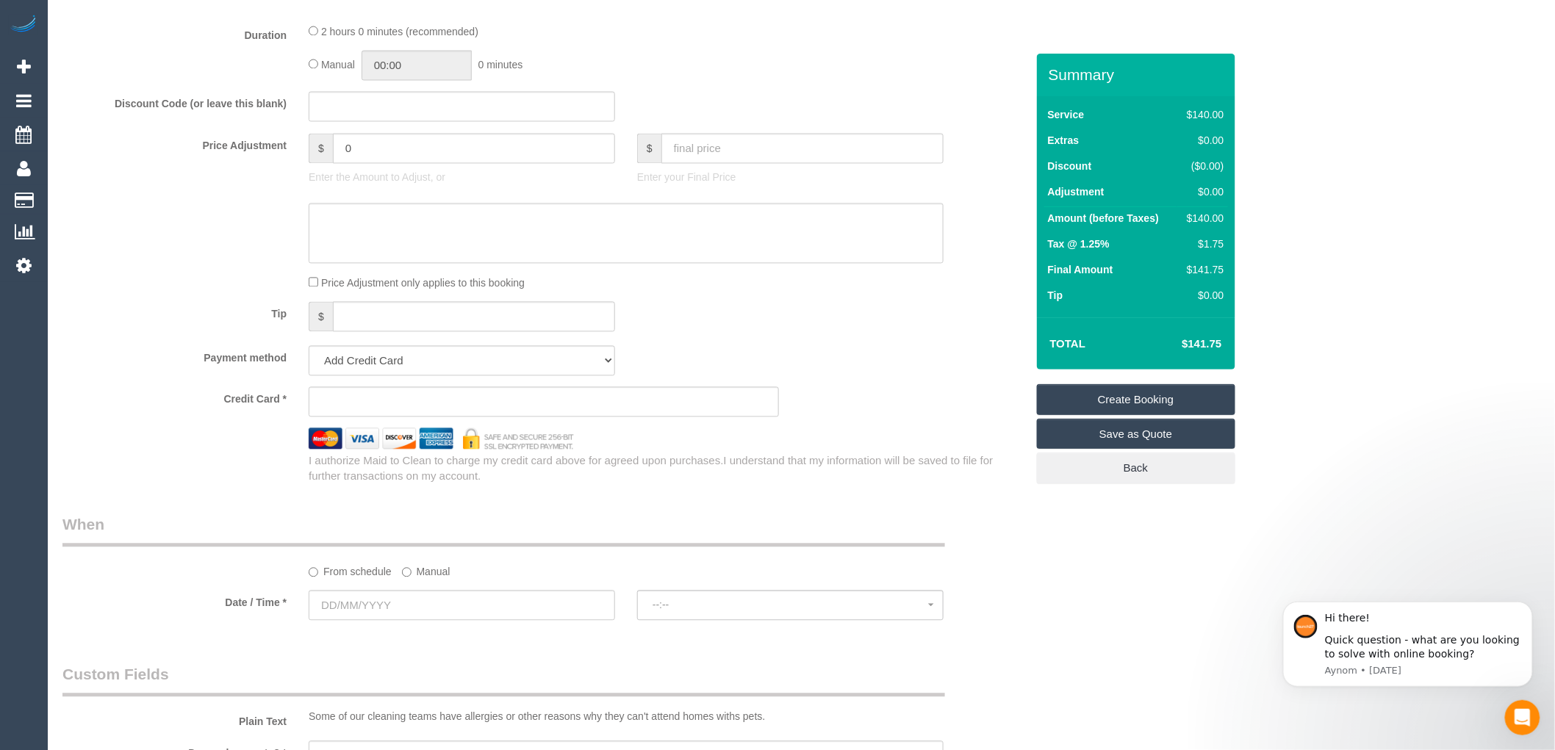
scroll to position [1142, 0]
click at [373, 614] on input "text" at bounding box center [462, 605] width 306 height 30
click at [620, 525] on legend "When" at bounding box center [503, 530] width 882 height 33
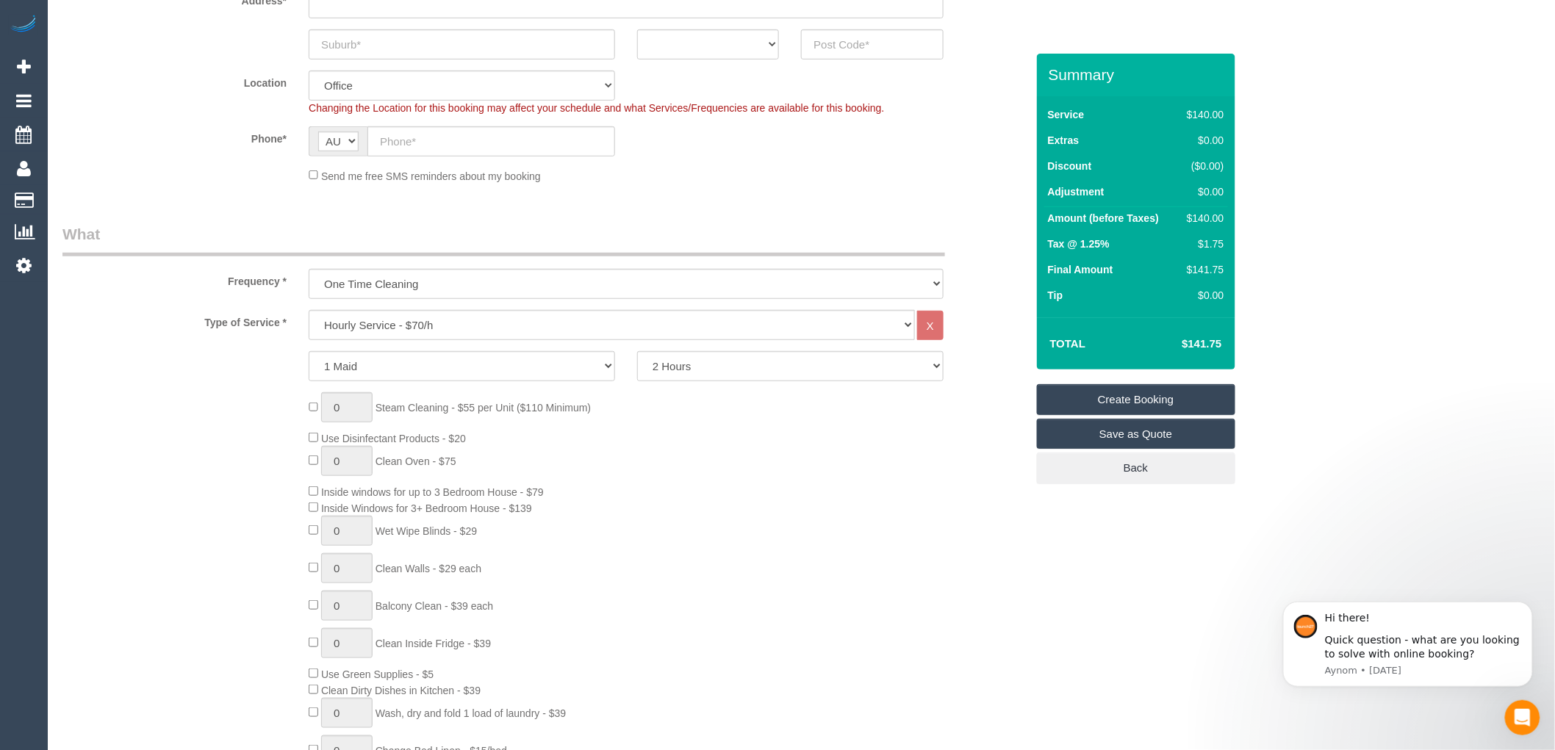
scroll to position [326, 0]
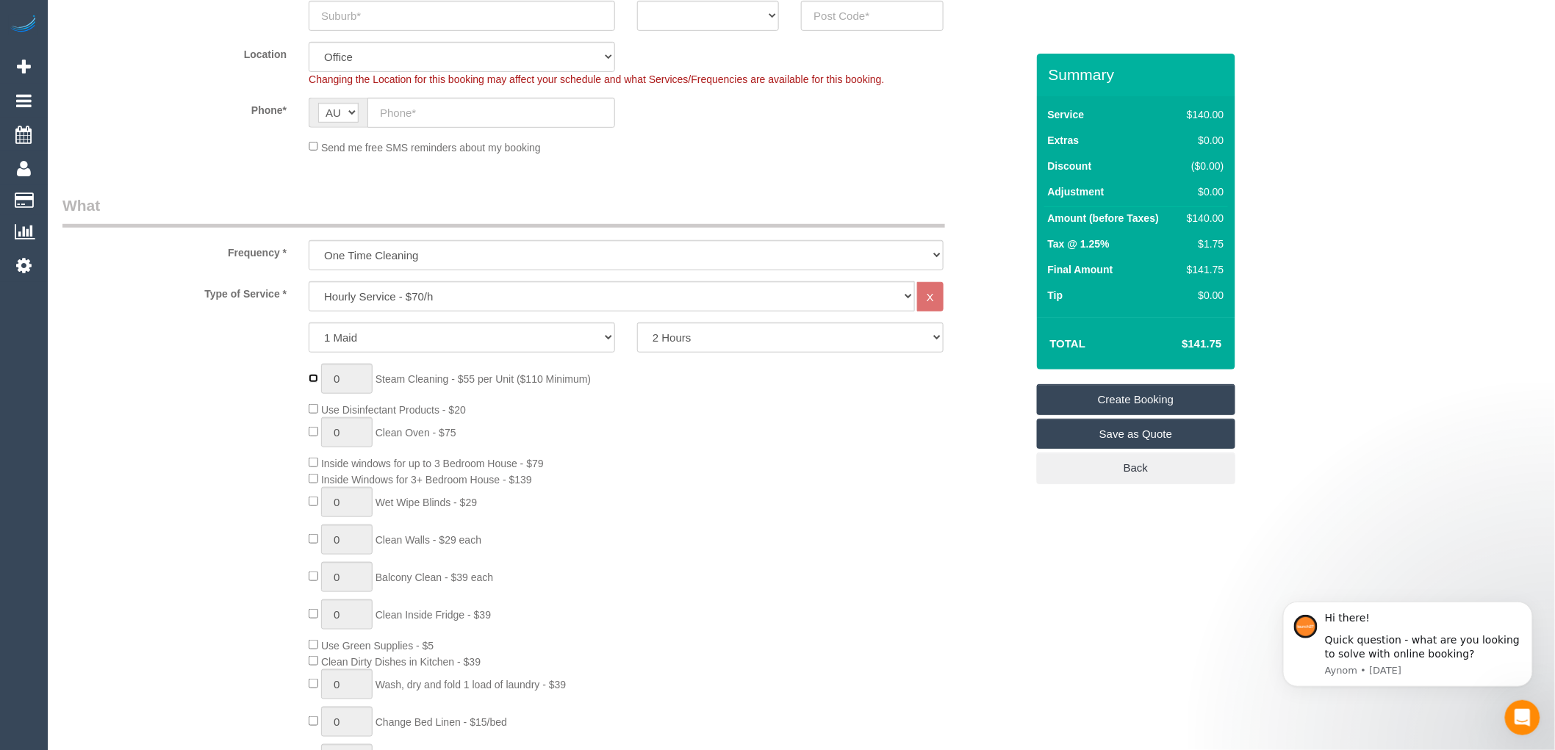
type input "1"
click at [353, 378] on input "1" at bounding box center [346, 379] width 51 height 30
type input "4"
click at [901, 485] on div "4 Steam Cleaning - $55 per Unit ($110 Minimum) Use Disinfectant Products - $20 …" at bounding box center [667, 581] width 738 height 434
click at [406, 298] on select "Hourly Service - $70/h Hourly Service - $65/h Hourly Service - $60/h Hourly Ser…" at bounding box center [612, 296] width 606 height 30
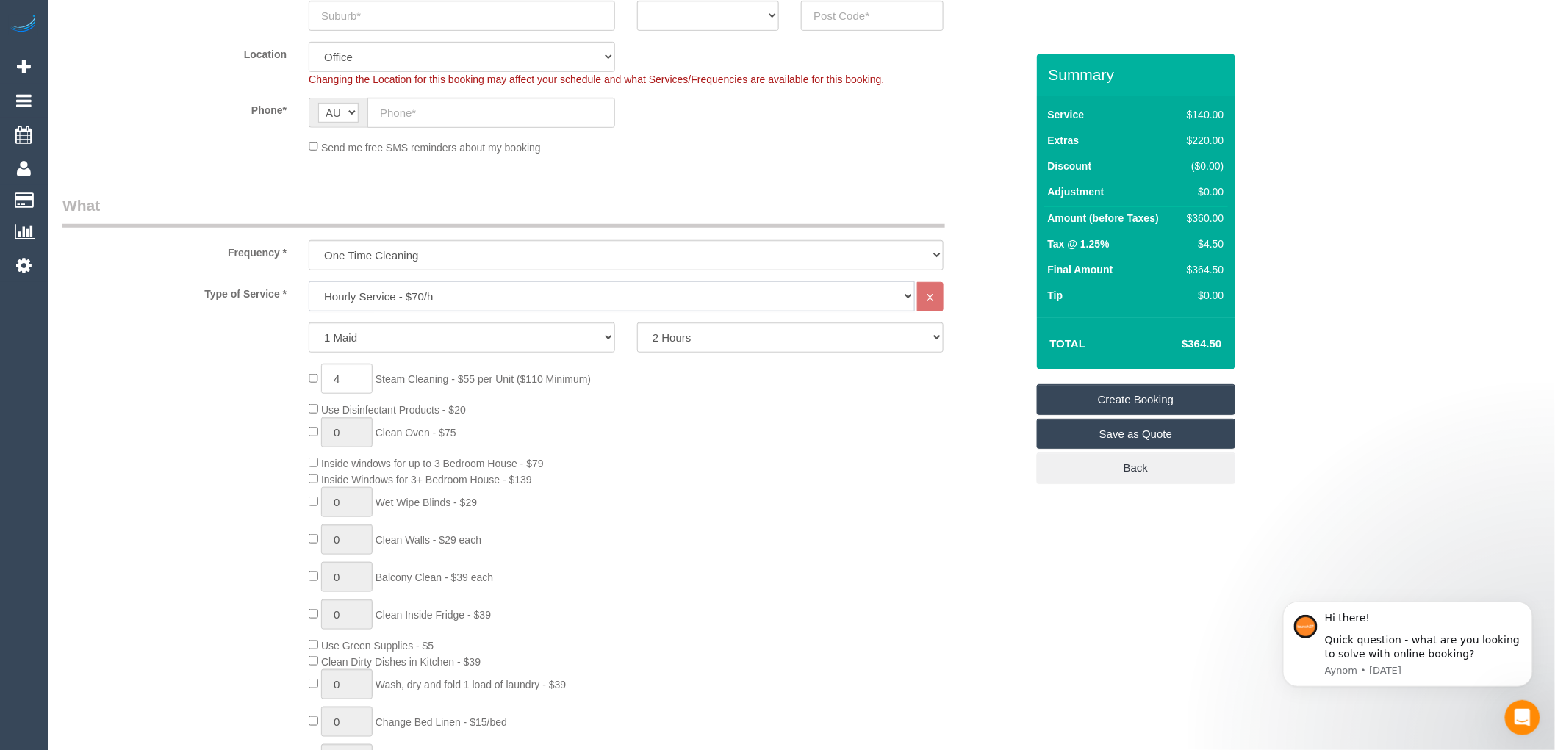
select select "212"
click at [309, 282] on select "Hourly Service - $70/h Hourly Service - $65/h Hourly Service - $60/h Hourly Ser…" at bounding box center [612, 296] width 606 height 30
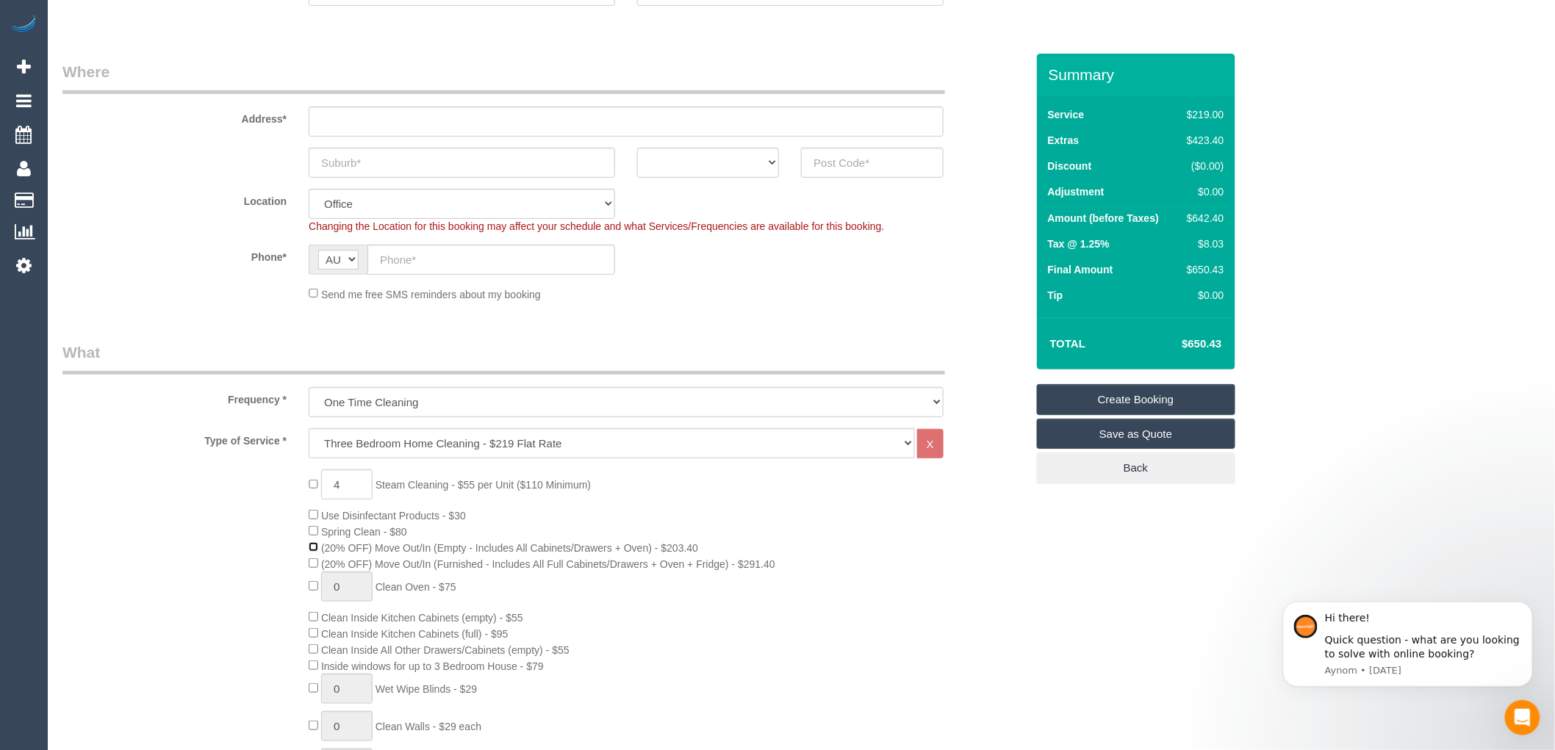
scroll to position [163, 0]
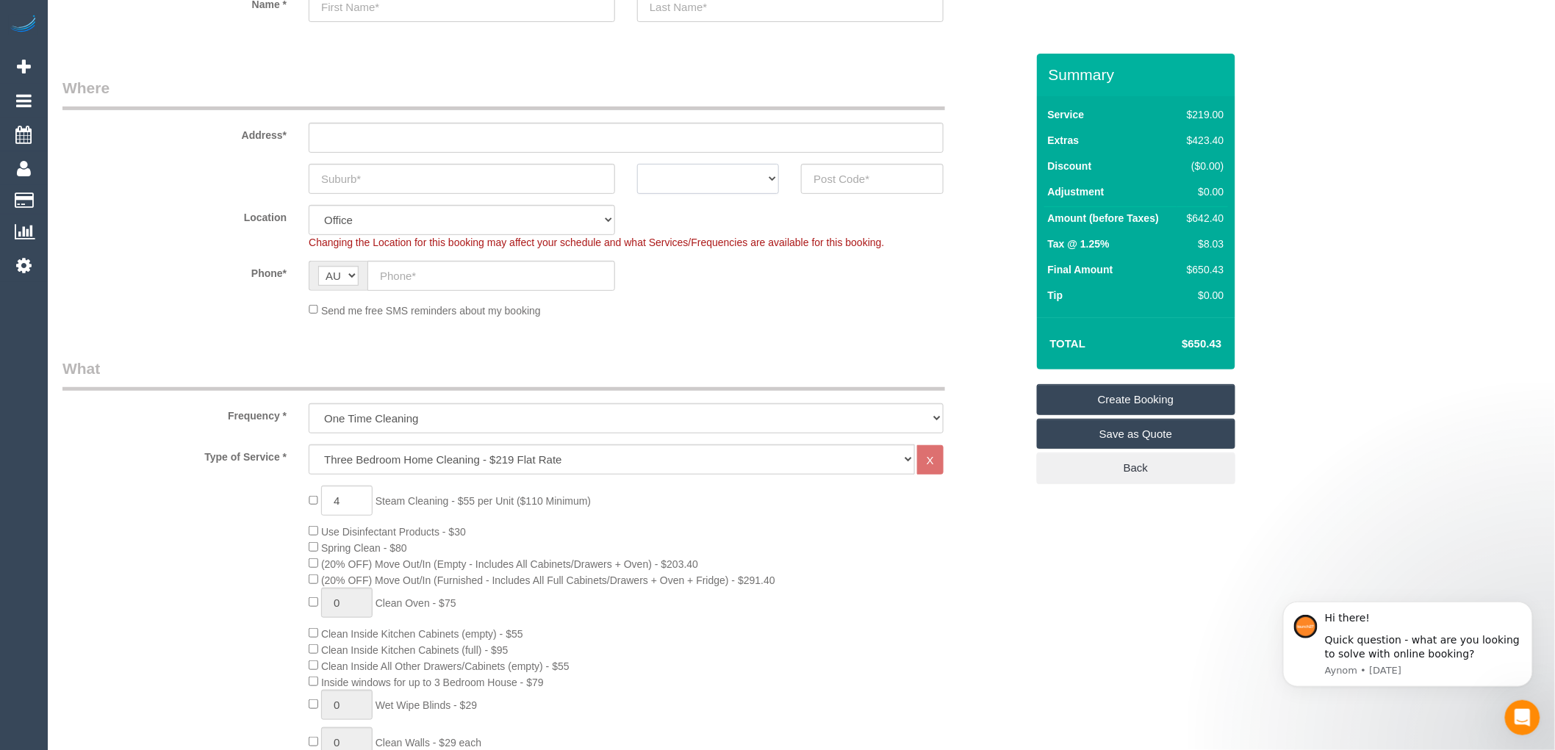
click at [758, 179] on select "ACT NSW NT QLD SA TAS VIC WA" at bounding box center [708, 179] width 142 height 30
select select "VIC"
click at [637, 164] on select "ACT NSW NT QLD SA TAS VIC WA" at bounding box center [708, 179] width 142 height 30
click at [517, 182] on input "text" at bounding box center [462, 179] width 306 height 30
click at [826, 179] on input "text" at bounding box center [872, 179] width 142 height 30
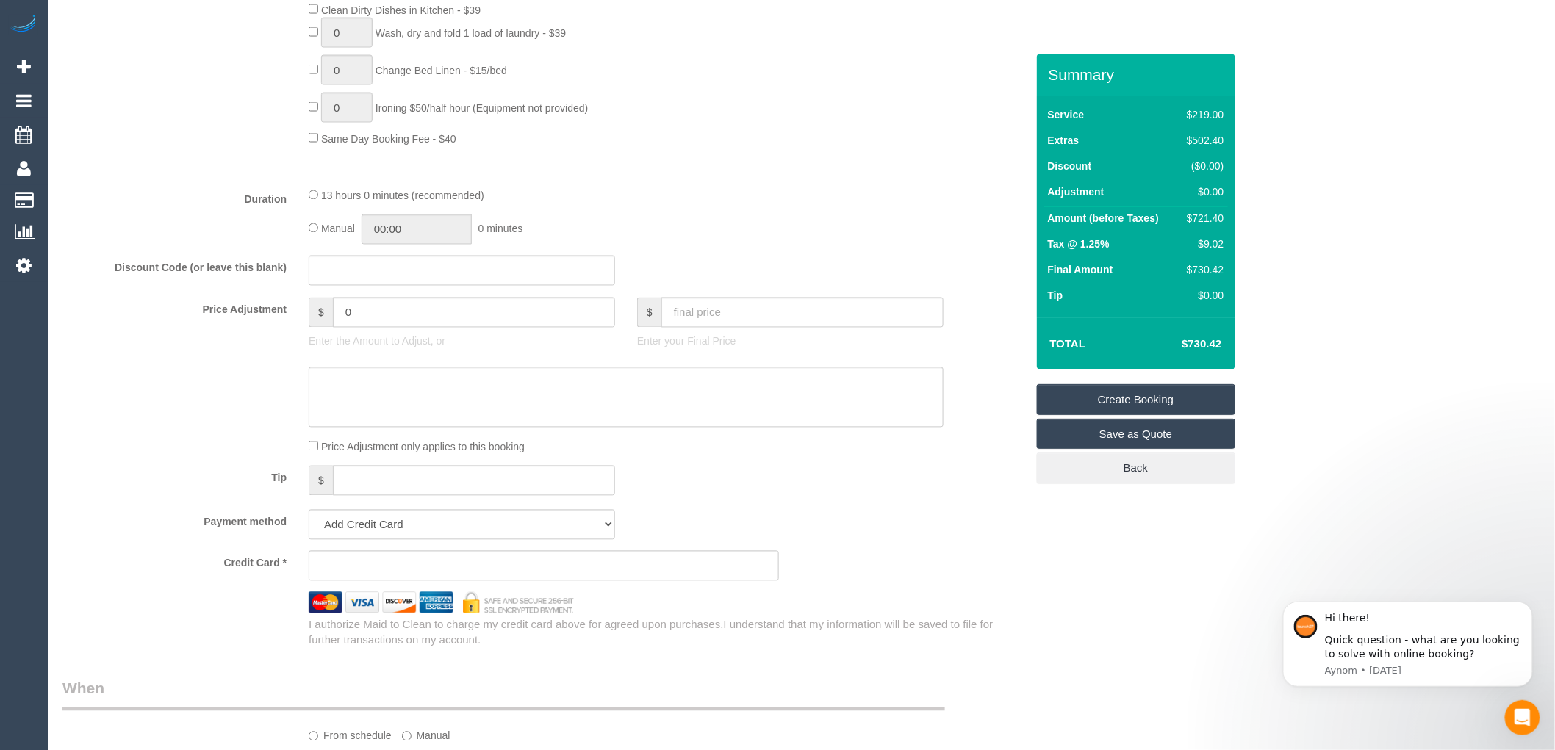
scroll to position [1224, 0]
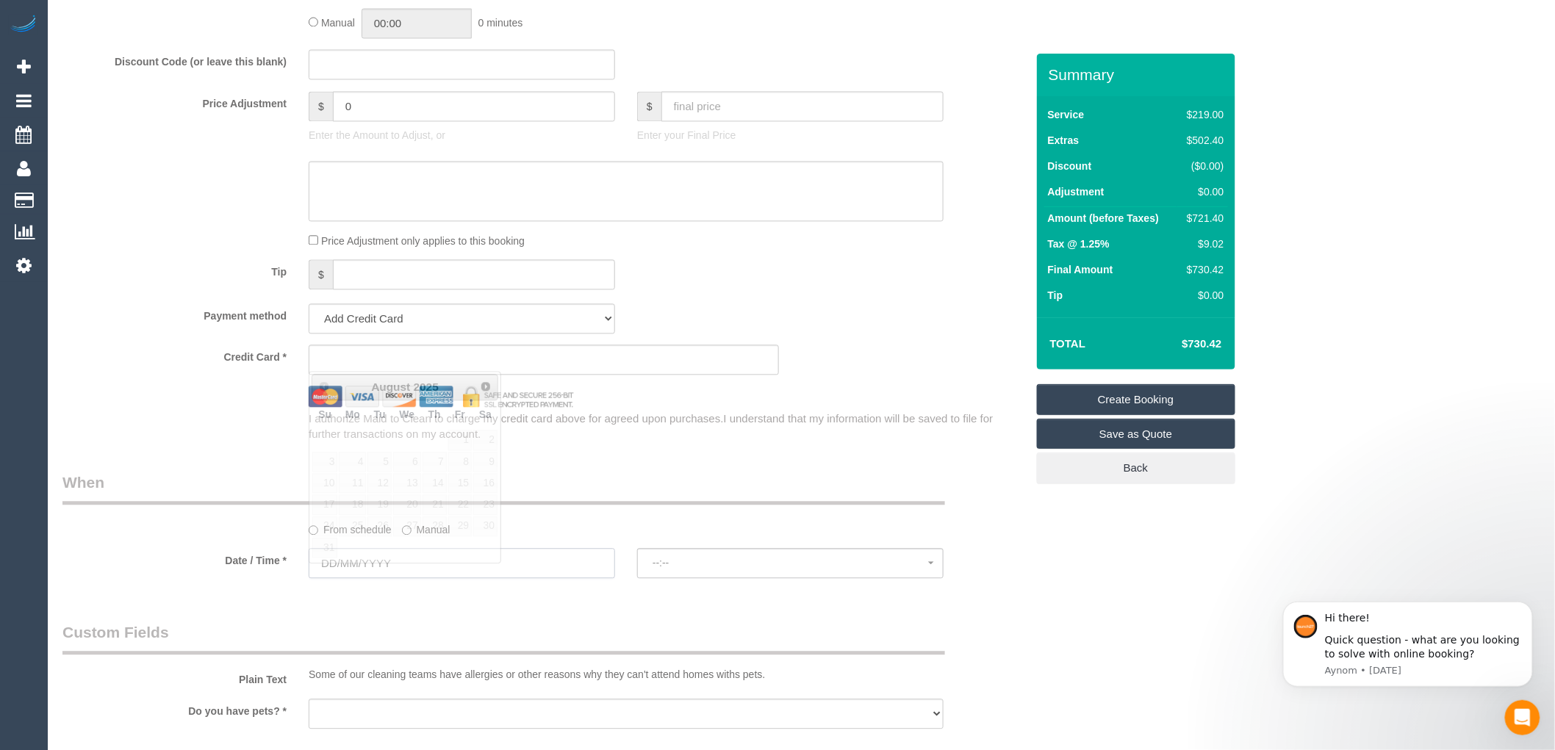
click at [363, 578] on input "text" at bounding box center [462, 563] width 306 height 30
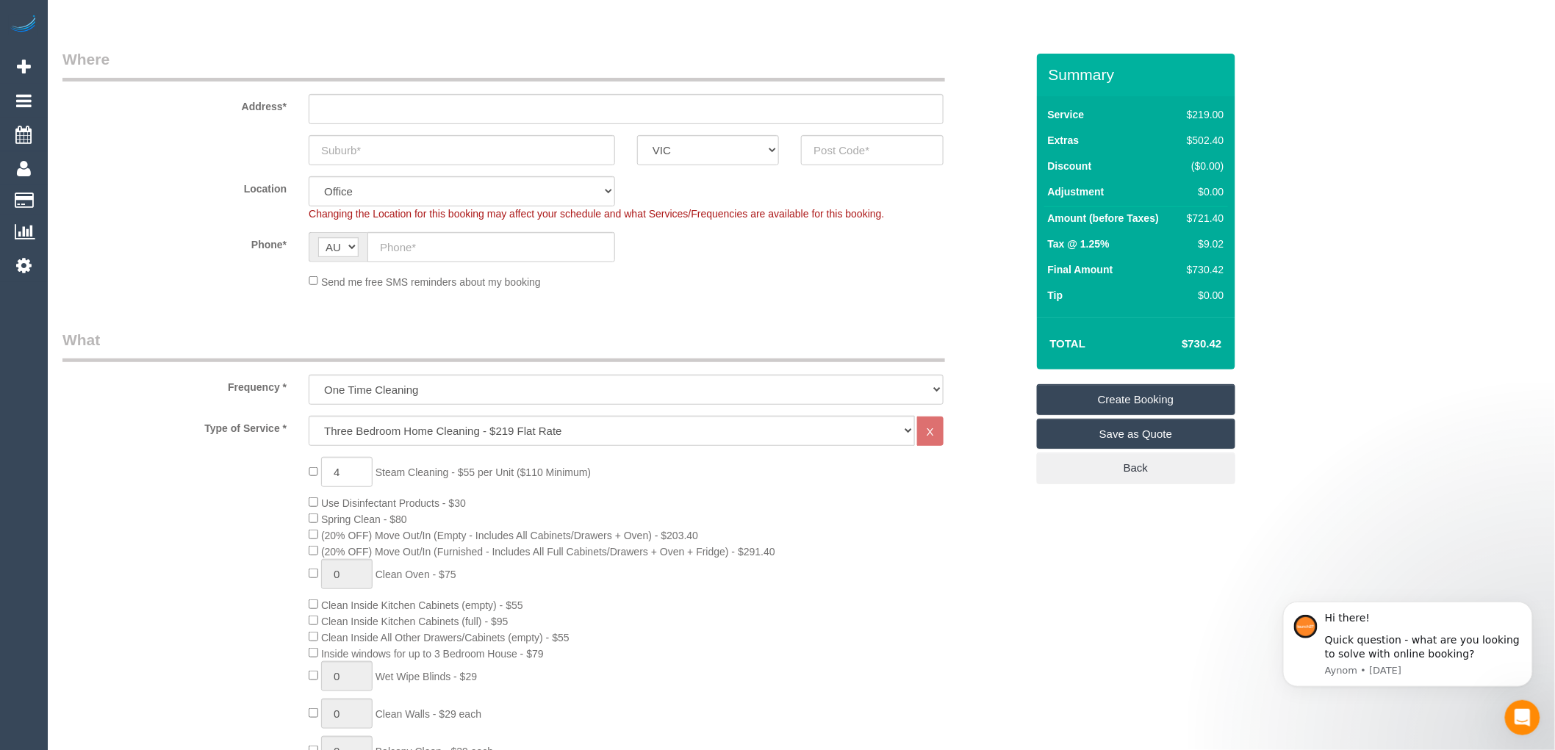
scroll to position [163, 0]
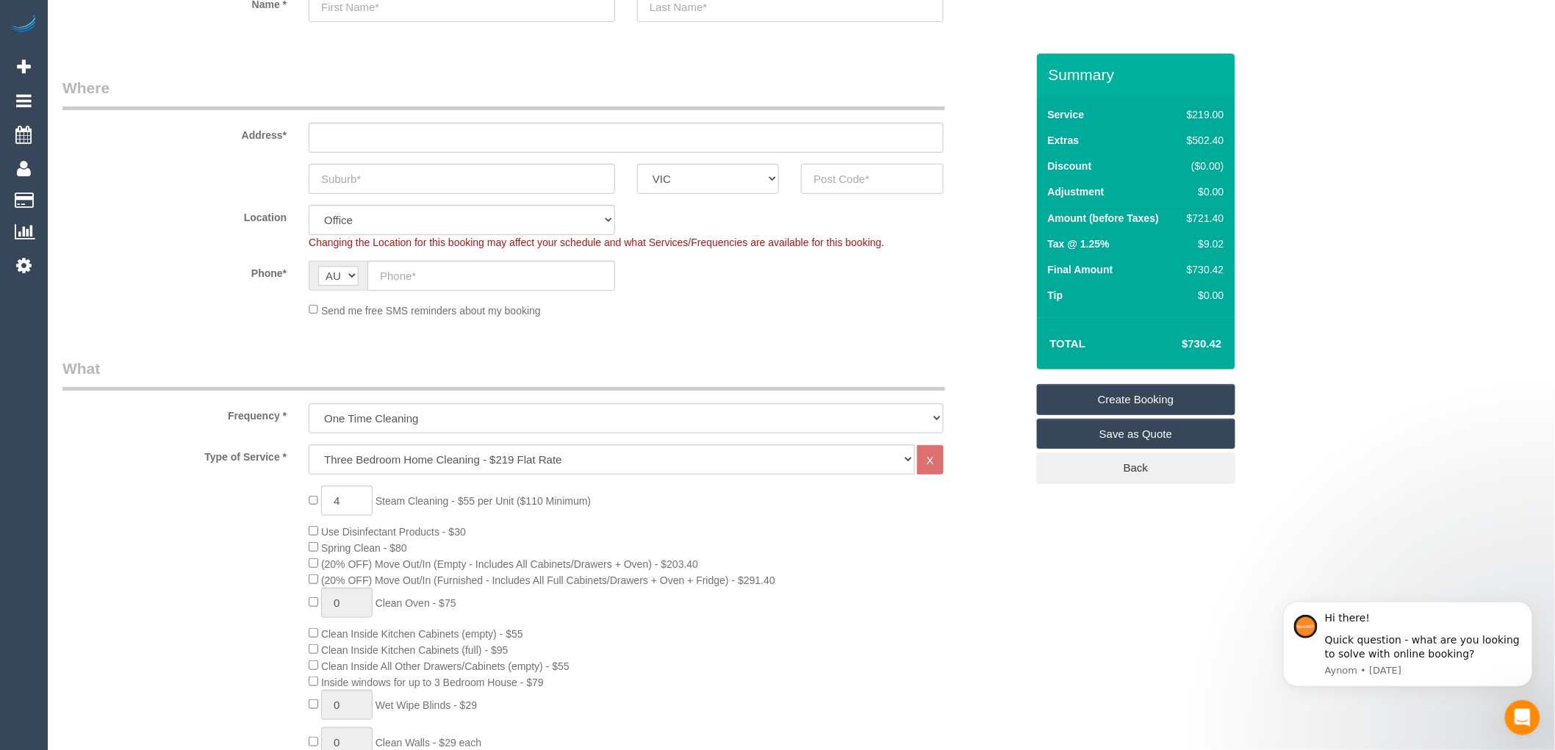
click at [852, 175] on input "text" at bounding box center [872, 179] width 142 height 30
drag, startPoint x: 860, startPoint y: 184, endPoint x: 823, endPoint y: 172, distance: 39.3
click at [805, 165] on input "3081" at bounding box center [872, 179] width 142 height 30
type input "3081"
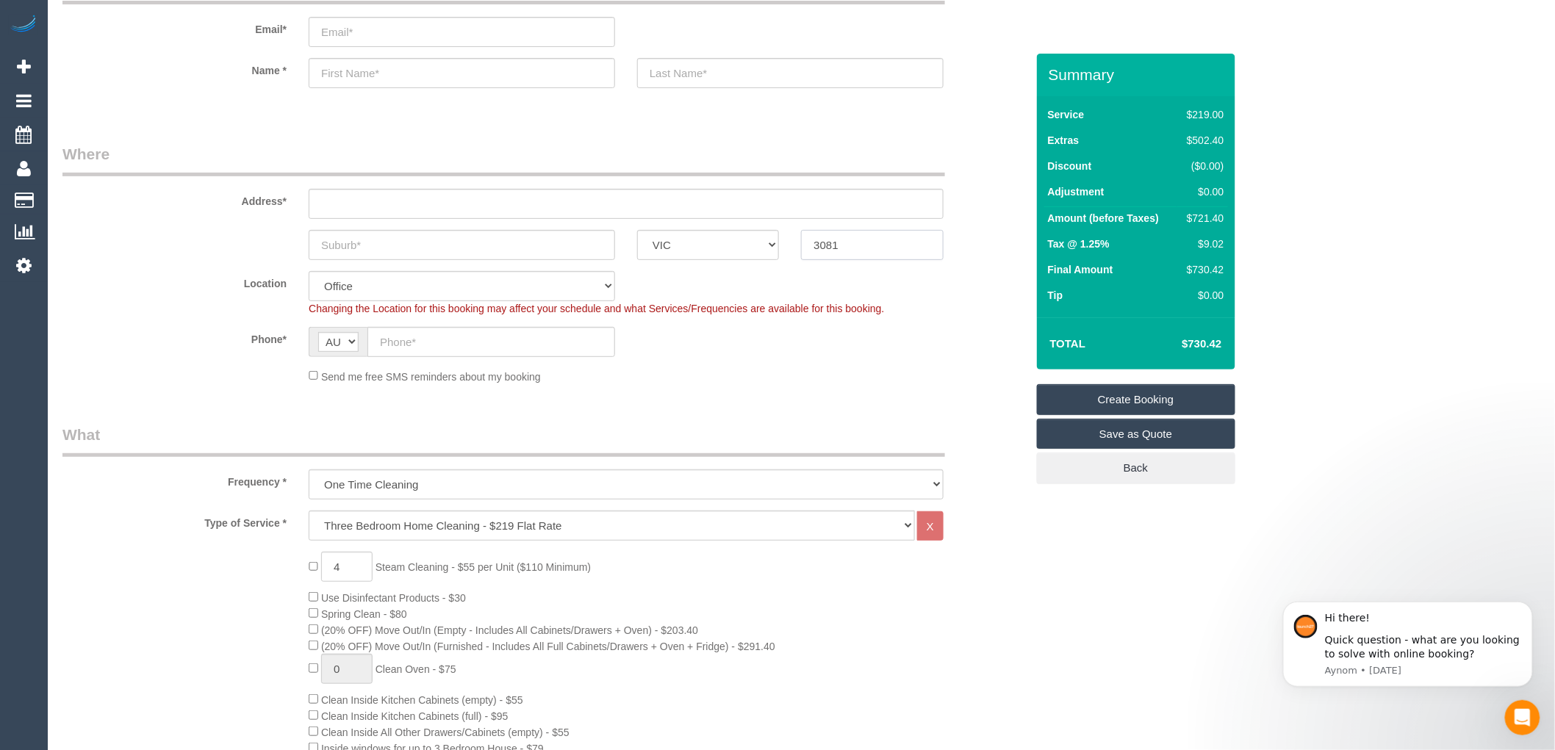
scroll to position [0, 0]
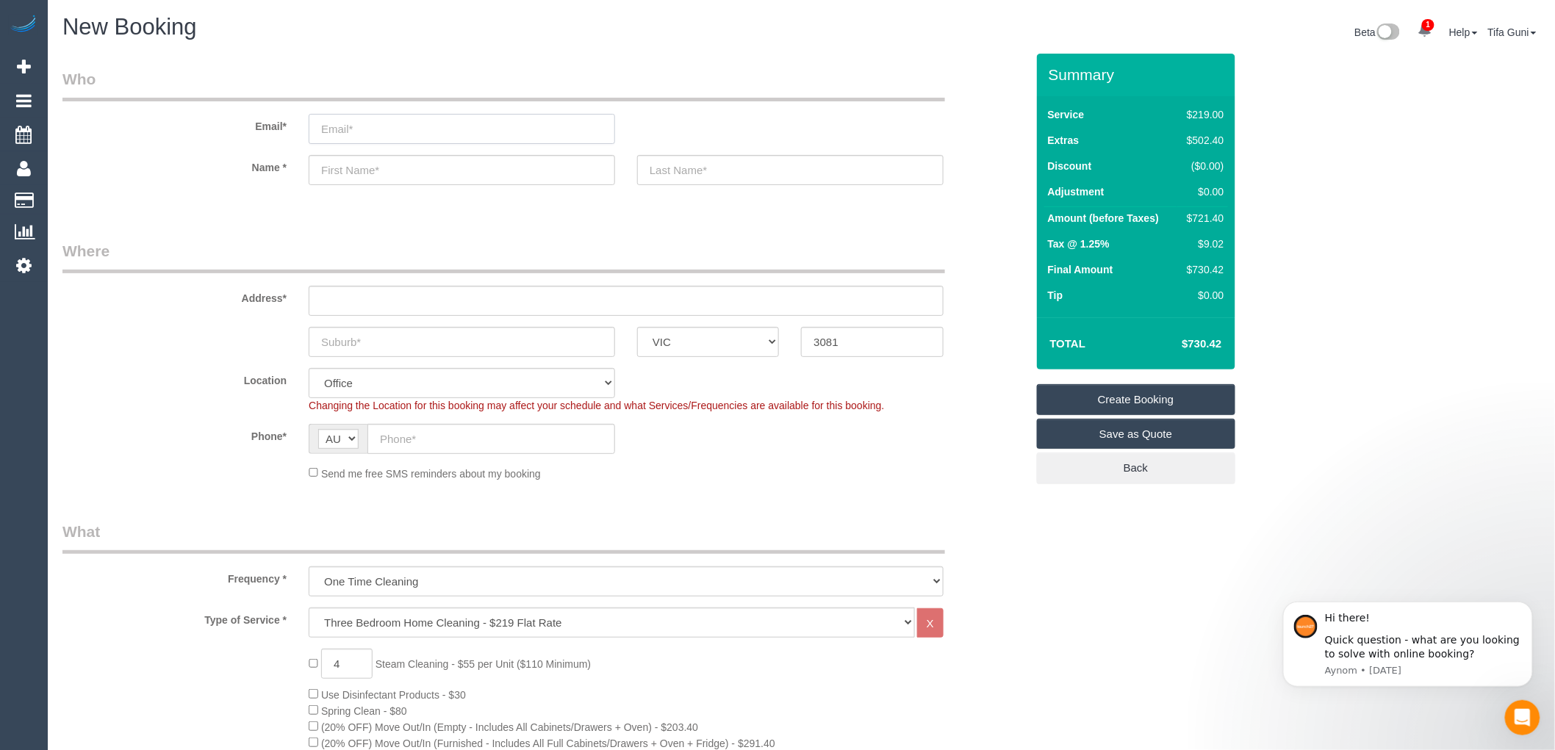
click at [350, 127] on input "email" at bounding box center [462, 129] width 306 height 30
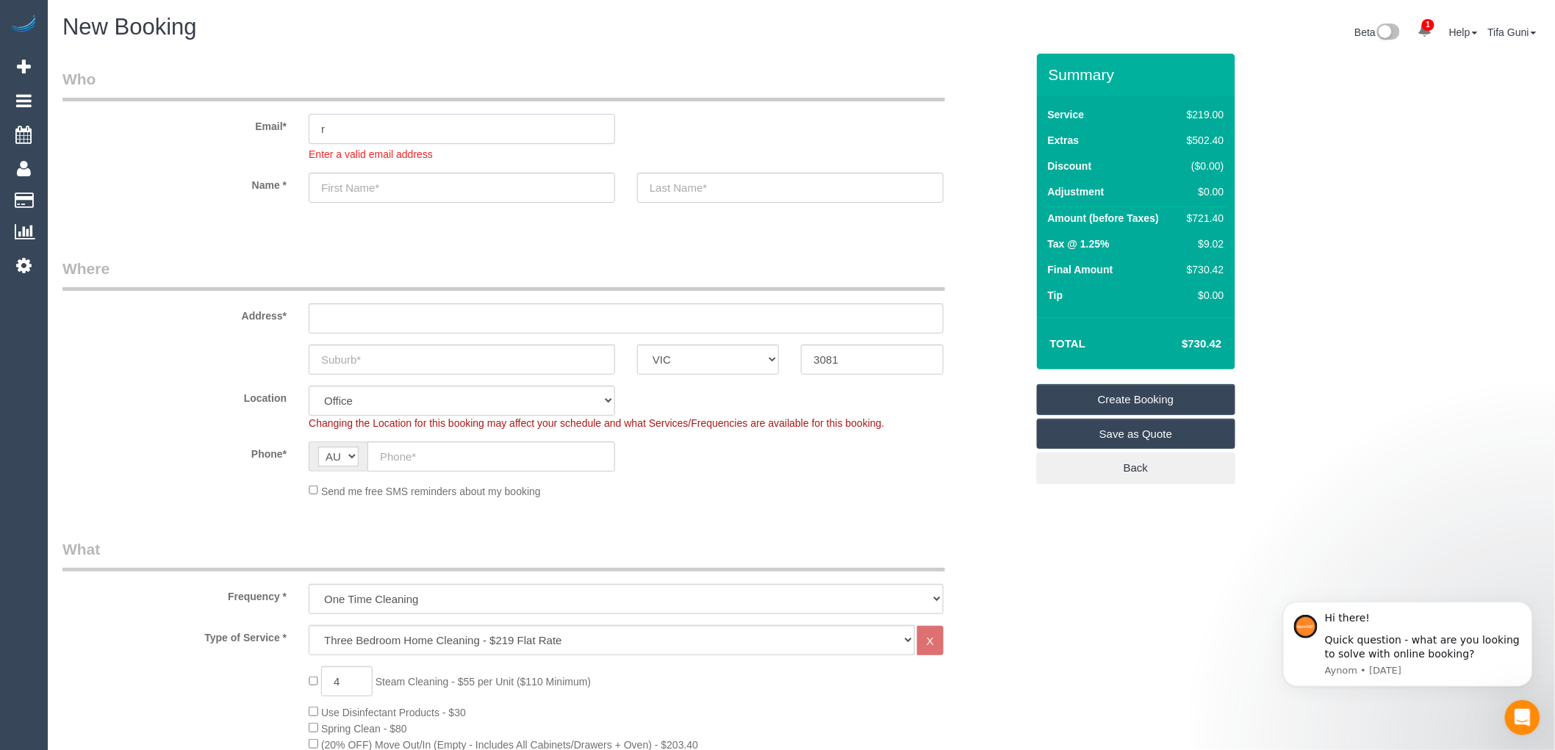
click at [372, 125] on input "r" at bounding box center [462, 129] width 306 height 30
type input "r_geremia@hotmail.com"
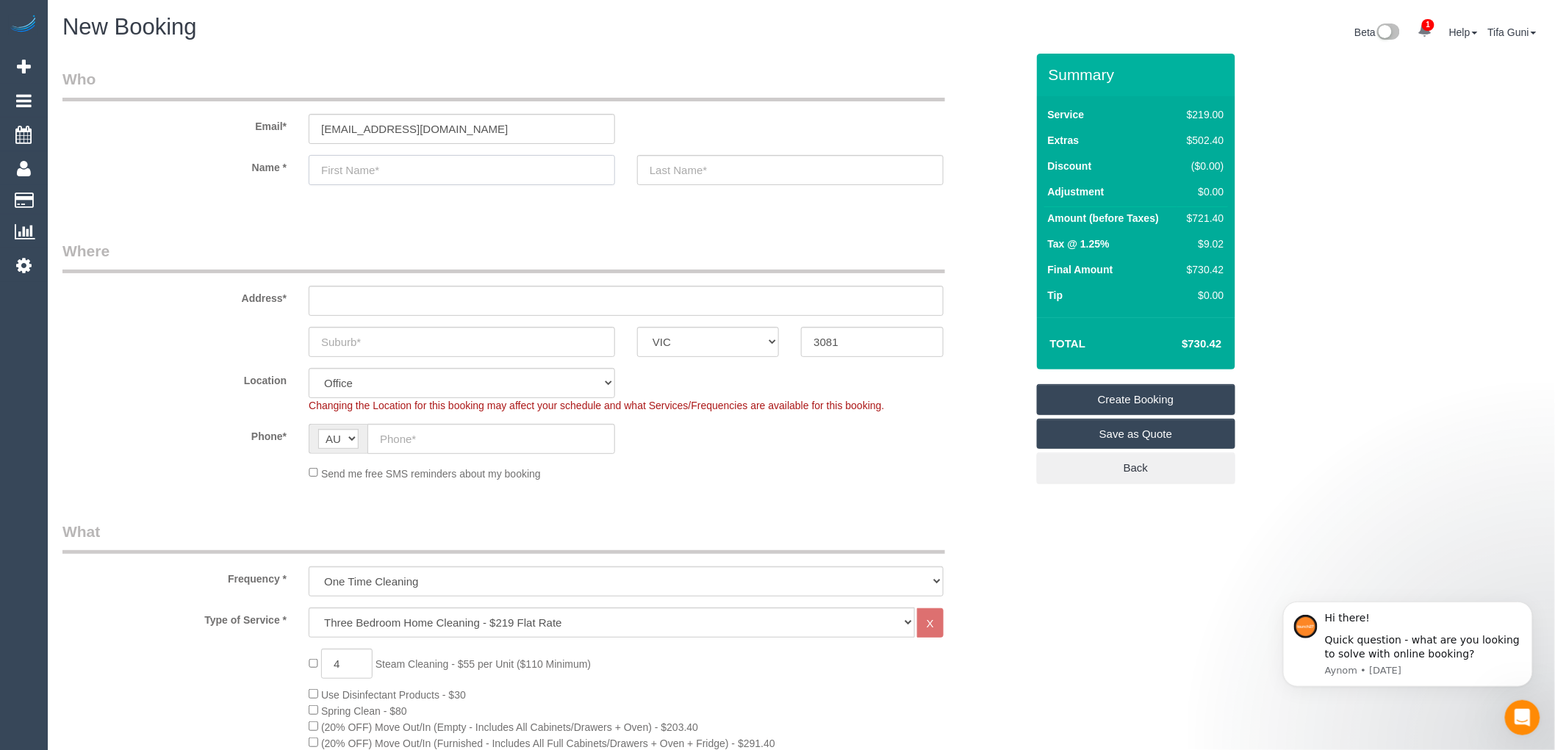
click at [379, 192] on sui-booking-customer "Email* r_geremia@hotmail.com Name *" at bounding box center [543, 134] width 963 height 132
click at [371, 168] on input "text" at bounding box center [462, 170] width 306 height 30
type input "Raquel"
click at [694, 177] on input "text" at bounding box center [790, 170] width 306 height 30
click at [685, 178] on input "Camp" at bounding box center [790, 170] width 306 height 30
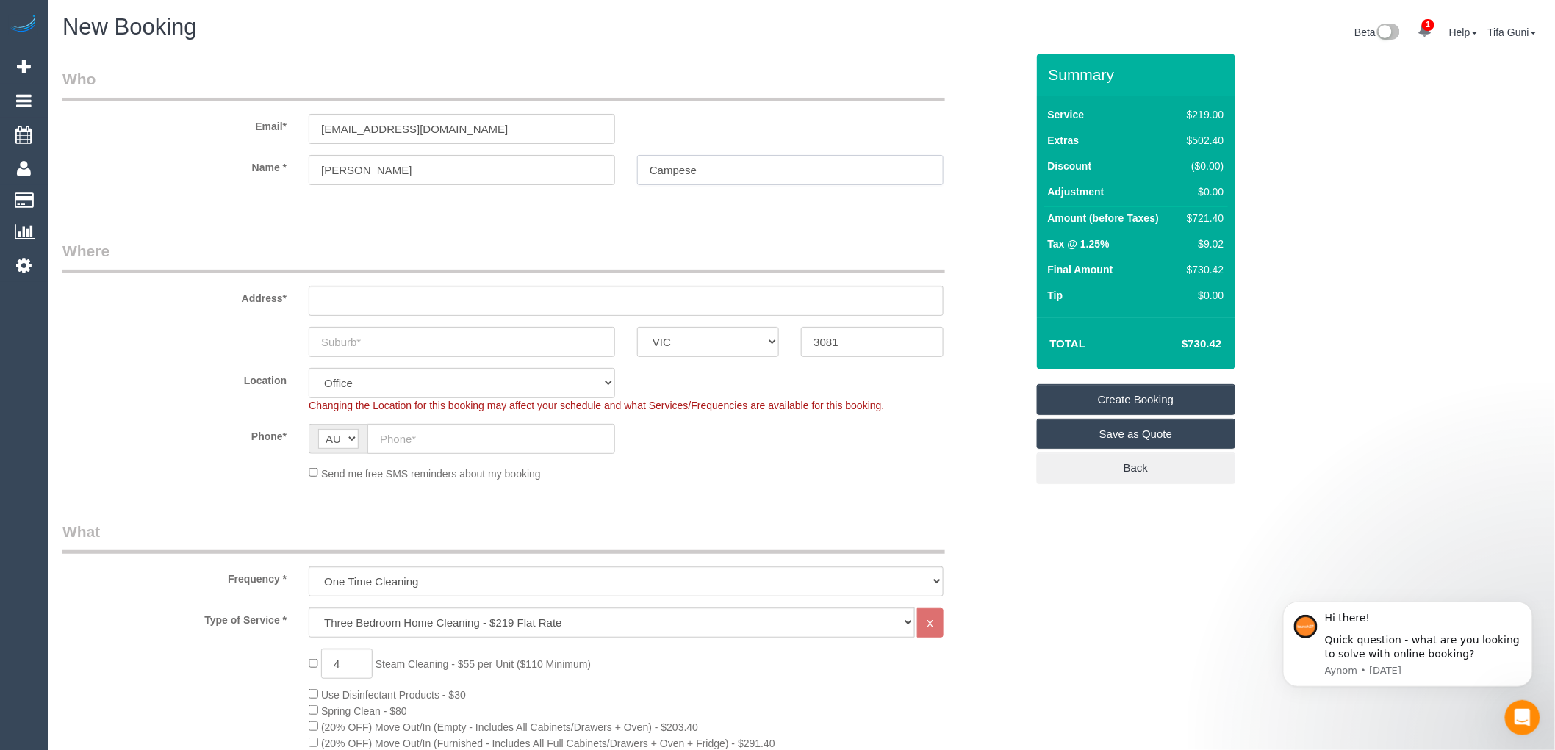
type input "Campese"
click at [334, 300] on input "text" at bounding box center [626, 301] width 635 height 30
type input "30 a outhwaite road"
click at [356, 343] on input "text" at bounding box center [462, 342] width 306 height 30
select select "60"
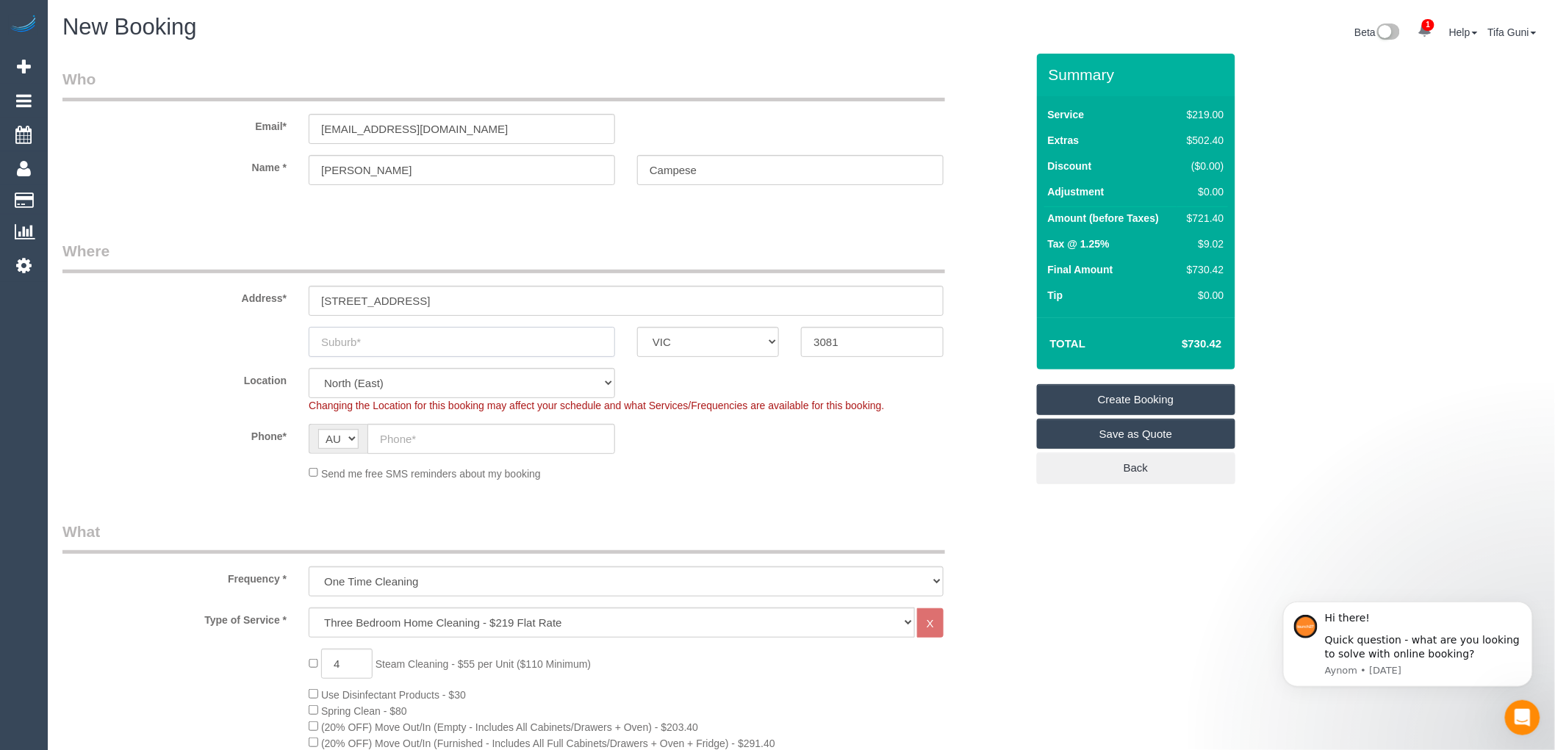
select select "object:6907"
type input "Heidelberg Heights"
click at [416, 442] on input "text" at bounding box center [491, 439] width 248 height 30
paste input "418993888"
click at [381, 442] on input "418993888" at bounding box center [491, 439] width 248 height 30
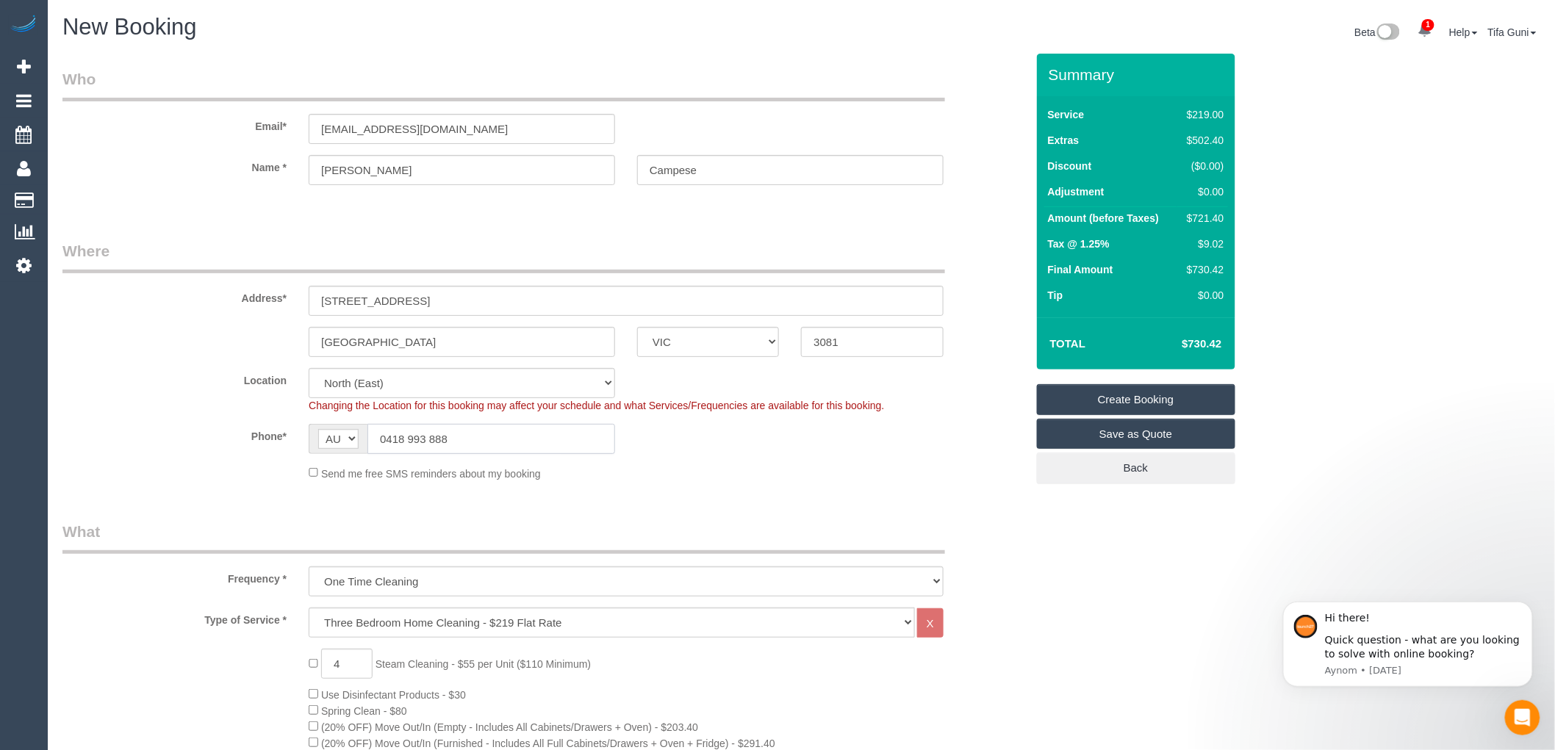
type input "0418 993 888"
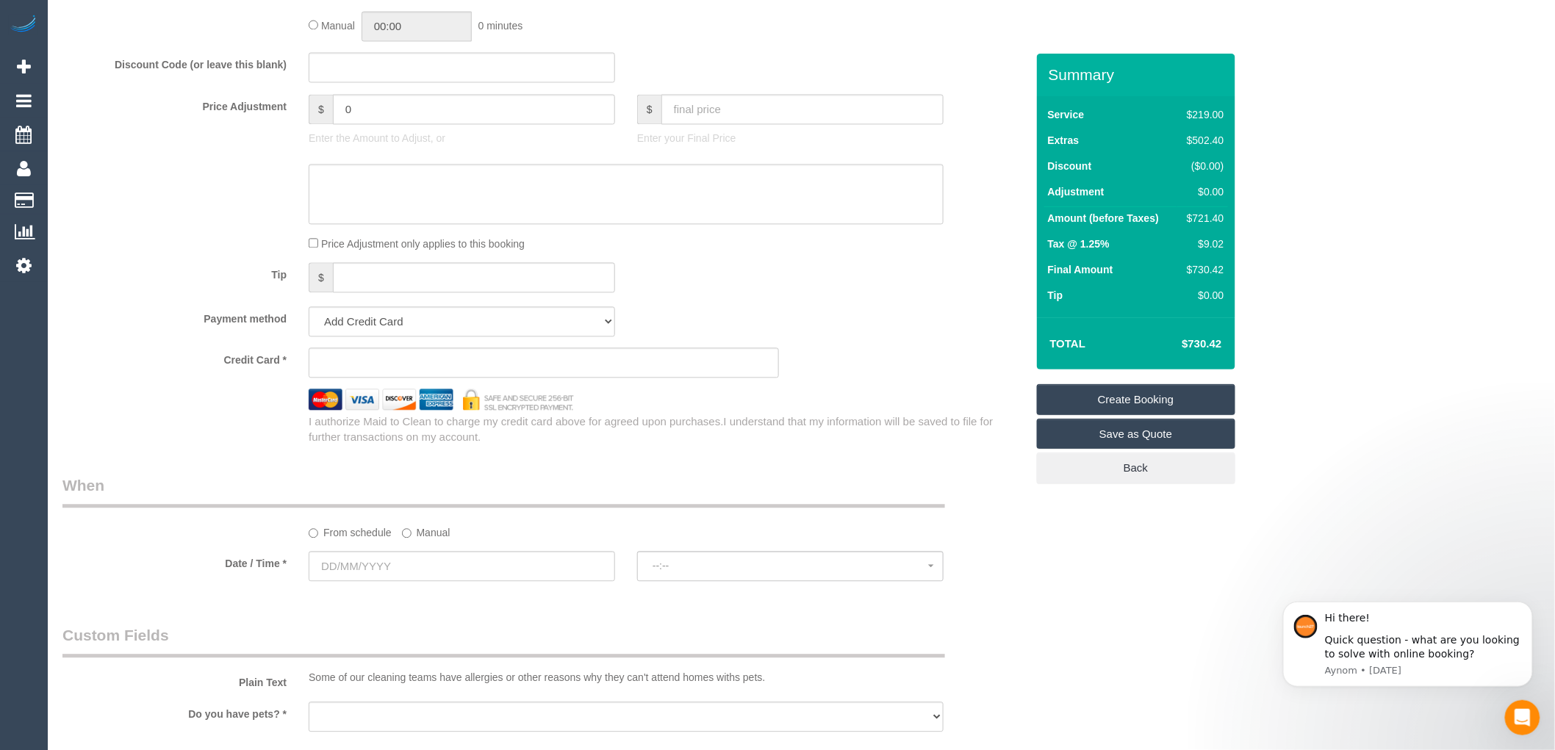
scroll to position [1306, 0]
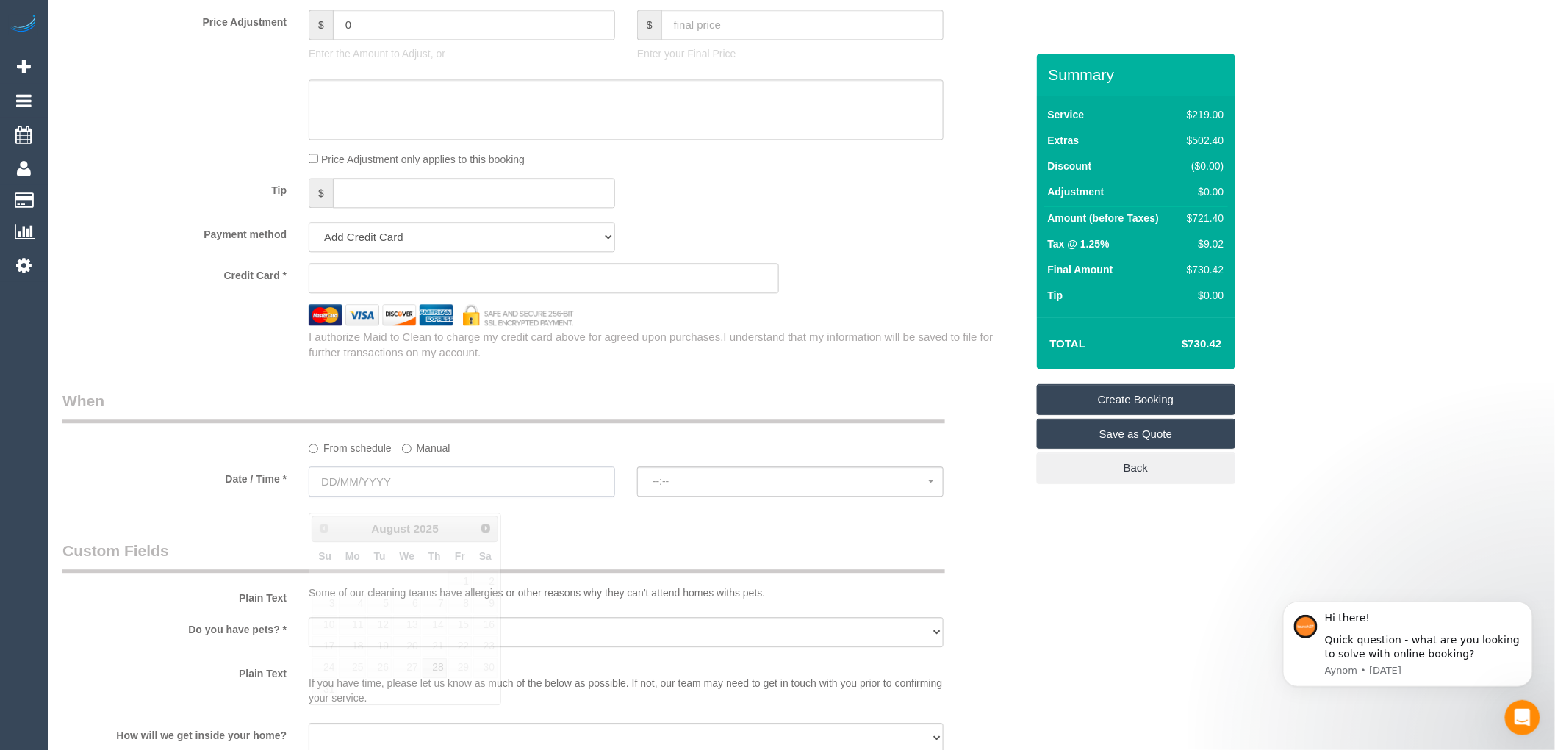
click at [427, 496] on input "text" at bounding box center [462, 482] width 306 height 30
click at [486, 531] on span "Next" at bounding box center [486, 528] width 12 height 12
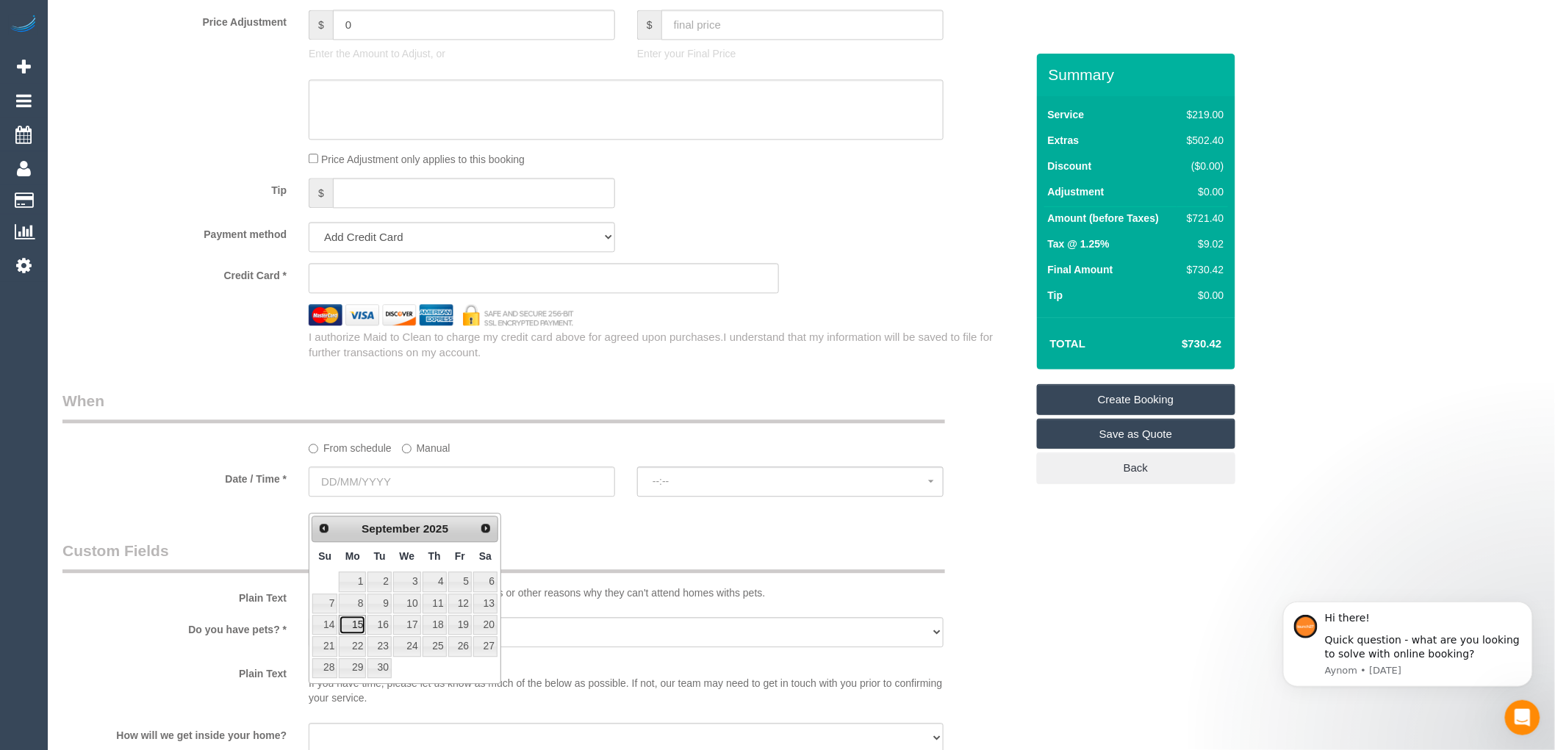
click at [358, 624] on link "15" at bounding box center [352, 625] width 27 height 20
type input "15/09/2025"
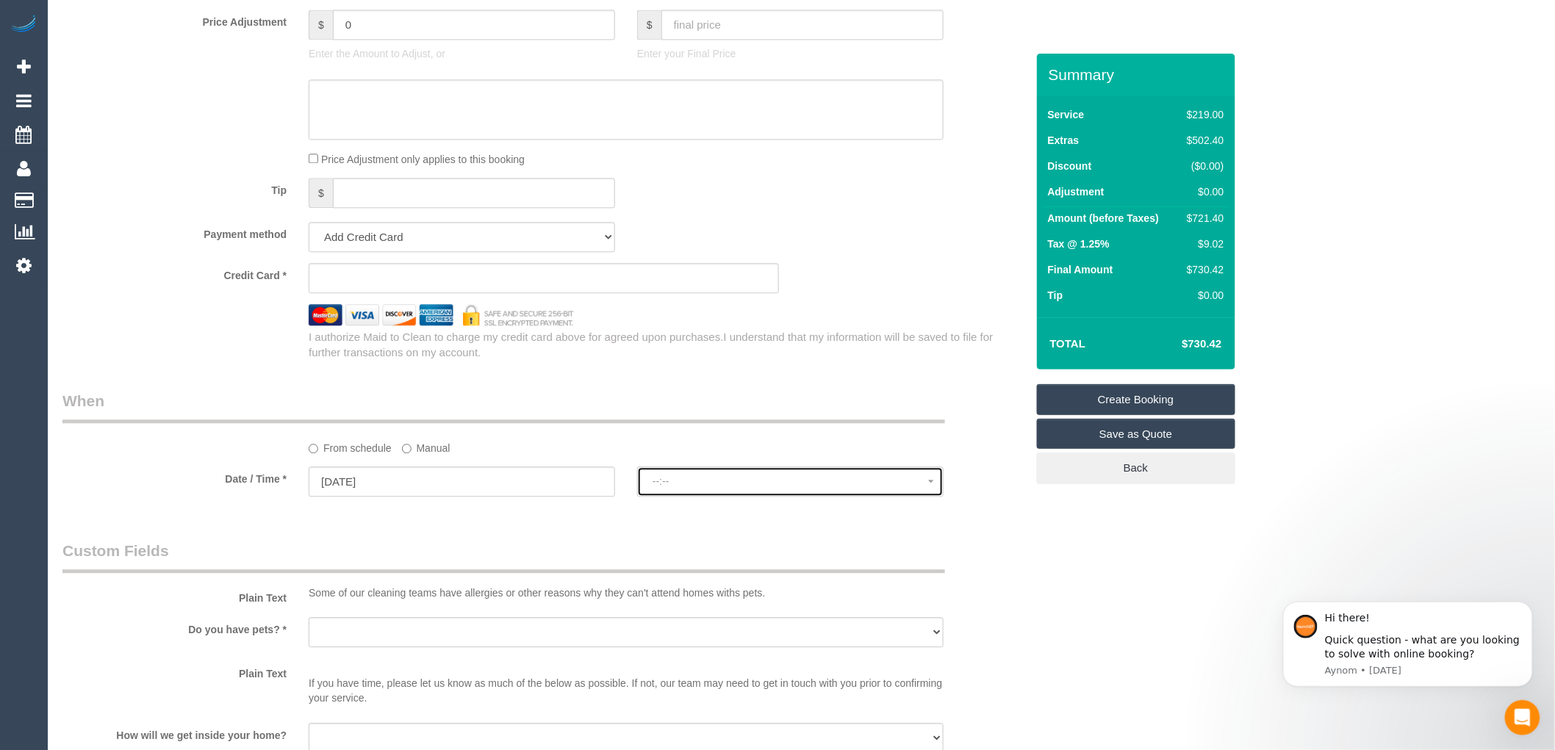
click at [682, 487] on span "--:--" at bounding box center [790, 481] width 276 height 12
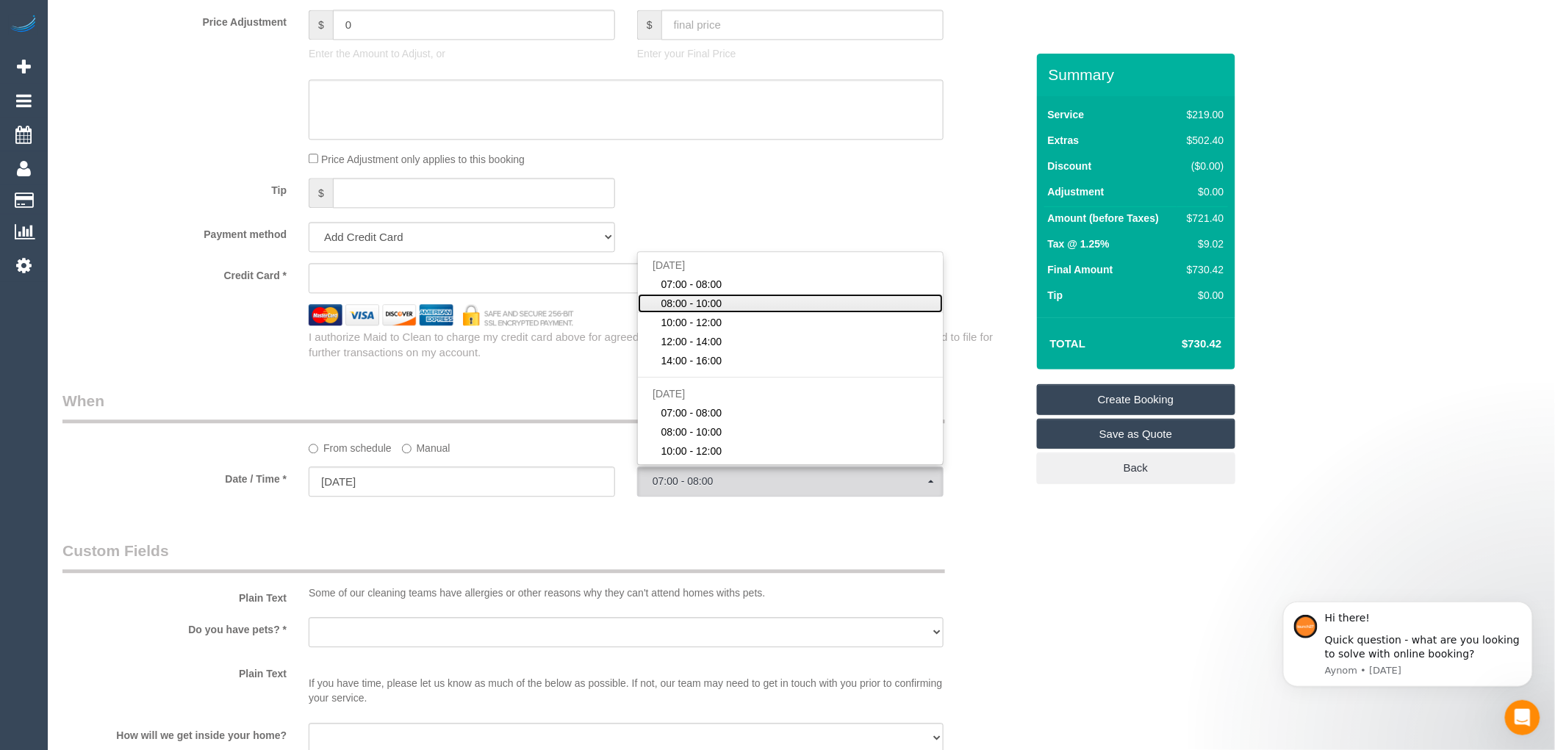
click at [695, 311] on span "08:00 - 10:00" at bounding box center [691, 303] width 61 height 15
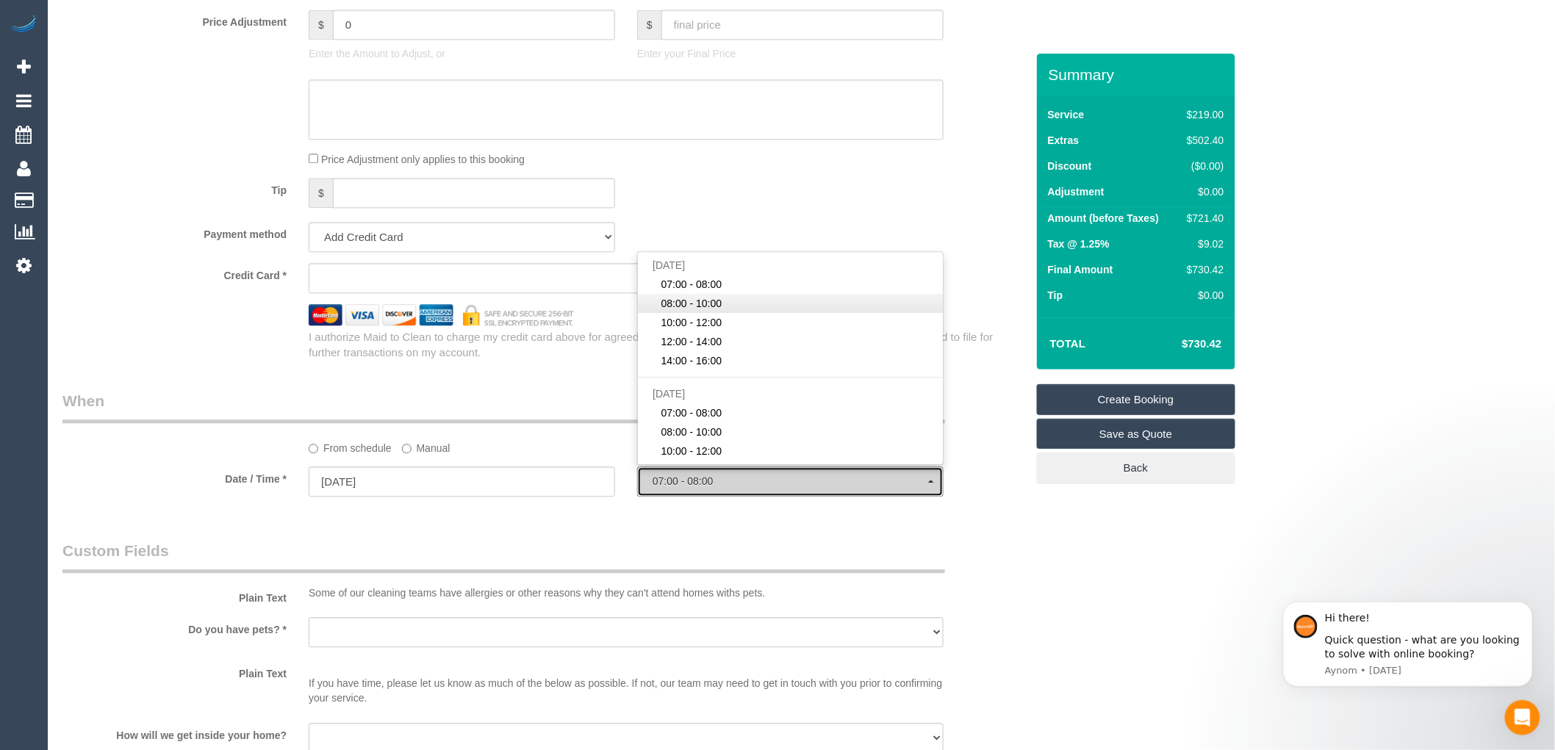
select select "spot27"
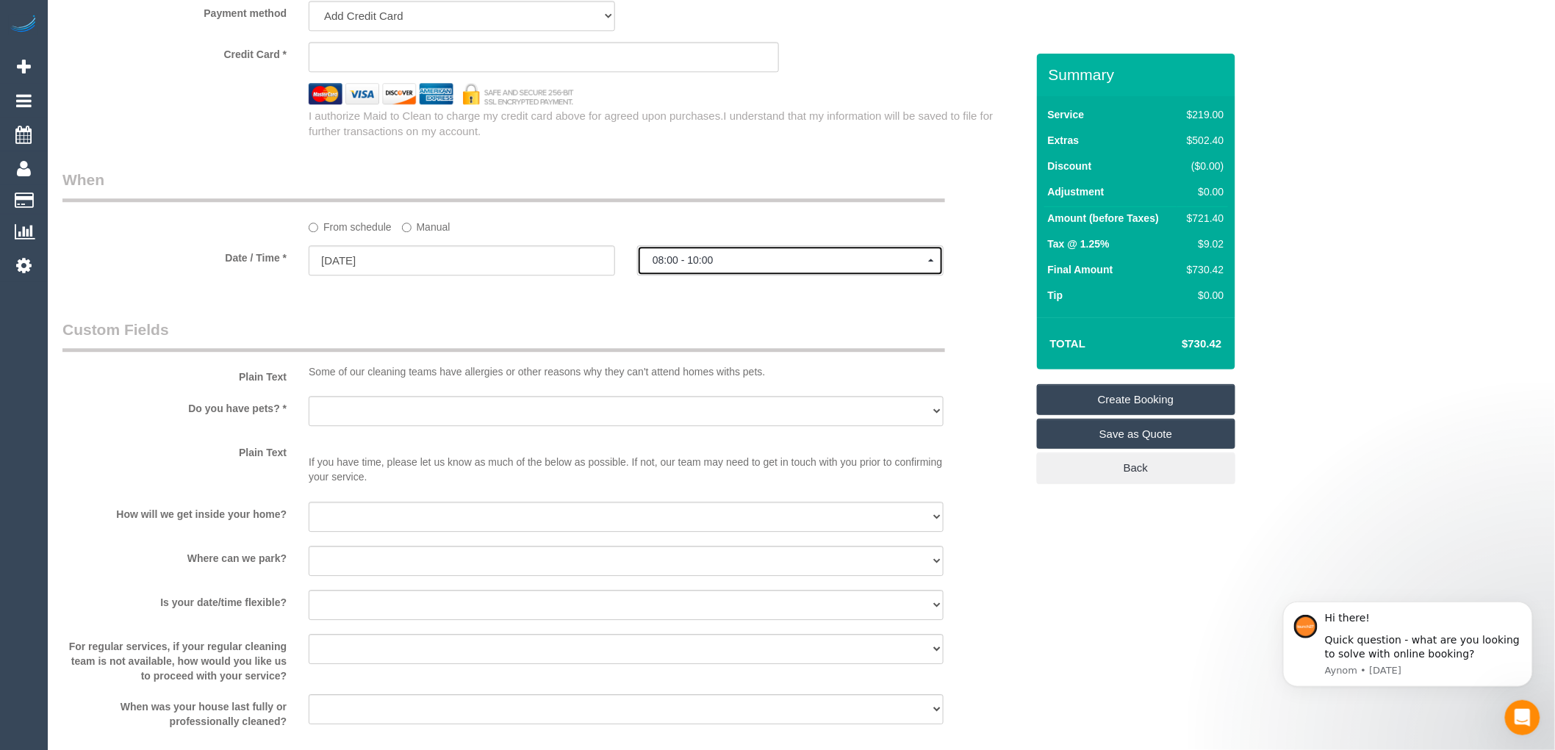
scroll to position [1551, 0]
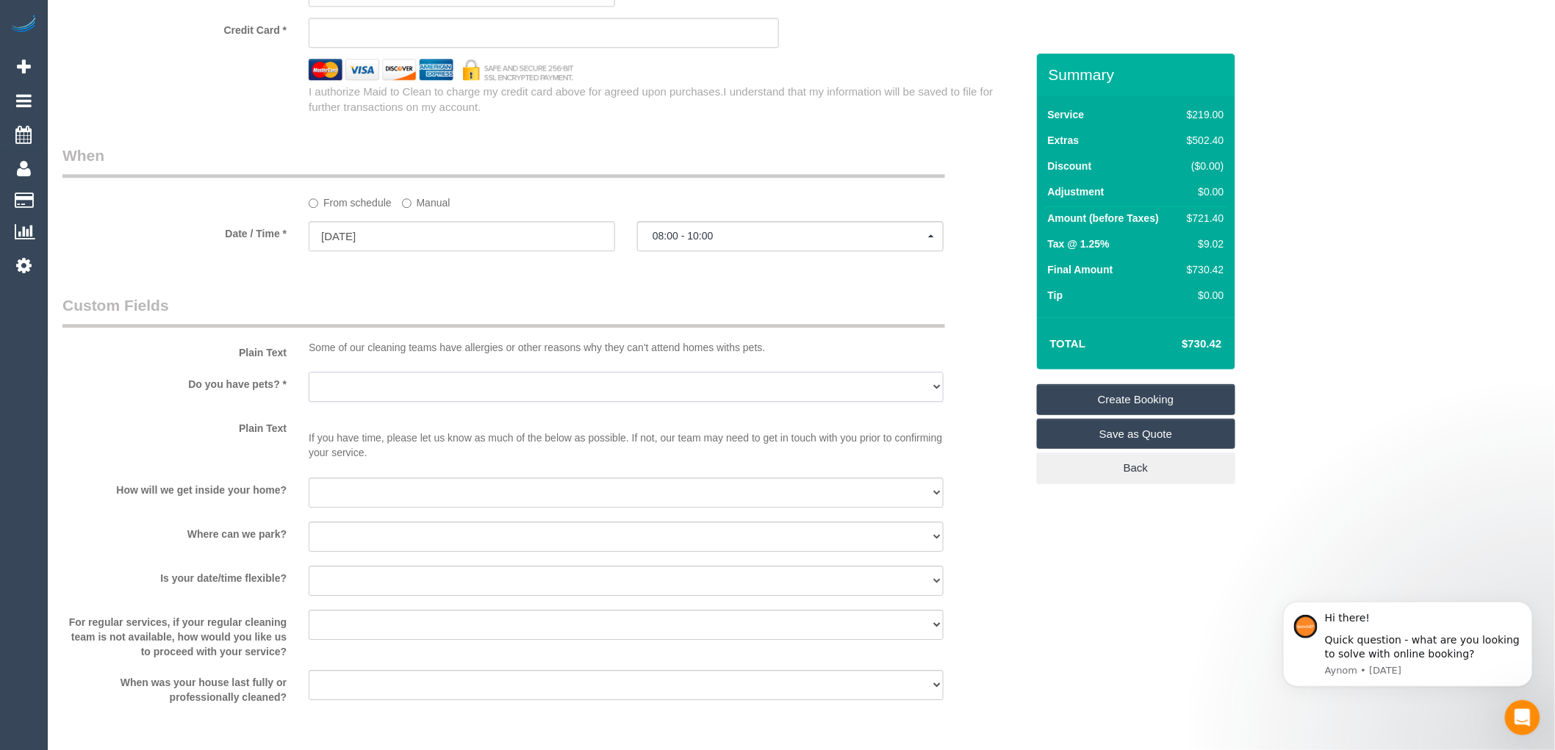
click at [428, 402] on select "Yes - Cats Yes - Dogs No pets Yes - Dogs and Cats Yes - Other" at bounding box center [626, 387] width 635 height 30
select select "number:28"
click at [309, 388] on select "Yes - Cats Yes - Dogs No pets Yes - Dogs and Cats Yes - Other" at bounding box center [626, 387] width 635 height 30
click at [397, 508] on select "I will be home Key will be left (please provide details below) Lock box/Access …" at bounding box center [626, 493] width 635 height 30
select select "number:14"
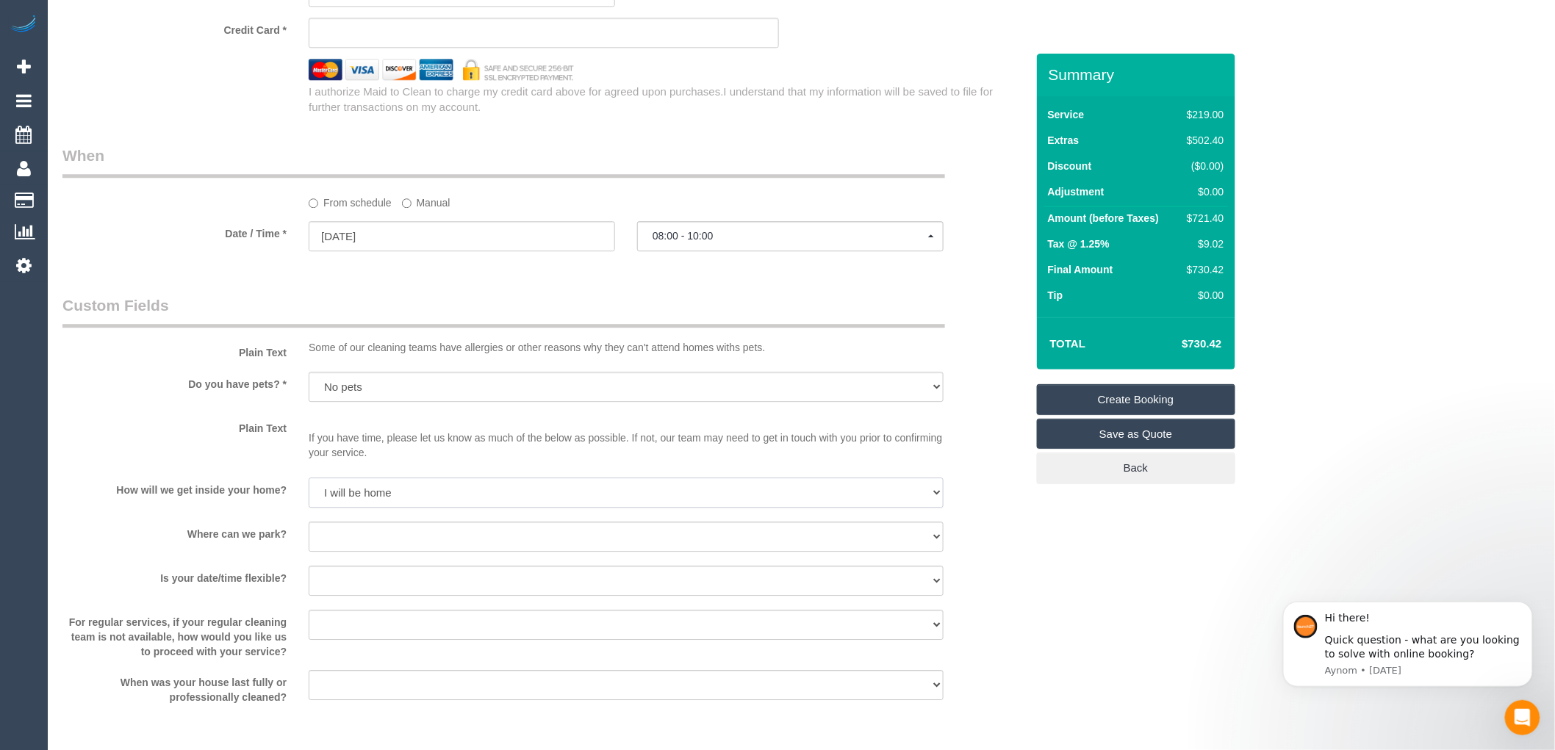
click at [309, 493] on select "I will be home Key will be left (please provide details below) Lock box/Access …" at bounding box center [626, 493] width 635 height 30
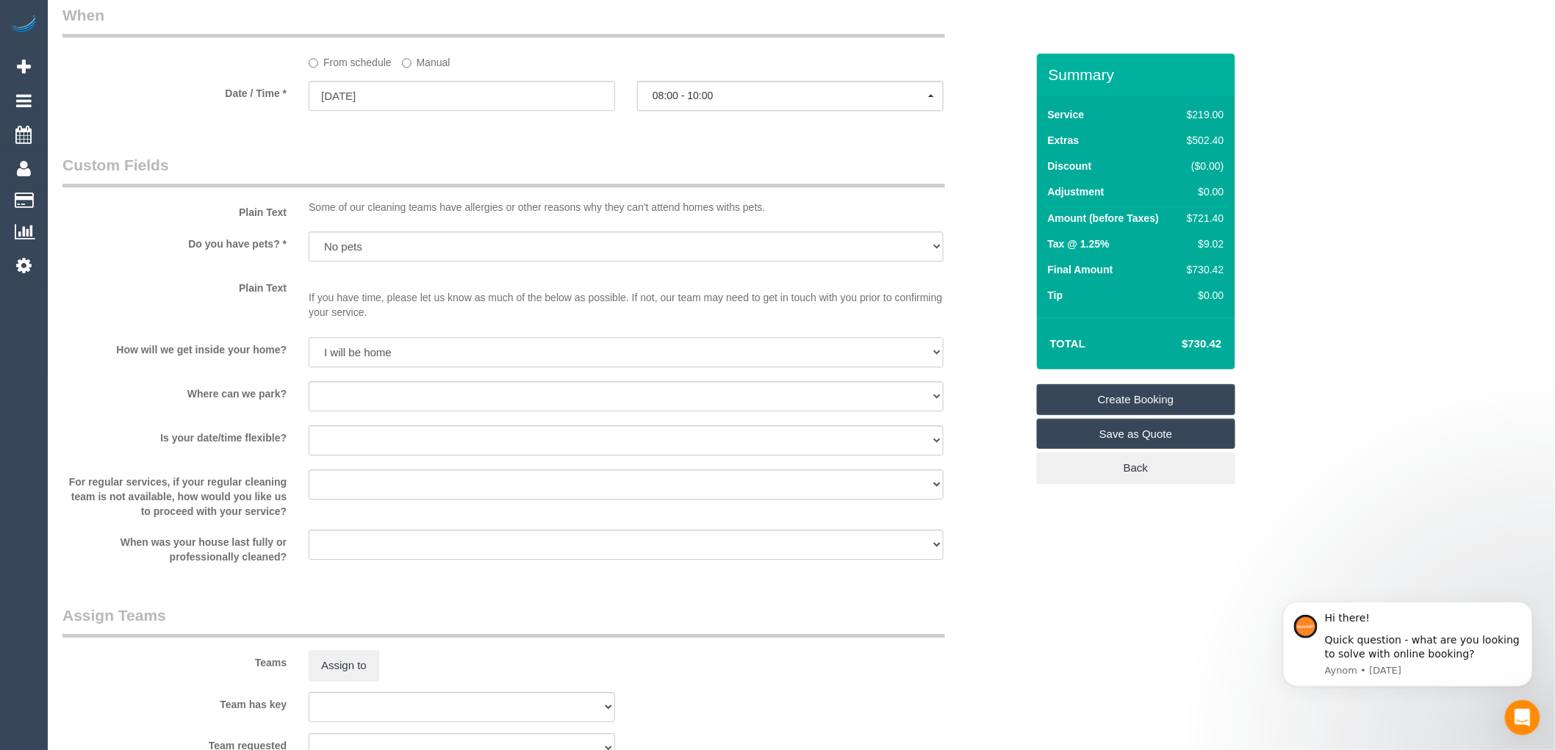
scroll to position [1714, 0]
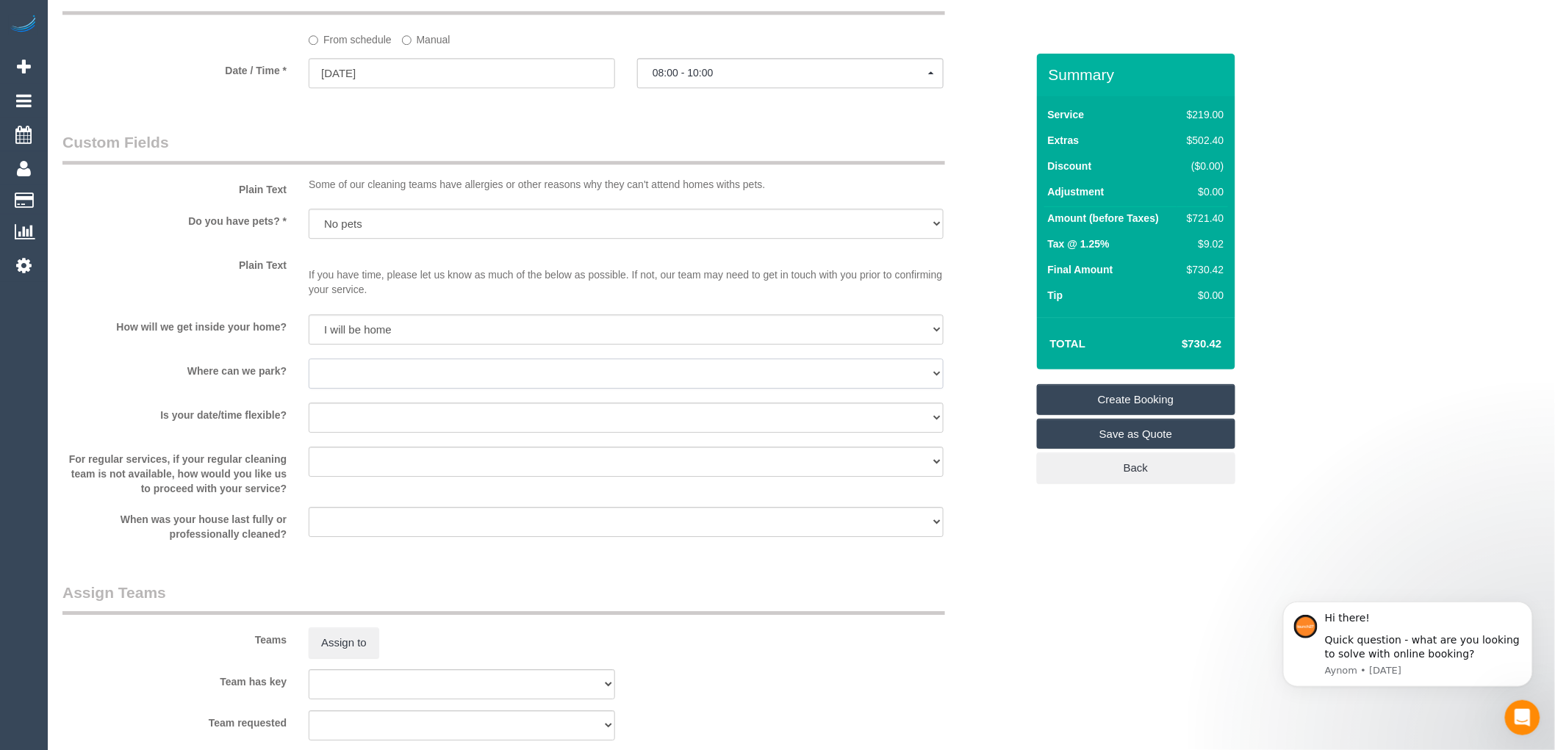
click at [361, 389] on select "I will provide parking on-site Free street parking Paid street parking (cost wi…" at bounding box center [626, 374] width 635 height 30
select select "number:18"
click at [309, 374] on select "I will provide parking on-site Free street parking Paid street parking (cost wi…" at bounding box center [626, 374] width 635 height 30
click at [372, 433] on select "Yes - date and time Yes - date but not time Yes - time but not date No - No fle…" at bounding box center [626, 418] width 635 height 30
select select "number:24"
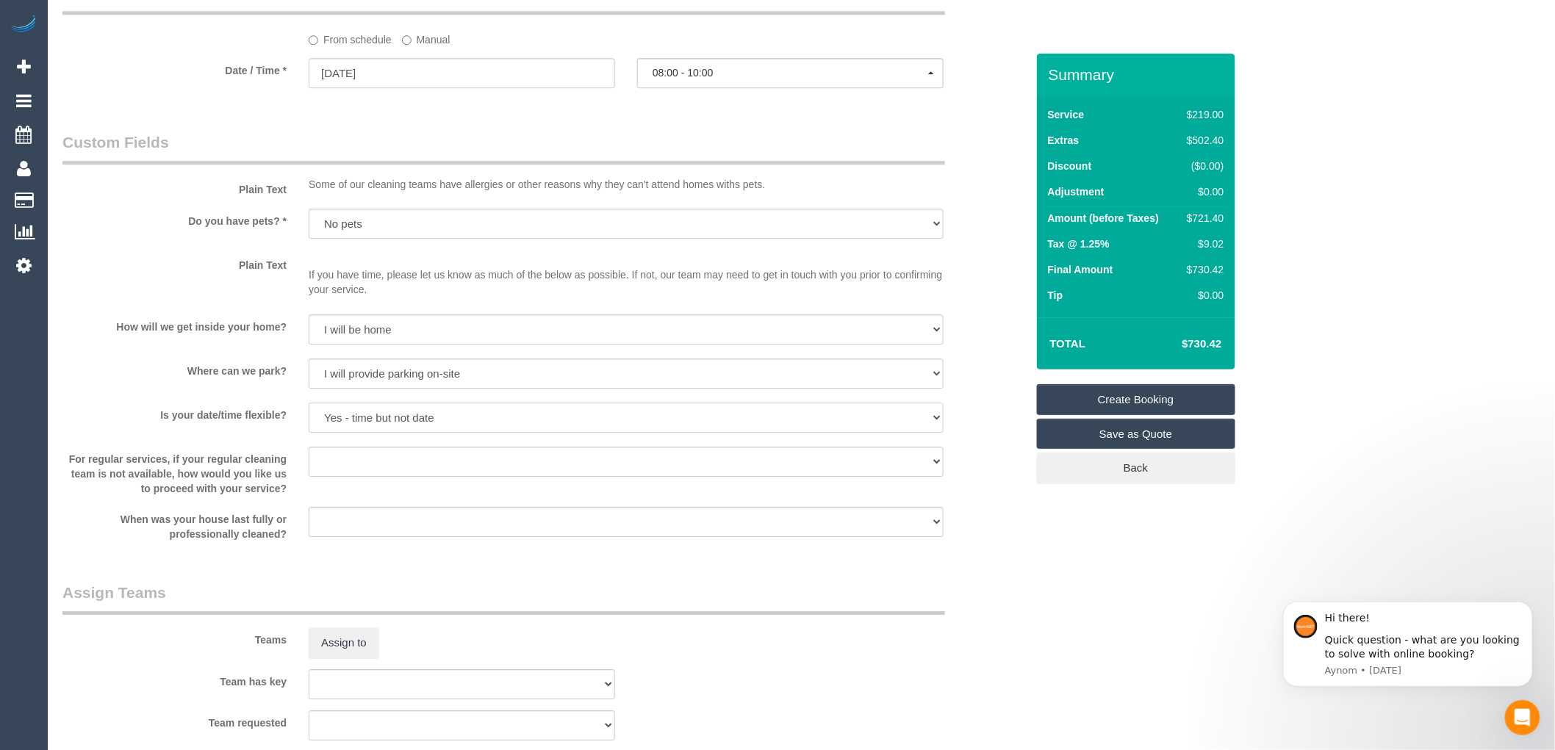
click at [309, 418] on select "Yes - date and time Yes - date but not time Yes - time but not date No - No fle…" at bounding box center [626, 418] width 635 height 30
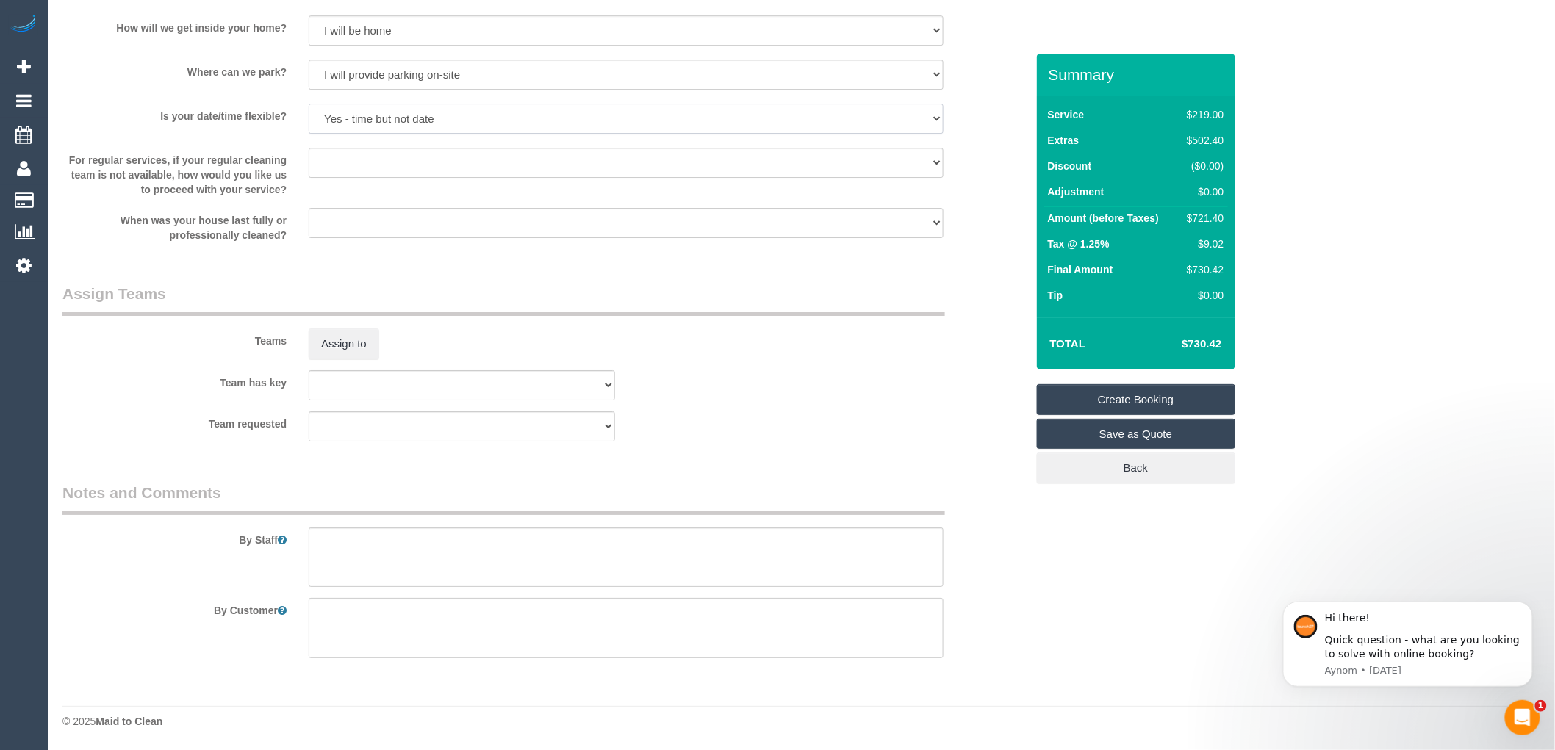
scroll to position [2028, 0]
click at [327, 539] on textarea at bounding box center [626, 558] width 635 height 60
type textarea "P"
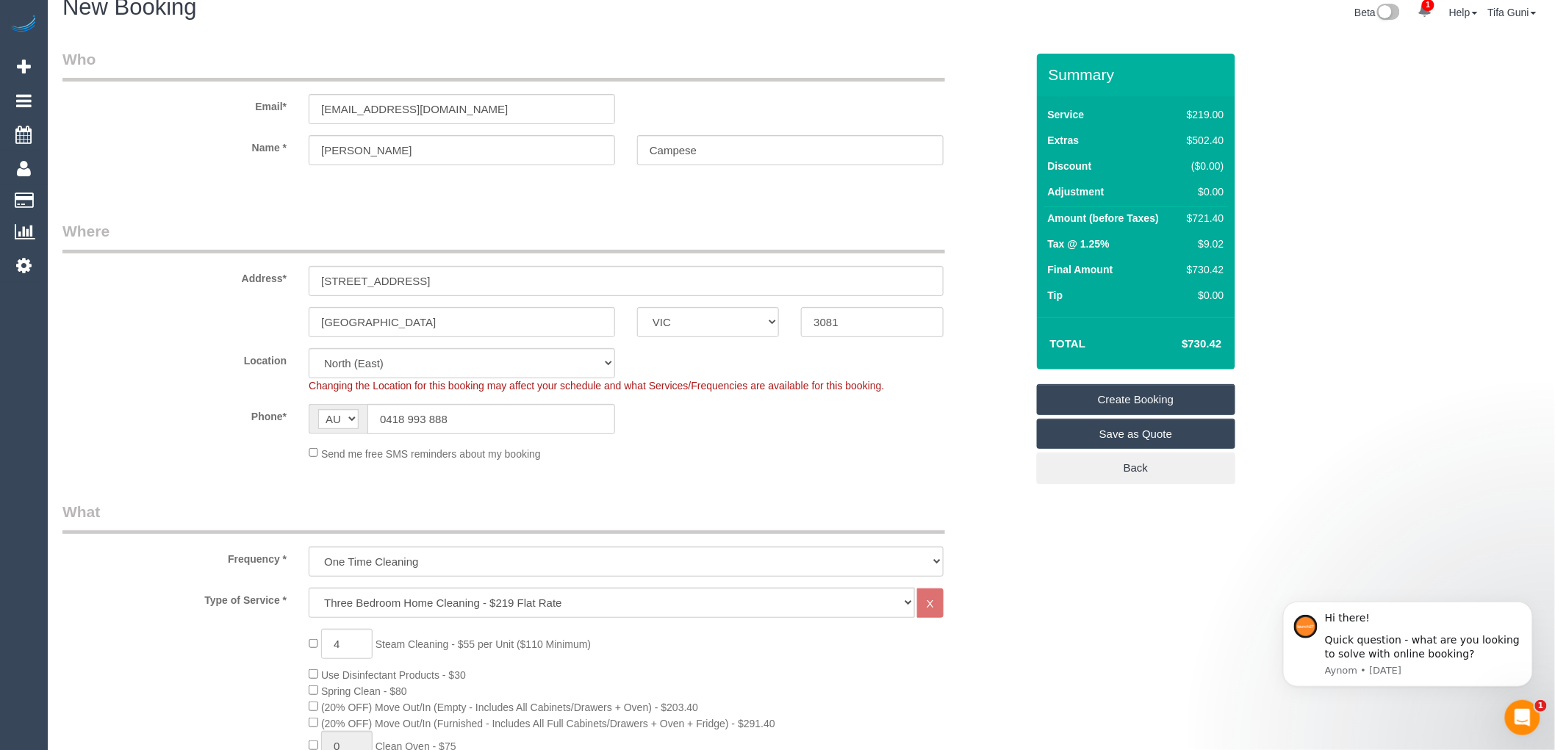
scroll to position [0, 0]
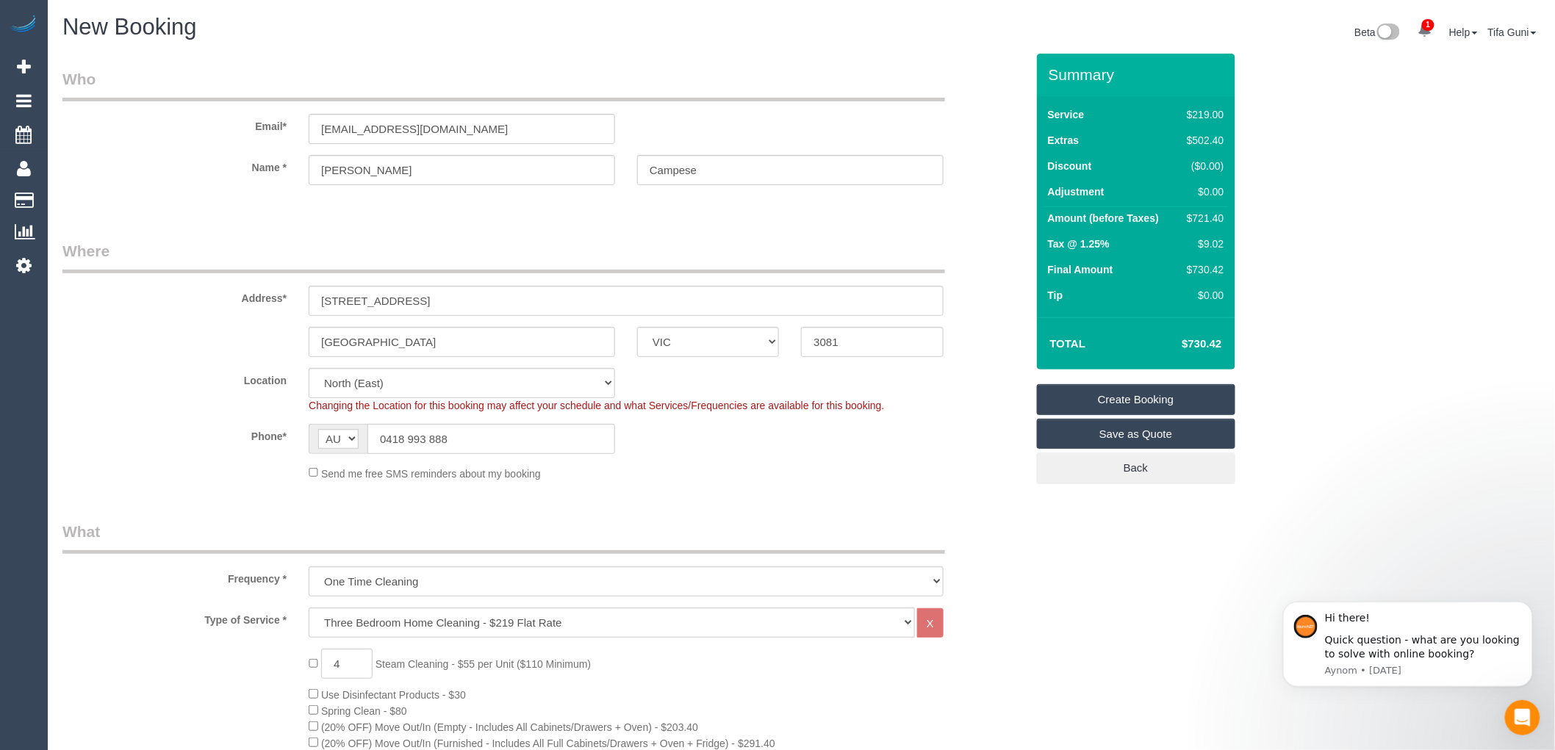
type textarea "Client will be home to let you in You can park in the driveway"
drag, startPoint x: 444, startPoint y: 296, endPoint x: 281, endPoint y: 302, distance: 163.9
click at [281, 302] on div "Address* 30 a outhwaite road" at bounding box center [543, 278] width 985 height 76
click at [336, 306] on input "30 a outhwaite road" at bounding box center [626, 301] width 635 height 30
click at [342, 300] on input "30 a outhwaite road" at bounding box center [626, 301] width 635 height 30
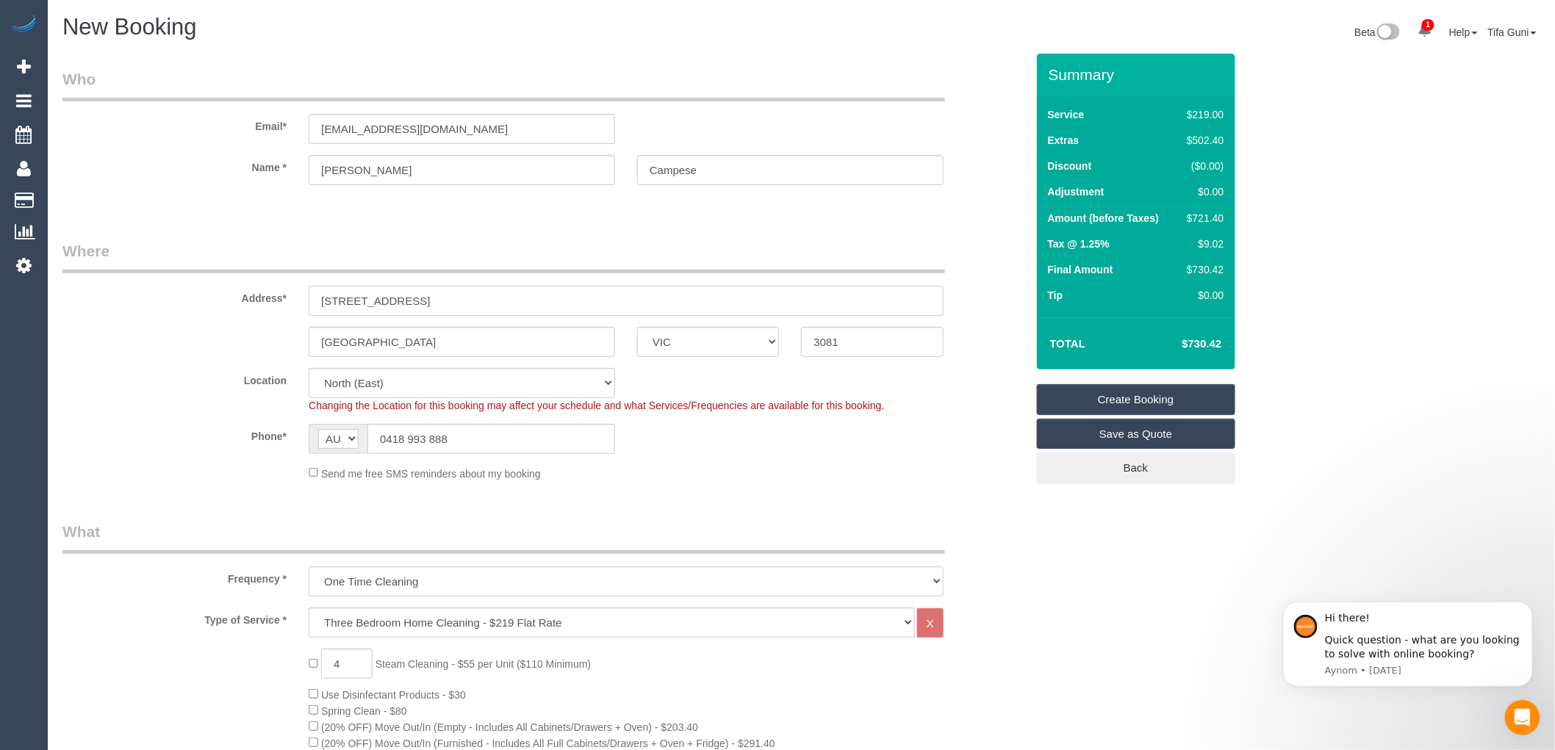
type input "30A outhwaite road"
click at [547, 384] on select "Office City East (North) East (South) Inner East Inner North (East) Inner North…" at bounding box center [462, 383] width 306 height 30
click at [527, 377] on select "Office City East (North) East (South) Inner East Inner North (East) Inner North…" at bounding box center [462, 383] width 306 height 30
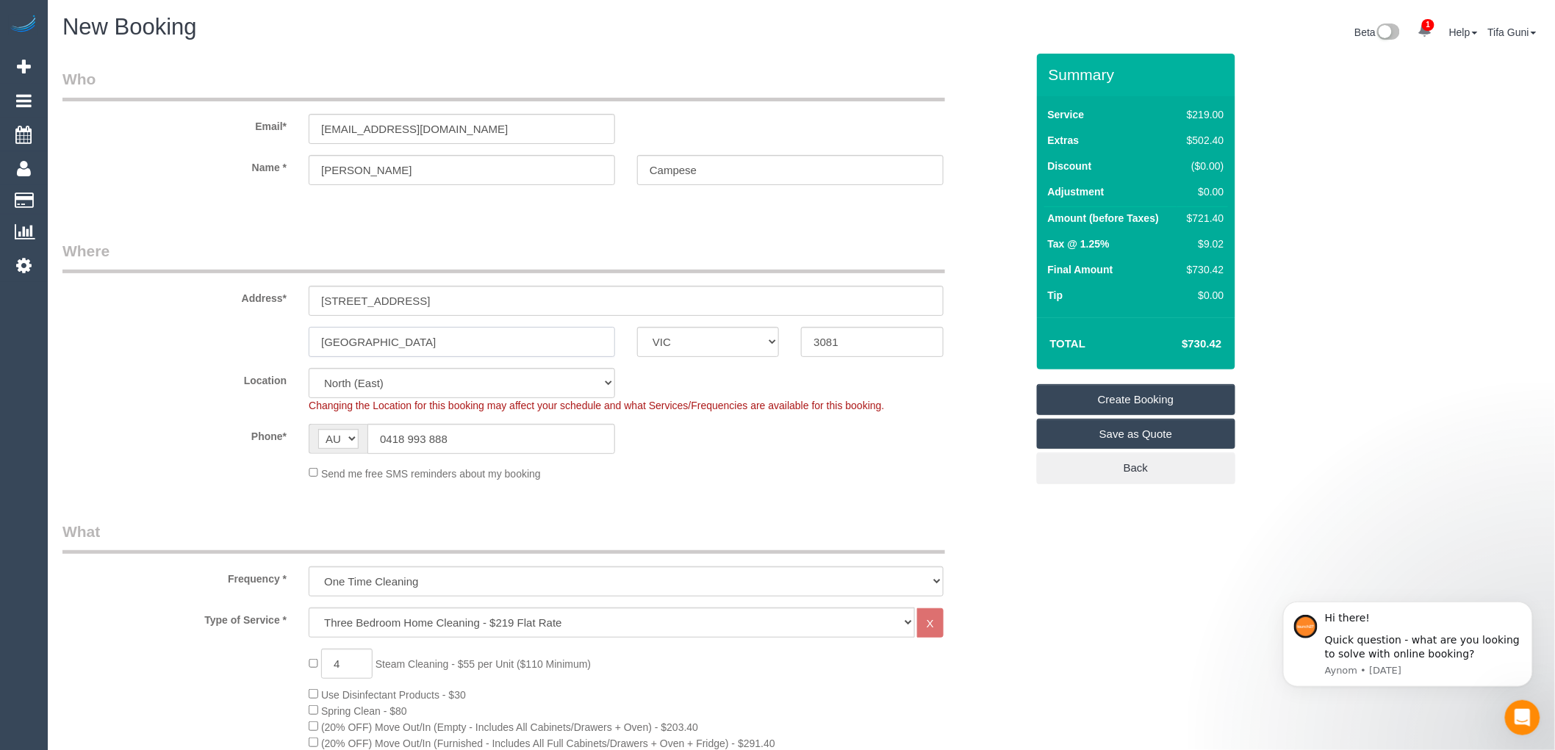
drag, startPoint x: 438, startPoint y: 342, endPoint x: 287, endPoint y: 348, distance: 150.7
click at [287, 348] on div "Heidelberg Heights ACT NSW NT QLD SA TAS VIC WA 3081" at bounding box center [543, 342] width 985 height 30
drag, startPoint x: 478, startPoint y: 126, endPoint x: 280, endPoint y: 122, distance: 198.4
click at [280, 122] on div "Email* r_geremia@hotmail.com" at bounding box center [543, 106] width 985 height 76
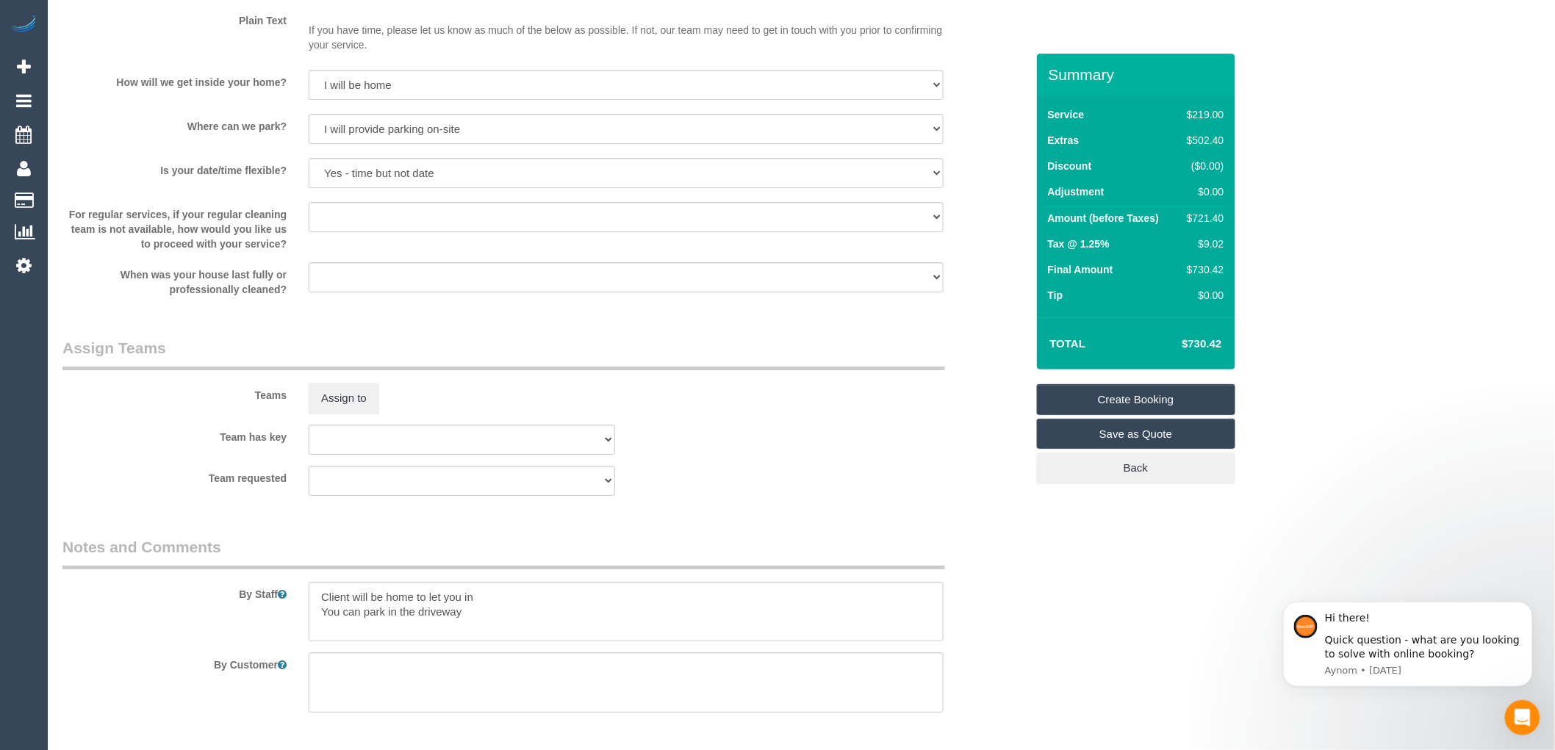
scroll to position [2028, 0]
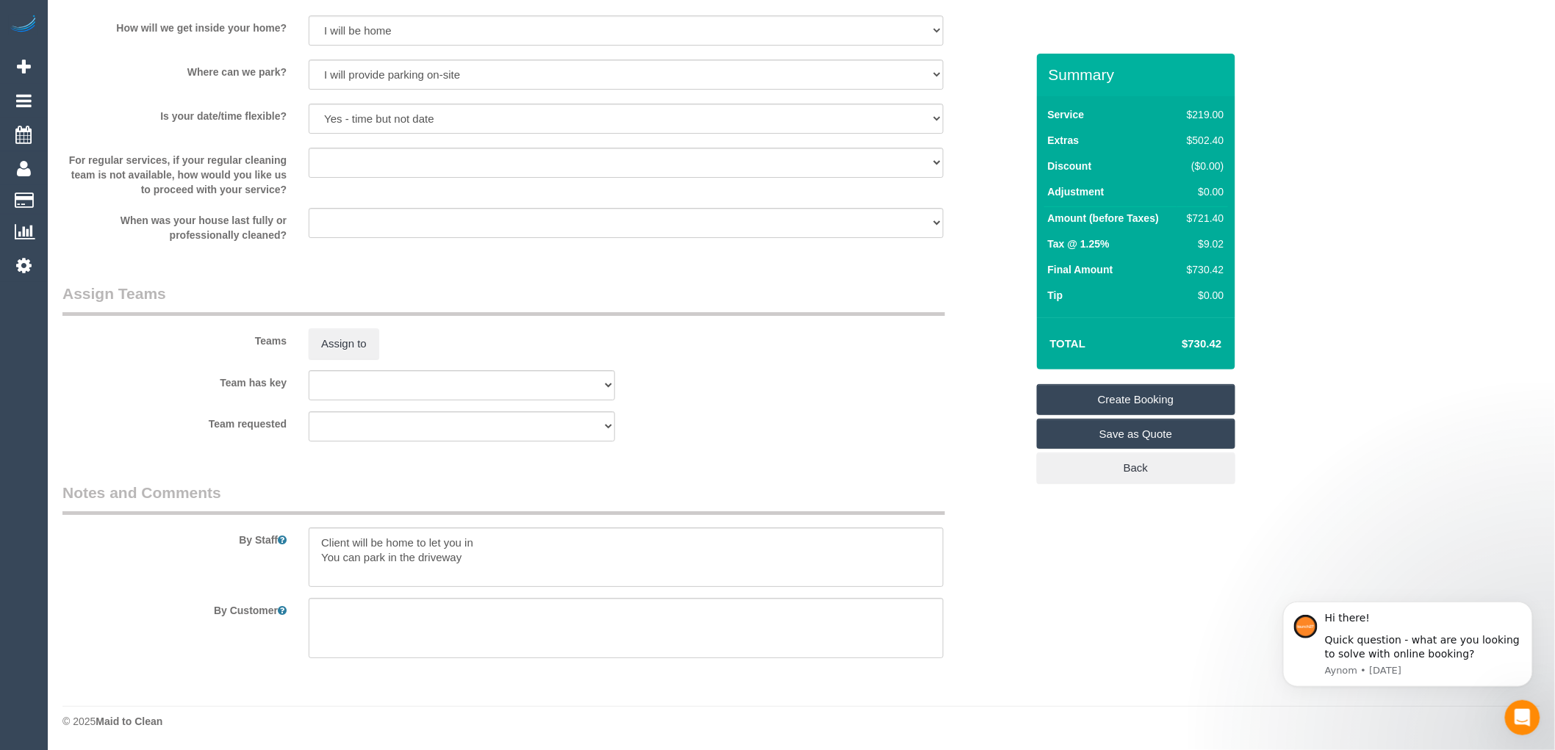
click at [1126, 397] on link "Create Booking" at bounding box center [1136, 399] width 198 height 31
